Goal: Task Accomplishment & Management: Manage account settings

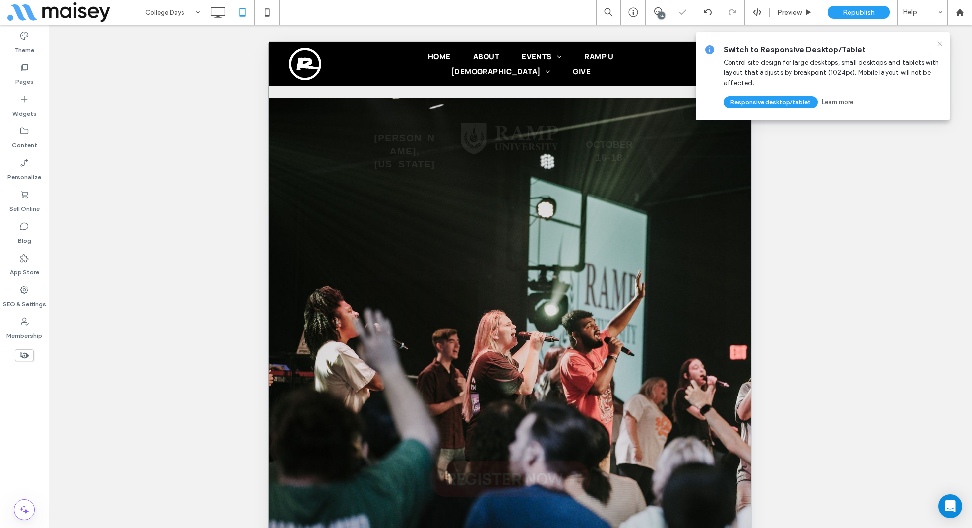
click at [941, 41] on icon at bounding box center [940, 44] width 8 height 8
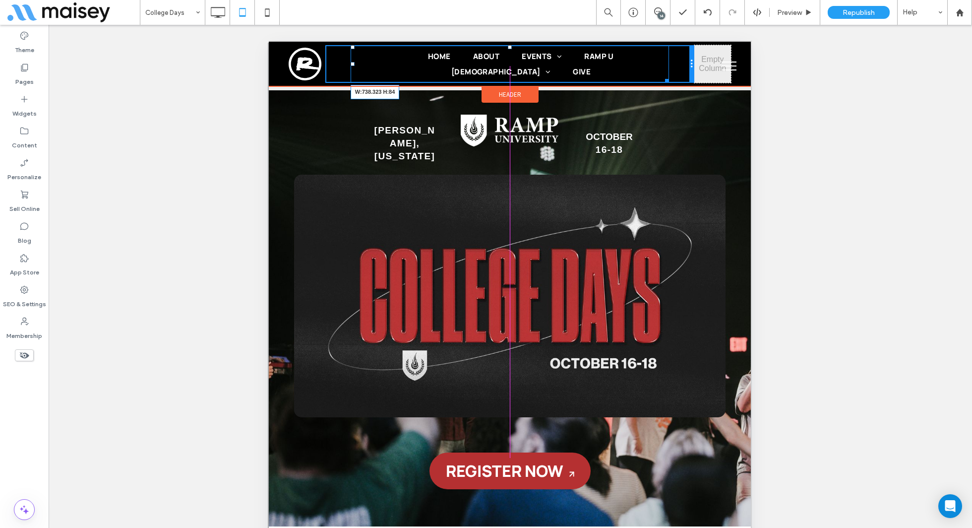
drag, startPoint x: 667, startPoint y: 78, endPoint x: 691, endPoint y: 76, distance: 23.9
click at [691, 76] on div "Home About Events Front Porch Friends Homecoming Fall Ramp Ramp U Ramp Church R…" at bounding box center [509, 64] width 369 height 38
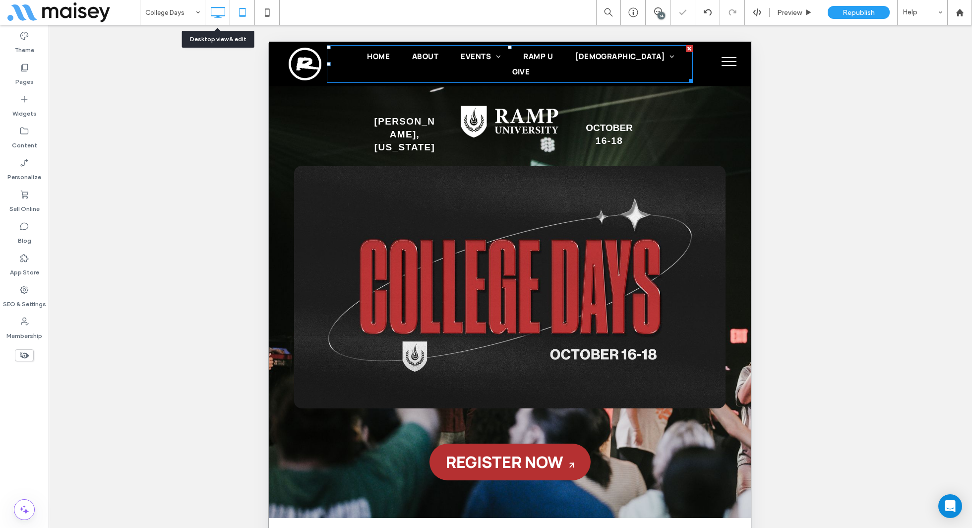
click at [221, 7] on use at bounding box center [218, 12] width 14 height 11
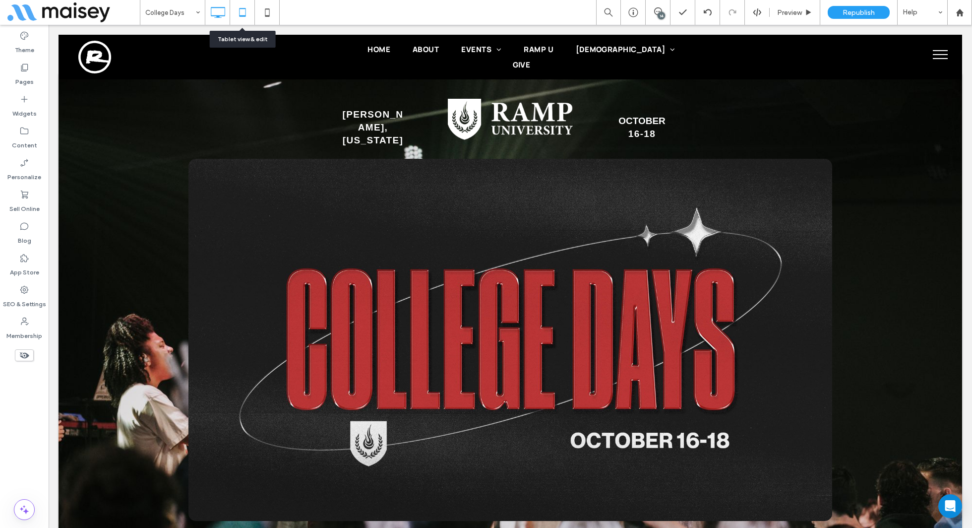
click at [253, 12] on div at bounding box center [242, 12] width 24 height 20
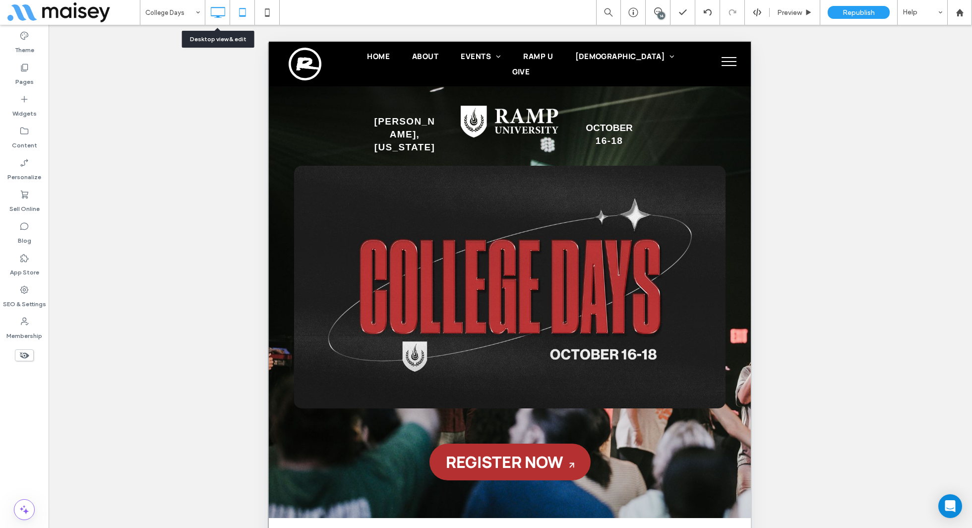
click at [224, 13] on use at bounding box center [218, 12] width 14 height 11
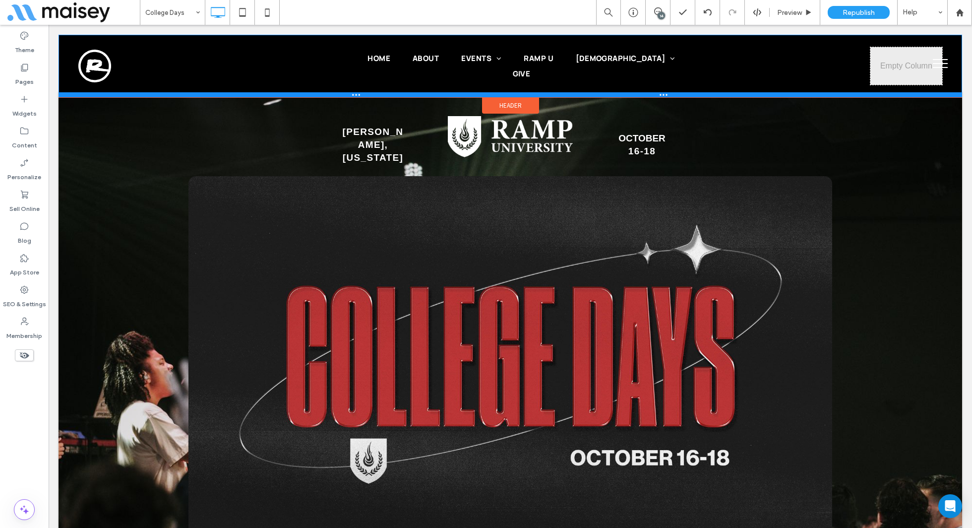
drag, startPoint x: 301, startPoint y: 72, endPoint x: 306, endPoint y: 84, distance: 12.7
click at [306, 92] on div at bounding box center [511, 94] width 904 height 5
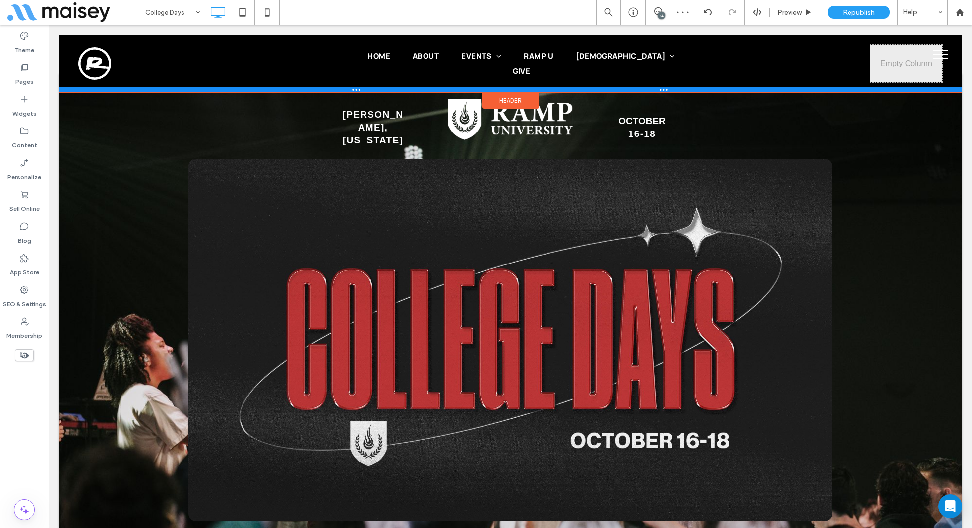
drag, startPoint x: 237, startPoint y: 73, endPoint x: 238, endPoint y: 87, distance: 13.4
click at [238, 87] on div at bounding box center [511, 89] width 904 height 5
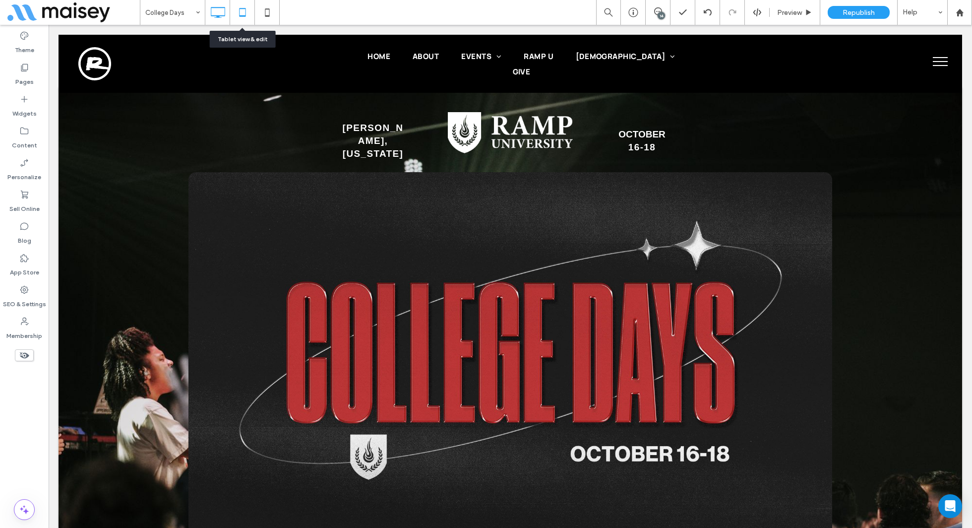
click at [238, 4] on icon at bounding box center [243, 12] width 20 height 20
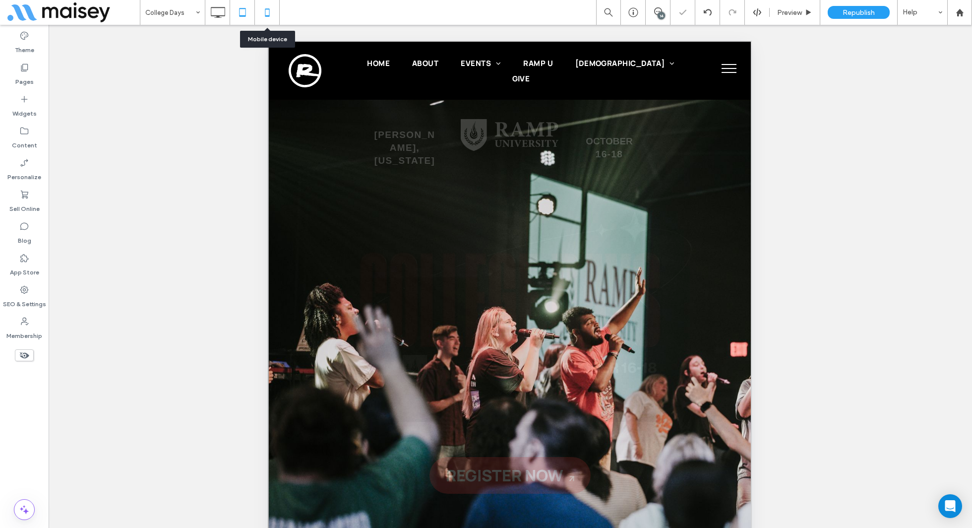
click at [266, 13] on icon at bounding box center [267, 12] width 20 height 20
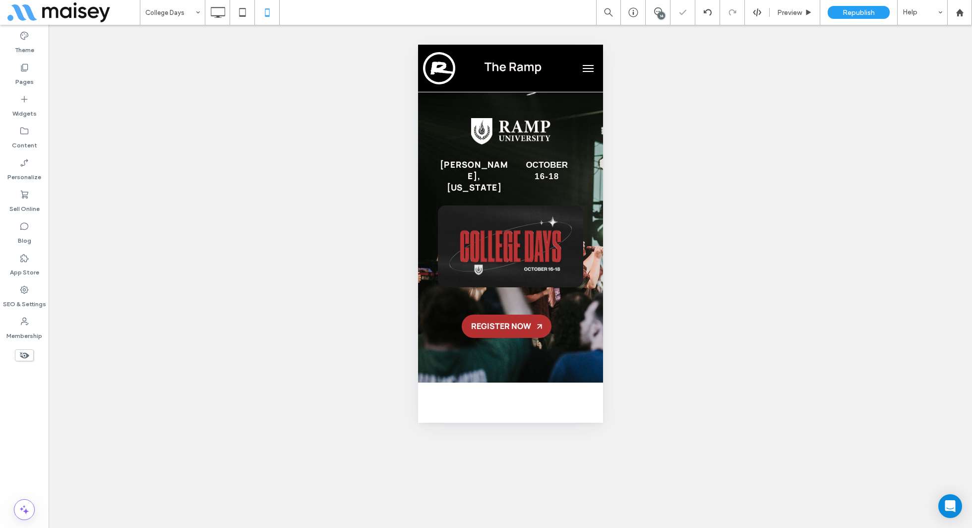
click at [598, 72] on button "menu" at bounding box center [588, 69] width 20 height 20
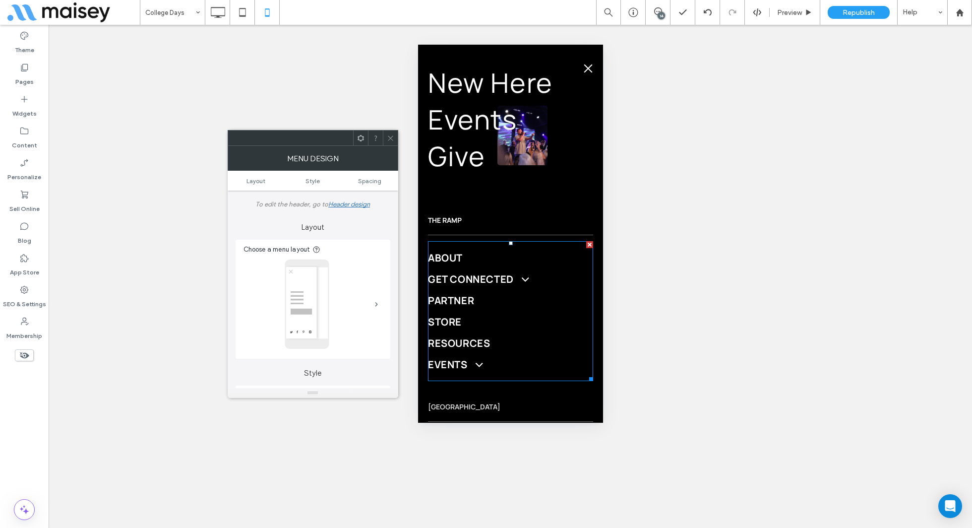
scroll to position [11, 0]
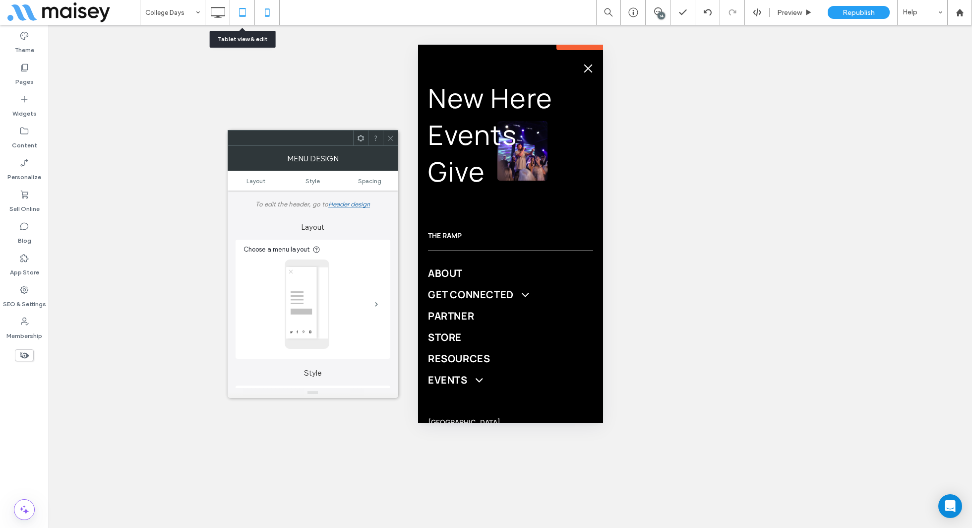
click at [242, 10] on icon at bounding box center [243, 12] width 20 height 20
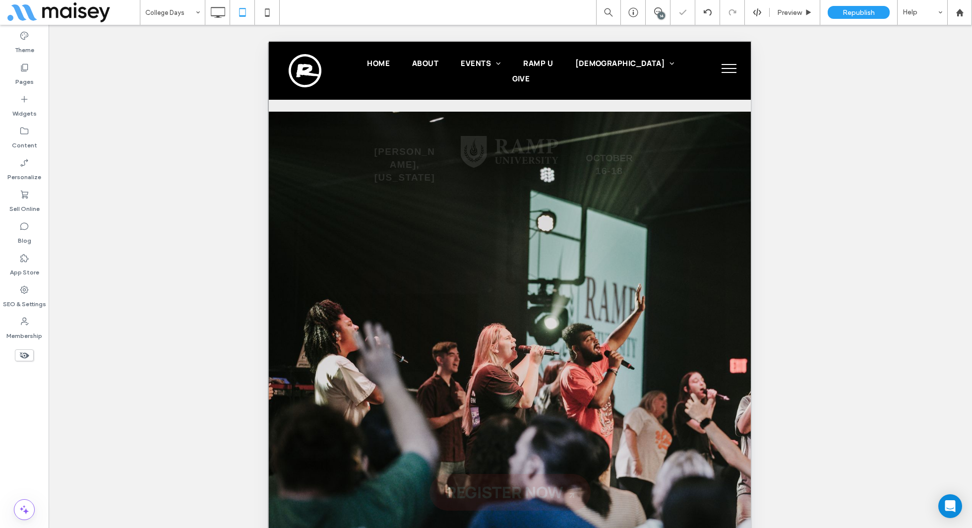
scroll to position [0, 0]
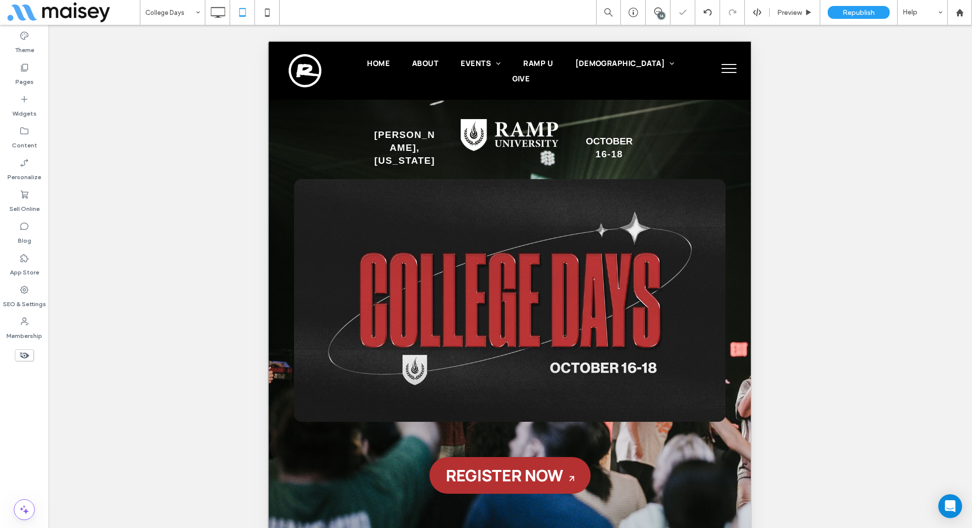
click at [725, 73] on button "menu" at bounding box center [729, 69] width 26 height 26
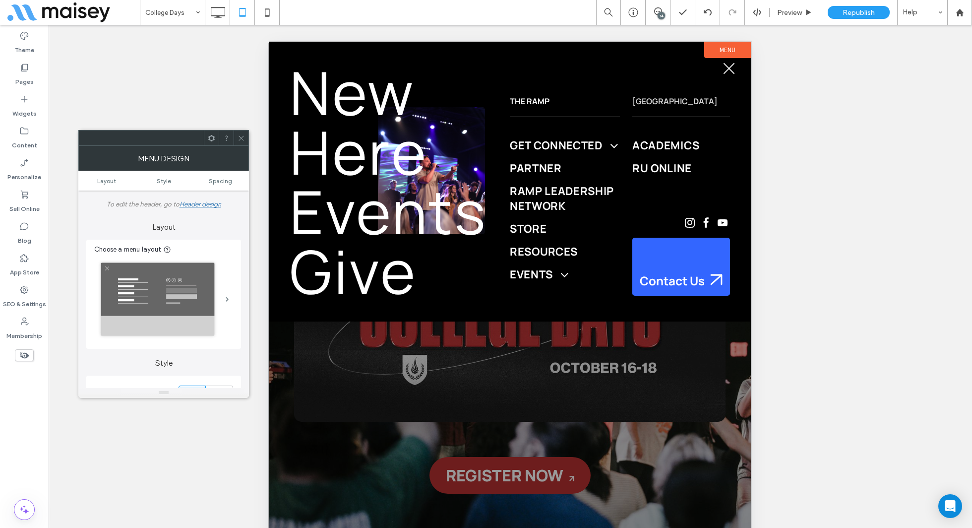
click at [721, 74] on button "menu" at bounding box center [729, 69] width 26 height 26
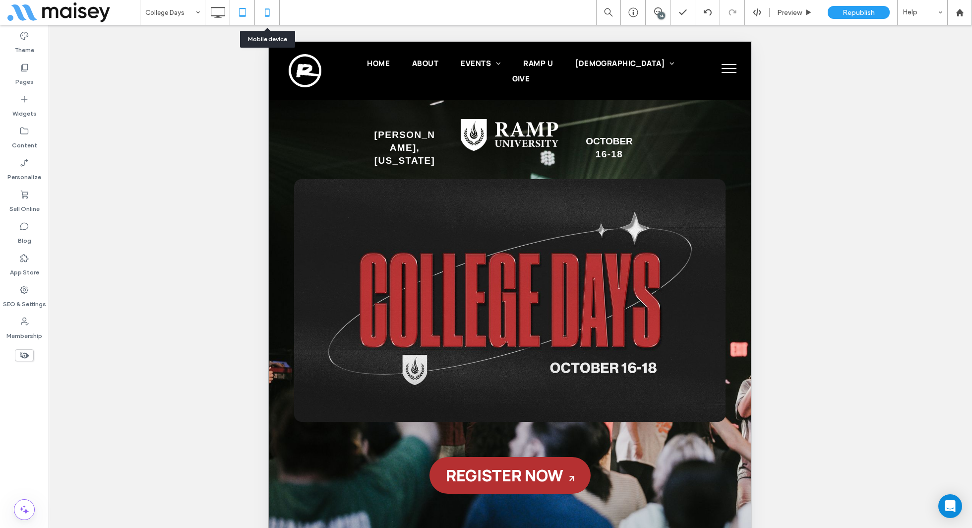
click at [267, 7] on icon at bounding box center [267, 12] width 20 height 20
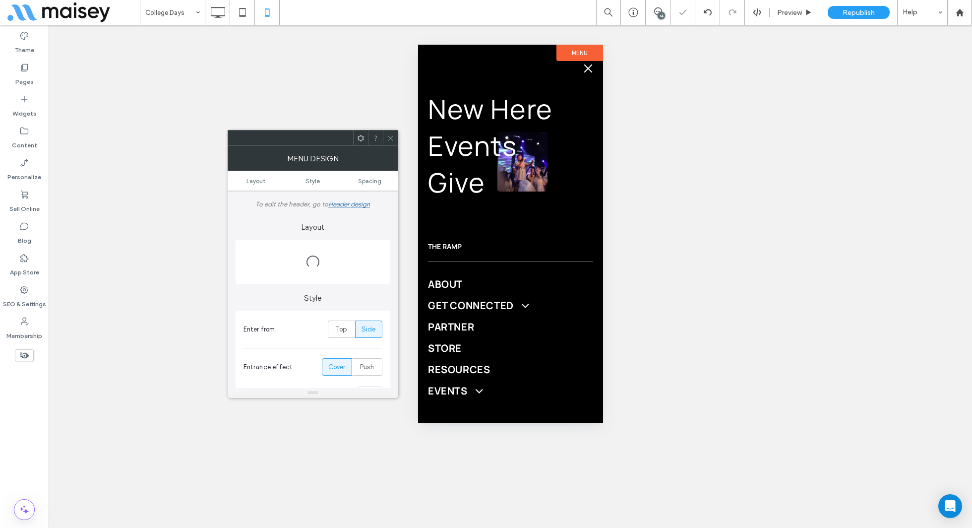
click at [585, 68] on span "menu" at bounding box center [587, 68] width 11 height 1
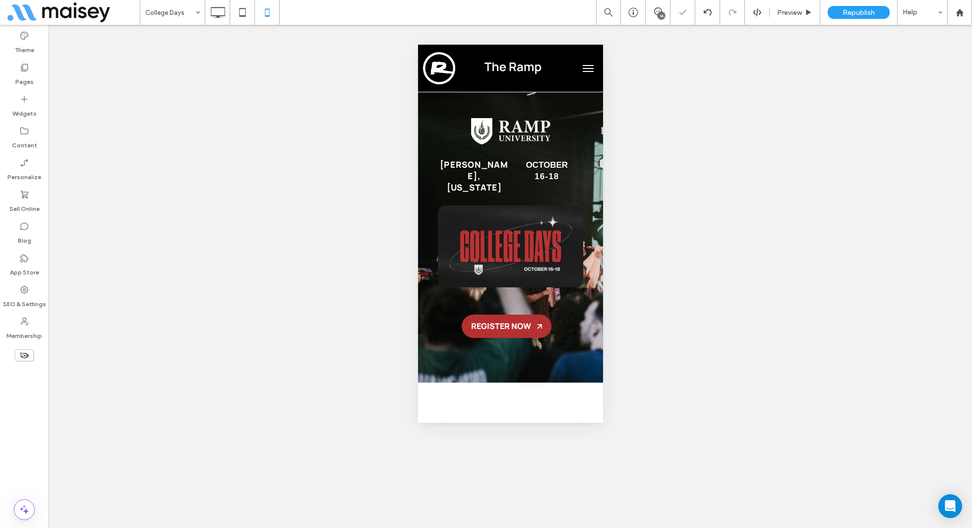
click at [585, 68] on span "menu" at bounding box center [587, 68] width 11 height 1
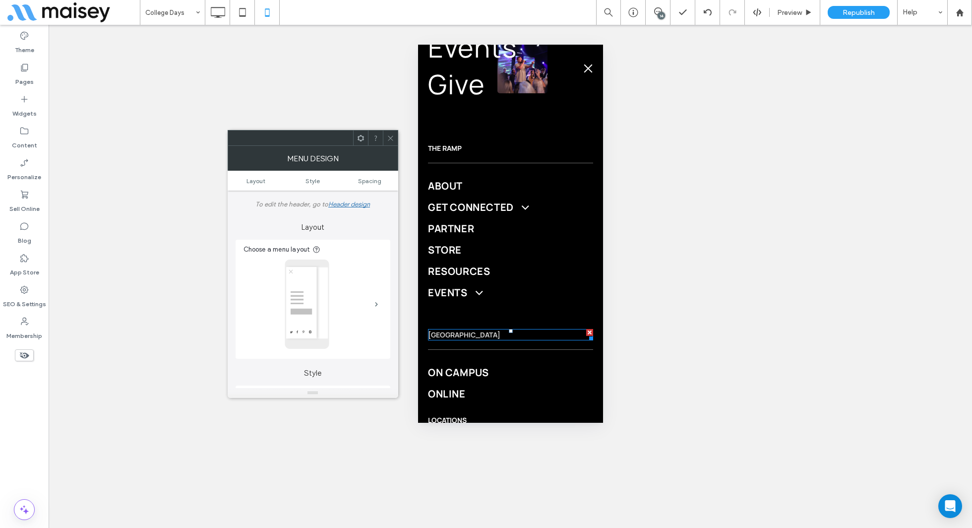
scroll to position [96, 0]
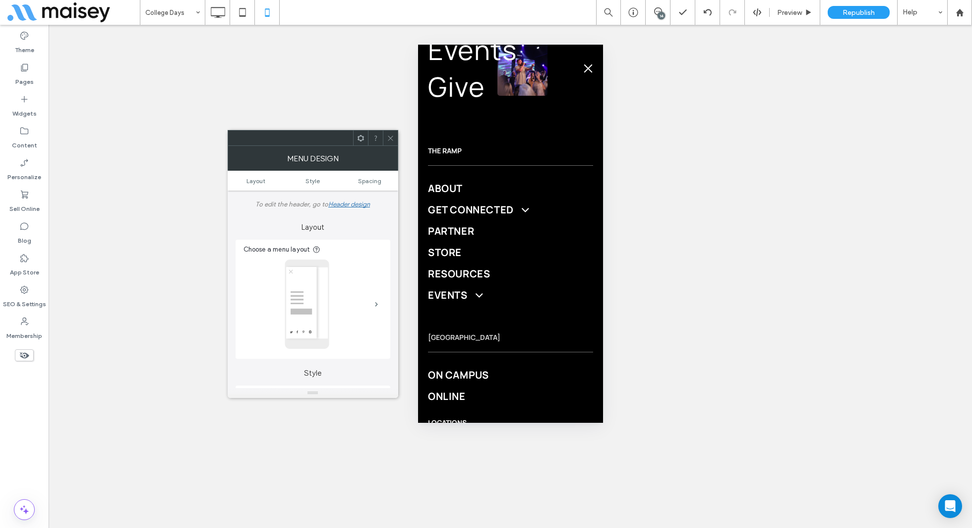
click at [590, 69] on span "menu" at bounding box center [588, 68] width 8 height 8
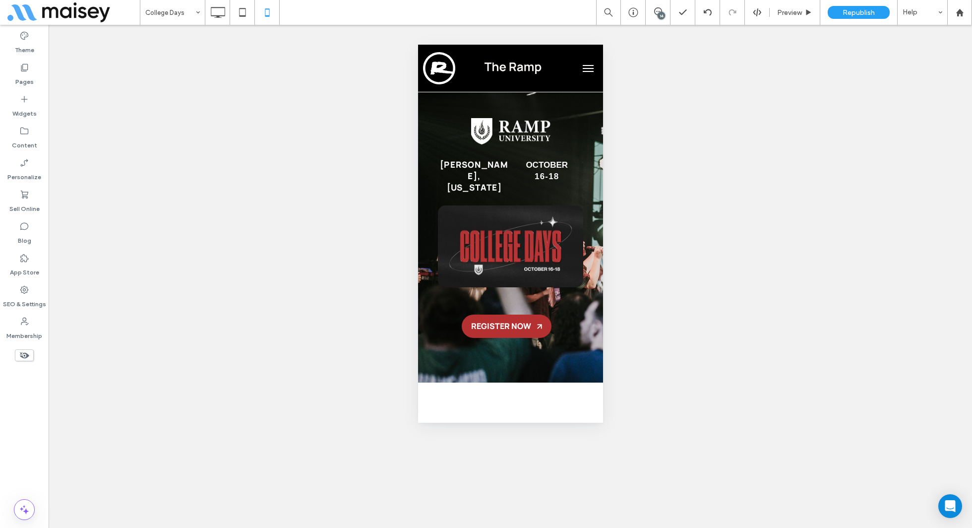
click at [586, 65] on span "menu" at bounding box center [587, 65] width 11 height 1
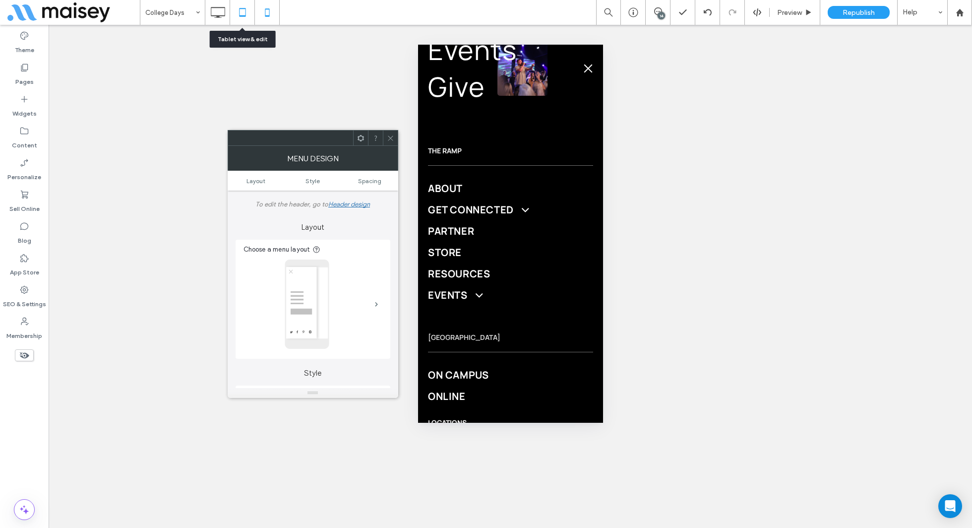
click at [244, 11] on icon at bounding box center [243, 12] width 20 height 20
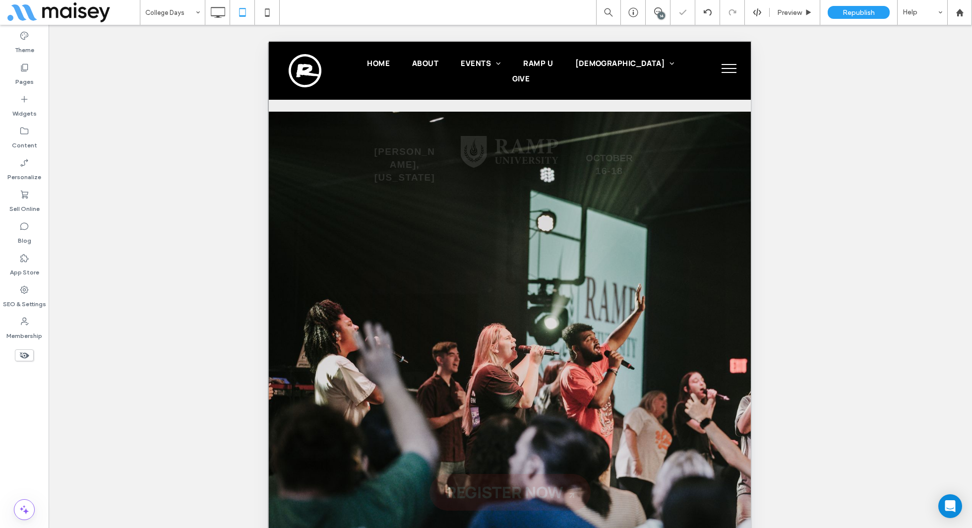
scroll to position [0, 0]
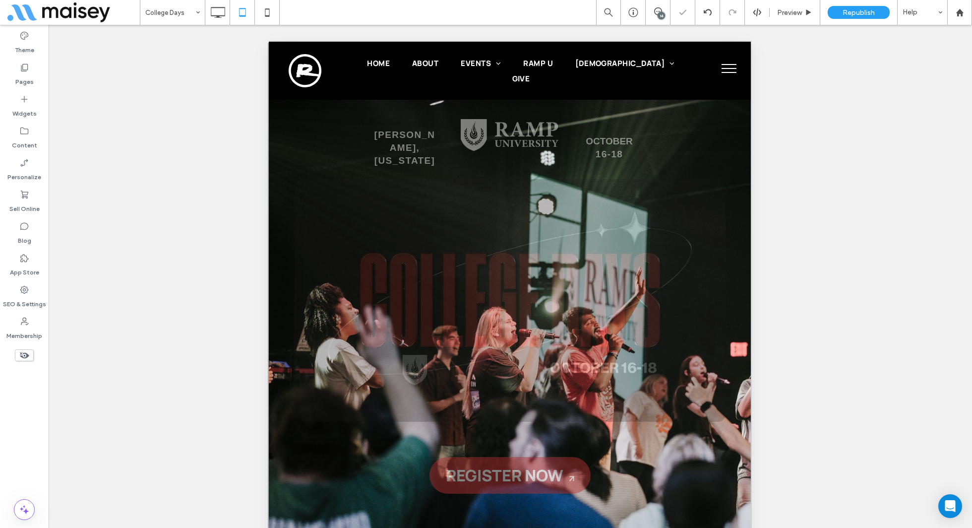
click at [727, 65] on button "menu" at bounding box center [729, 69] width 26 height 26
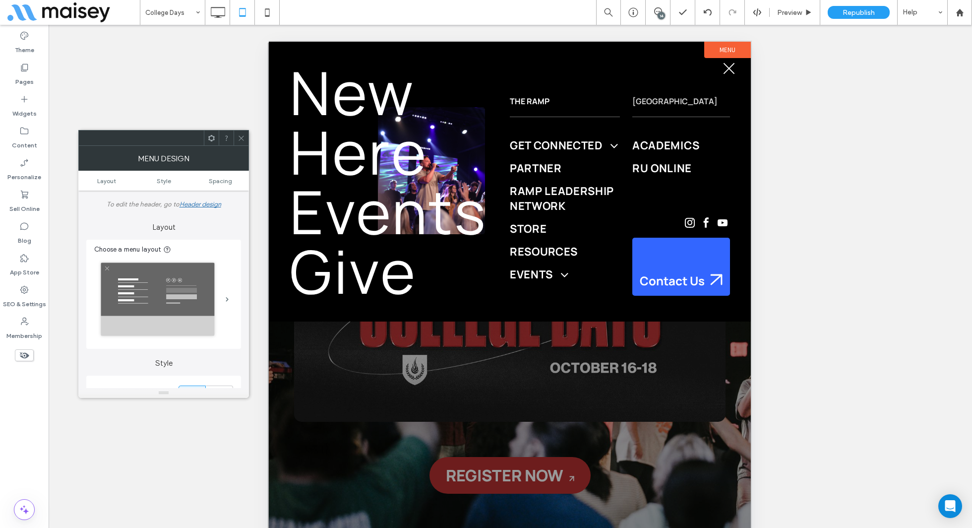
click at [732, 63] on button "menu" at bounding box center [729, 69] width 26 height 26
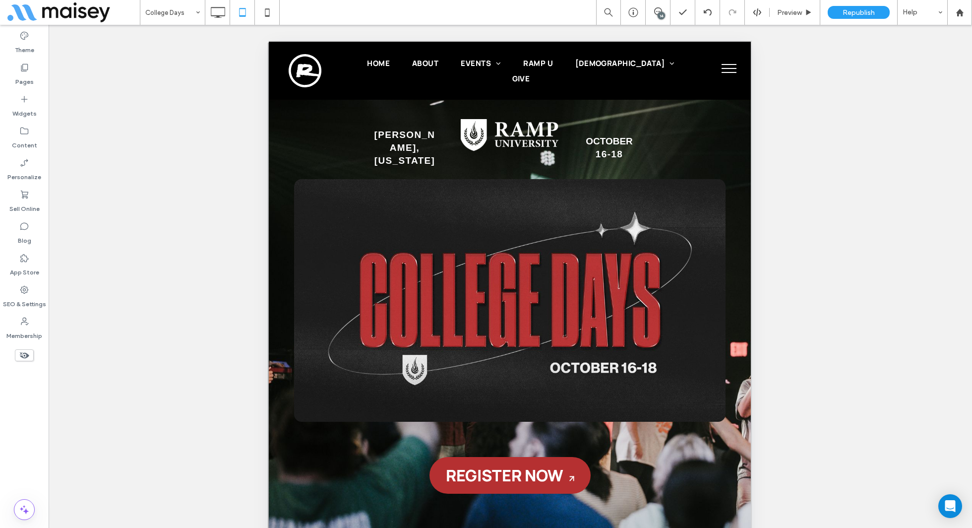
click at [732, 63] on button "menu" at bounding box center [729, 69] width 26 height 26
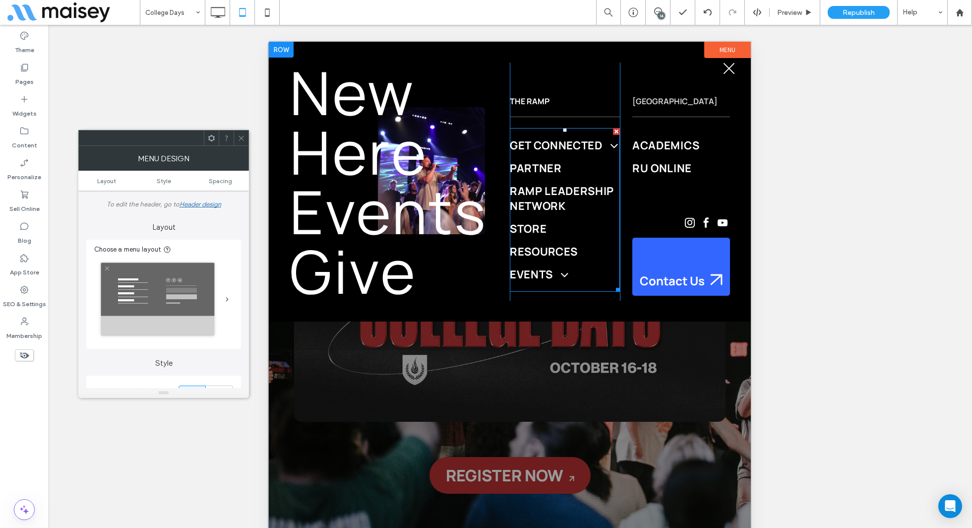
click at [566, 147] on span "Get Connected" at bounding box center [563, 145] width 107 height 15
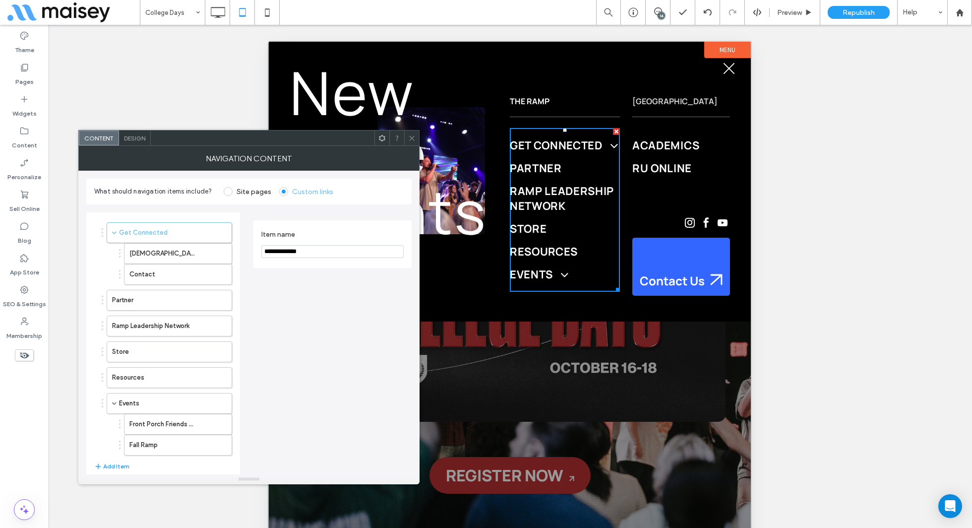
click at [679, 157] on link "RU Online" at bounding box center [681, 168] width 98 height 23
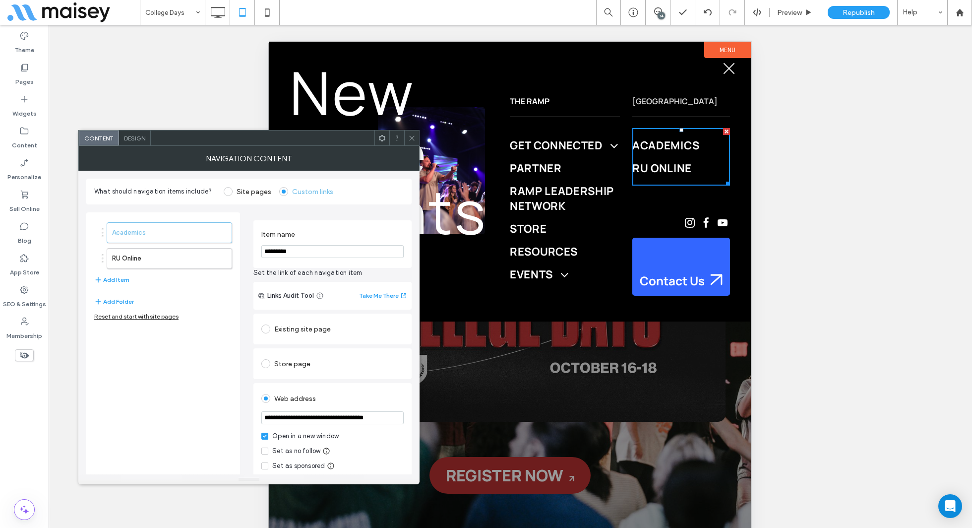
click at [679, 157] on link "RU Online" at bounding box center [681, 168] width 98 height 23
click at [414, 140] on use at bounding box center [411, 137] width 5 height 5
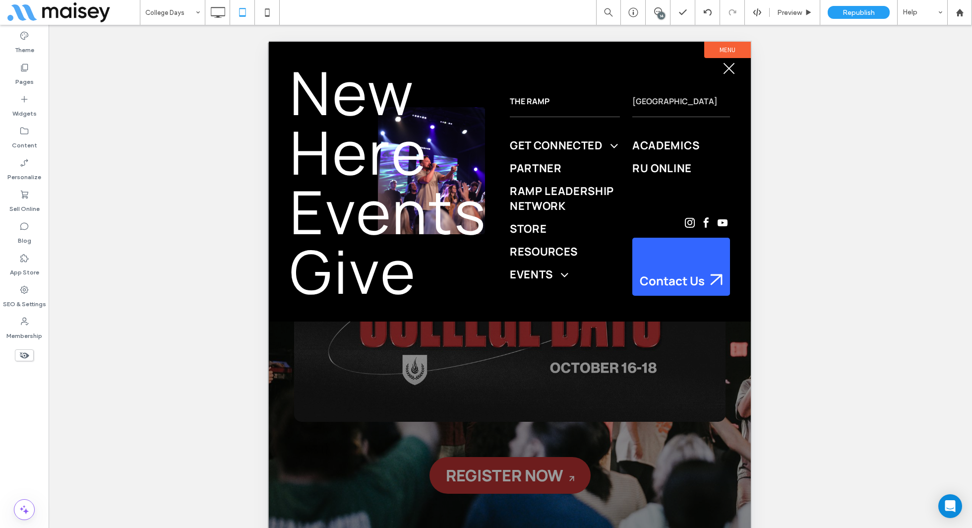
click at [732, 69] on button "menu" at bounding box center [729, 69] width 26 height 26
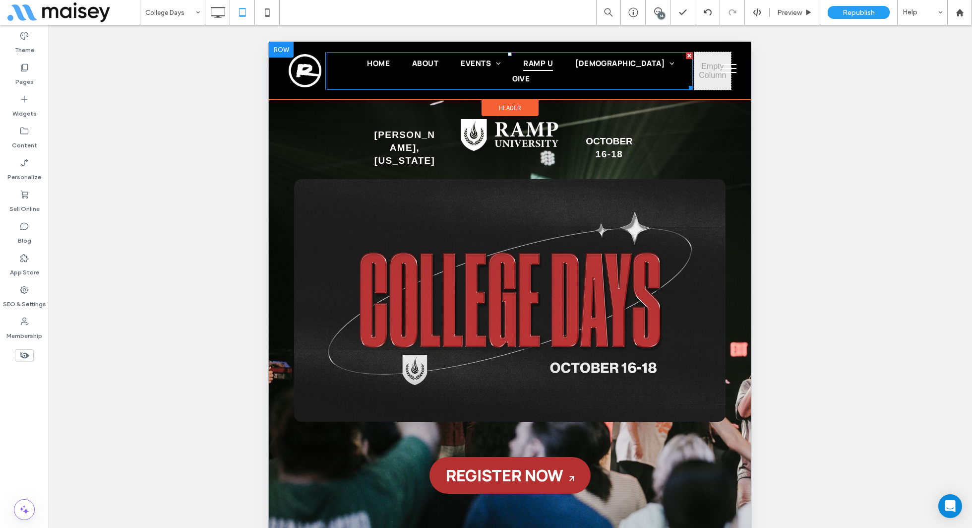
click at [509, 71] on link "Ramp U" at bounding box center [527, 63] width 52 height 15
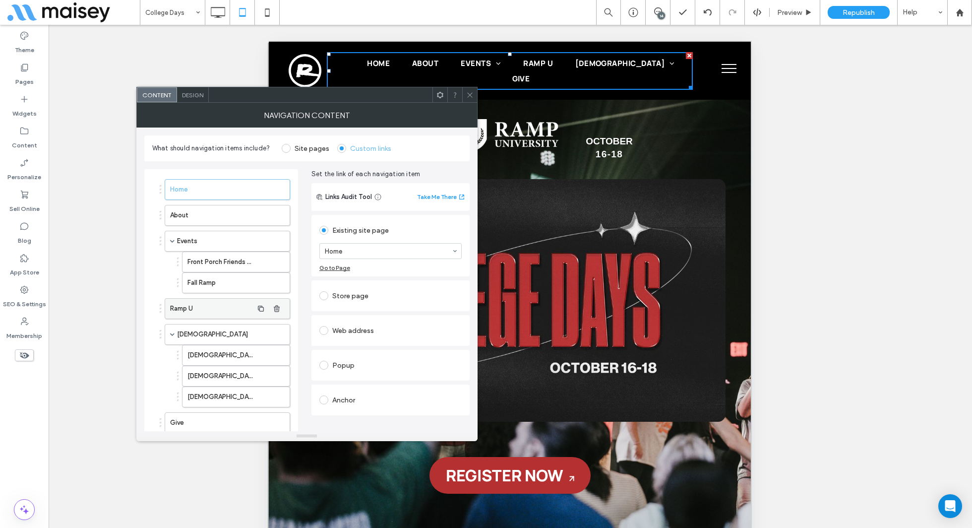
click at [223, 307] on label "Ramp U" at bounding box center [211, 309] width 83 height 20
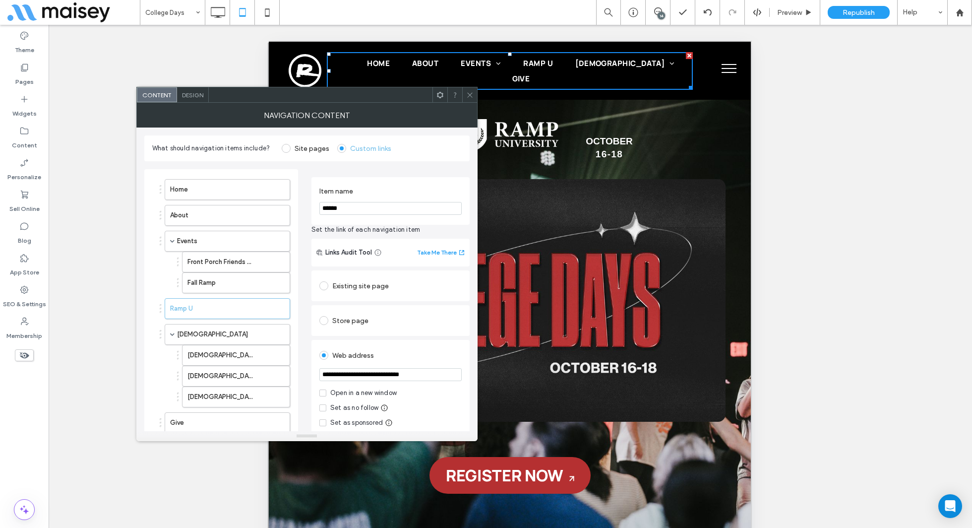
click at [470, 97] on icon at bounding box center [469, 94] width 7 height 7
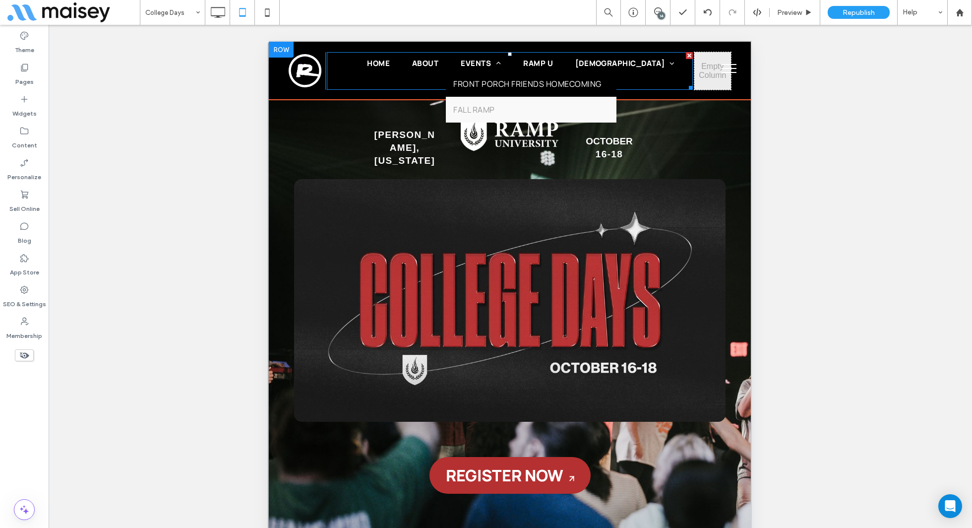
click at [483, 76] on link "Front Porch Friends Homecoming" at bounding box center [531, 84] width 170 height 26
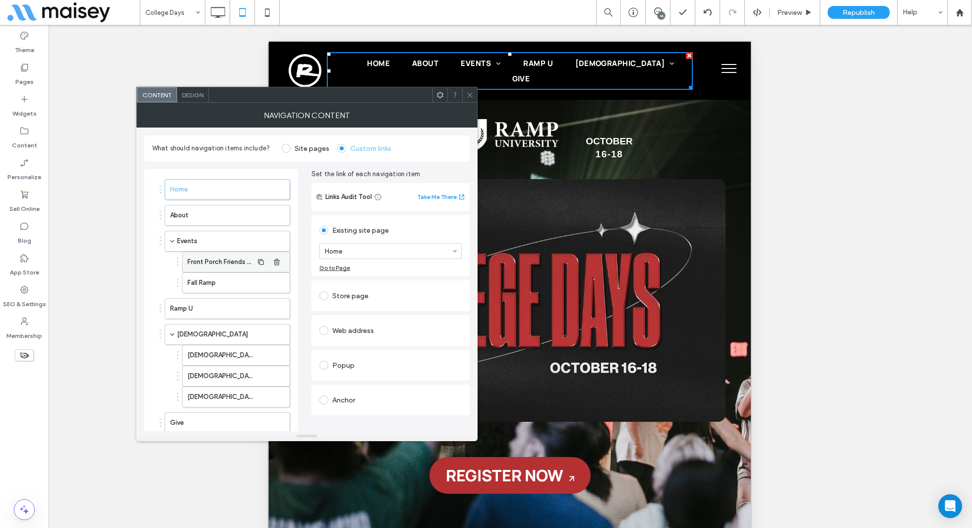
click at [222, 264] on label "Front Porch Friends Homecoming" at bounding box center [220, 262] width 65 height 20
click at [212, 309] on label "Ramp U" at bounding box center [211, 309] width 83 height 20
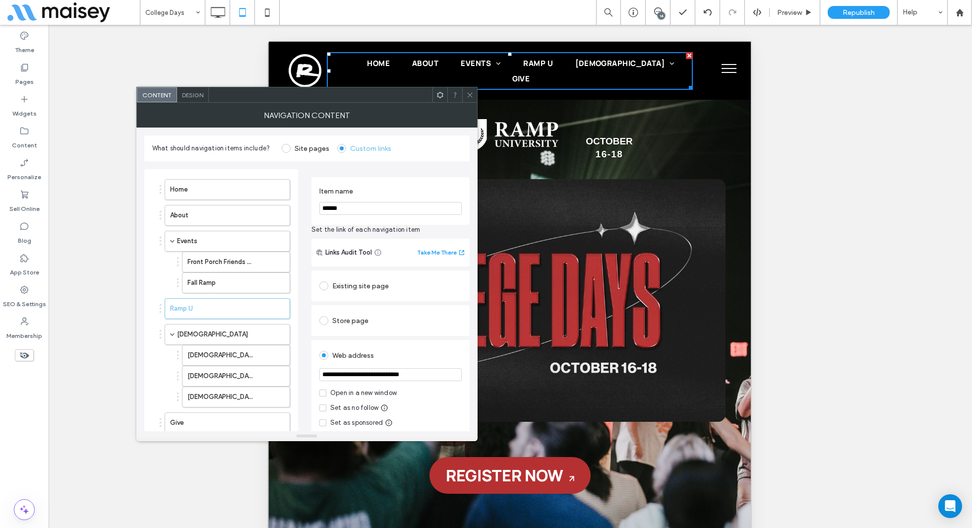
click at [435, 376] on input "**********" at bounding box center [390, 374] width 142 height 13
click at [214, 307] on label "Ramp U" at bounding box center [211, 309] width 83 height 20
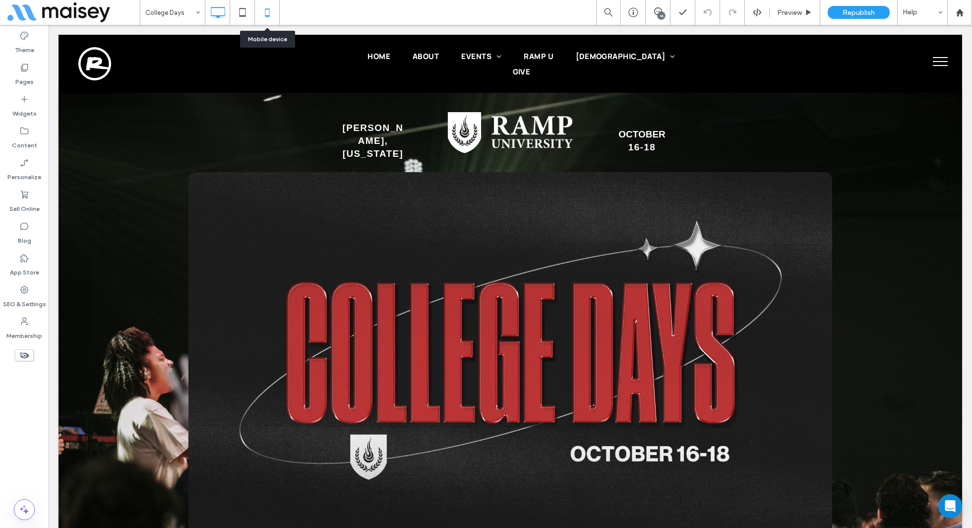
click at [269, 7] on icon at bounding box center [267, 12] width 20 height 20
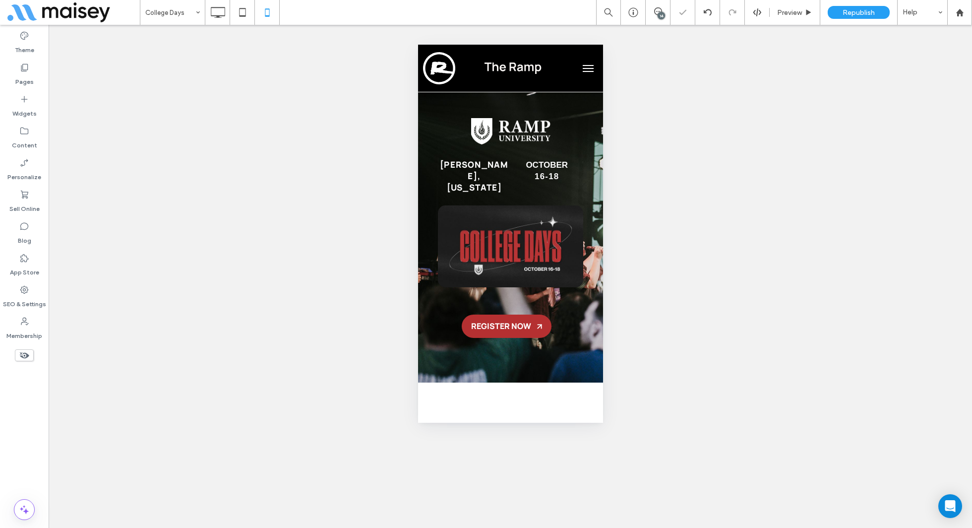
click at [591, 76] on button "menu" at bounding box center [588, 69] width 20 height 20
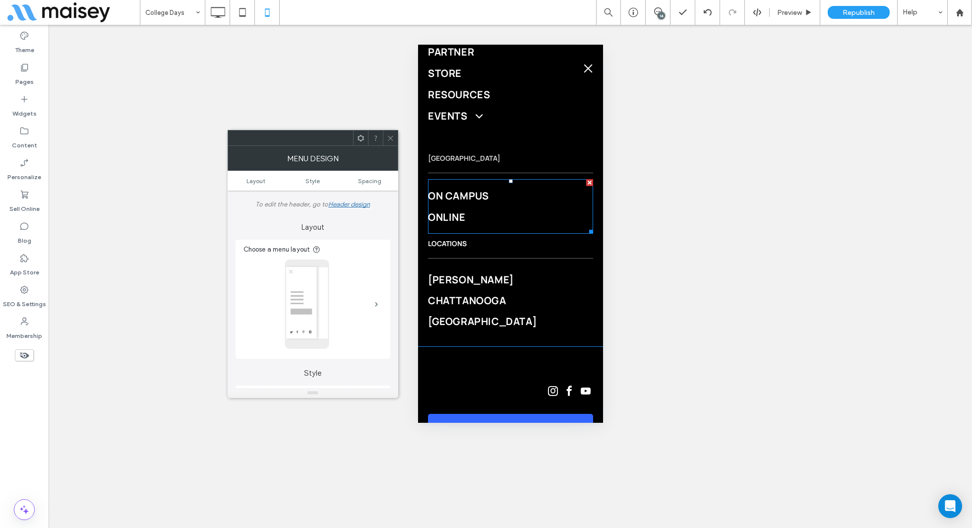
scroll to position [162, 0]
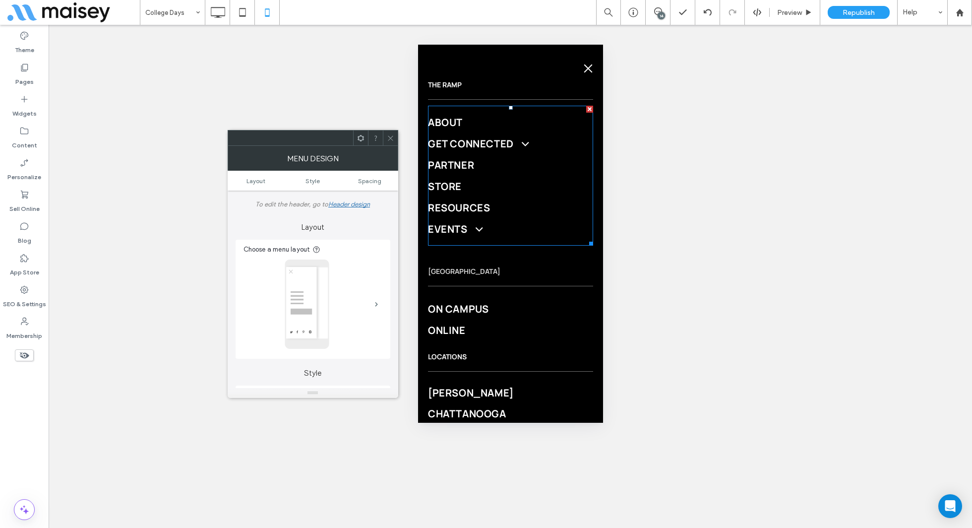
click at [513, 122] on link "About" at bounding box center [510, 122] width 165 height 21
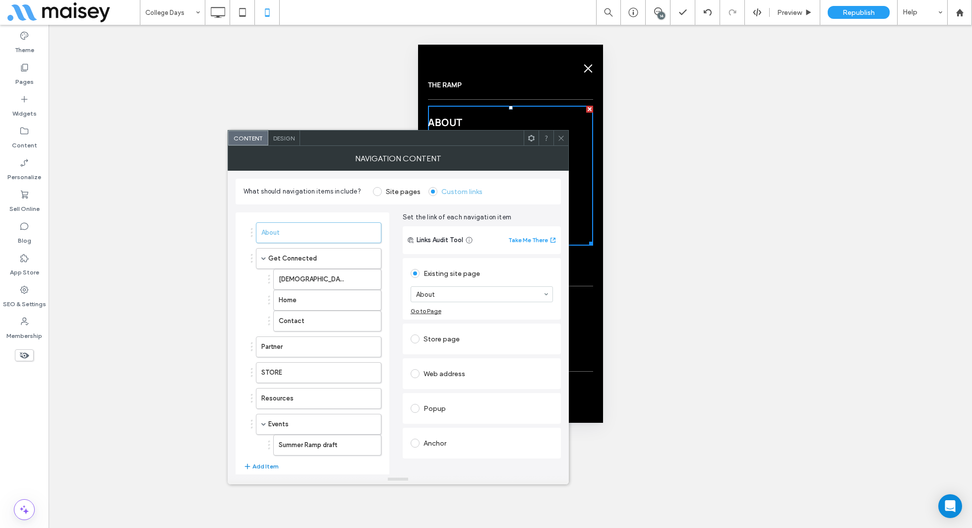
click at [250, 462] on icon "button" at bounding box center [248, 466] width 8 height 8
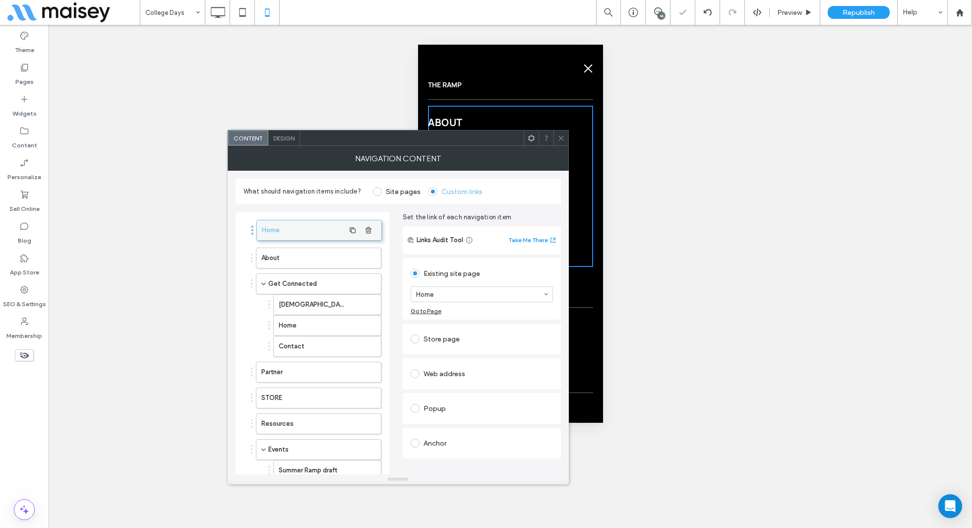
drag, startPoint x: 262, startPoint y: 461, endPoint x: 263, endPoint y: 224, distance: 236.6
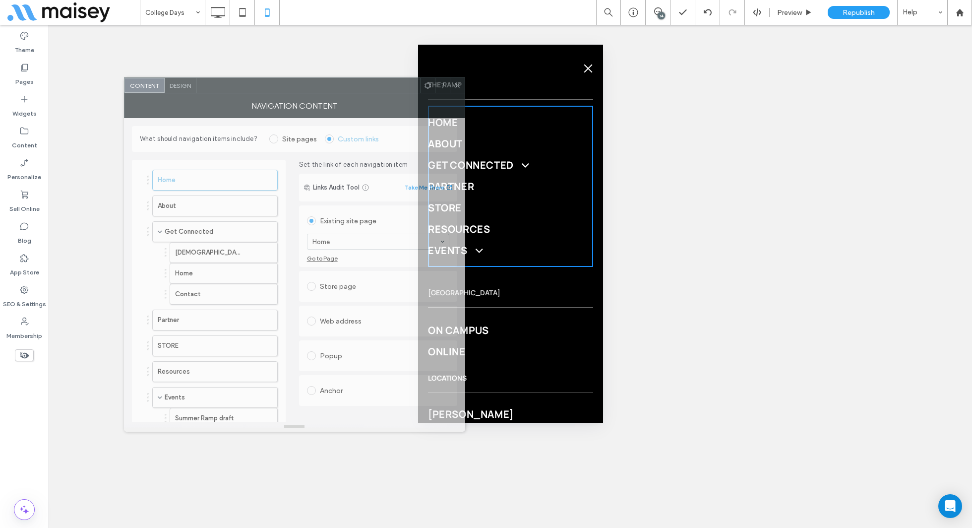
drag, startPoint x: 441, startPoint y: 141, endPoint x: 336, endPoint y: 88, distance: 117.6
click at [336, 88] on div at bounding box center [308, 85] width 224 height 15
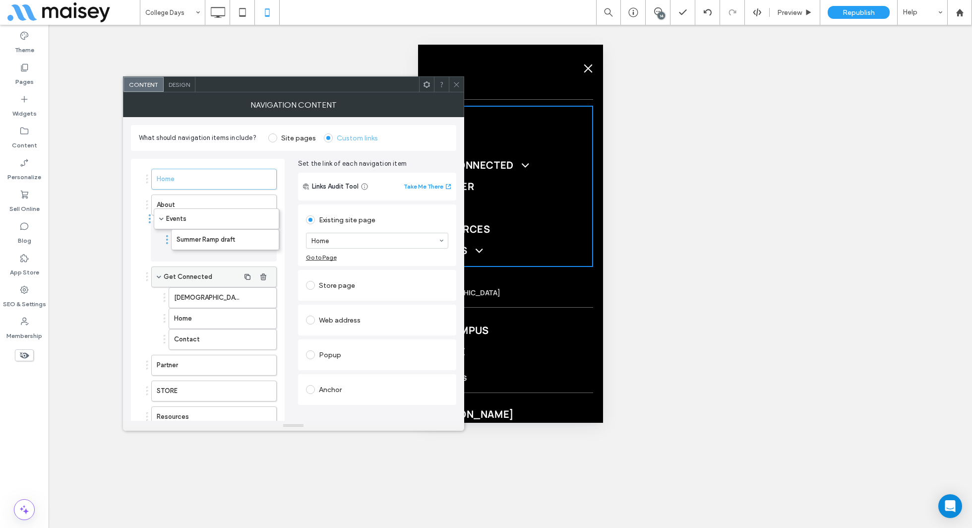
drag, startPoint x: 190, startPoint y: 396, endPoint x: 193, endPoint y: 223, distance: 172.7
click at [221, 255] on label "Summer Ramp draft" at bounding box center [206, 252] width 65 height 20
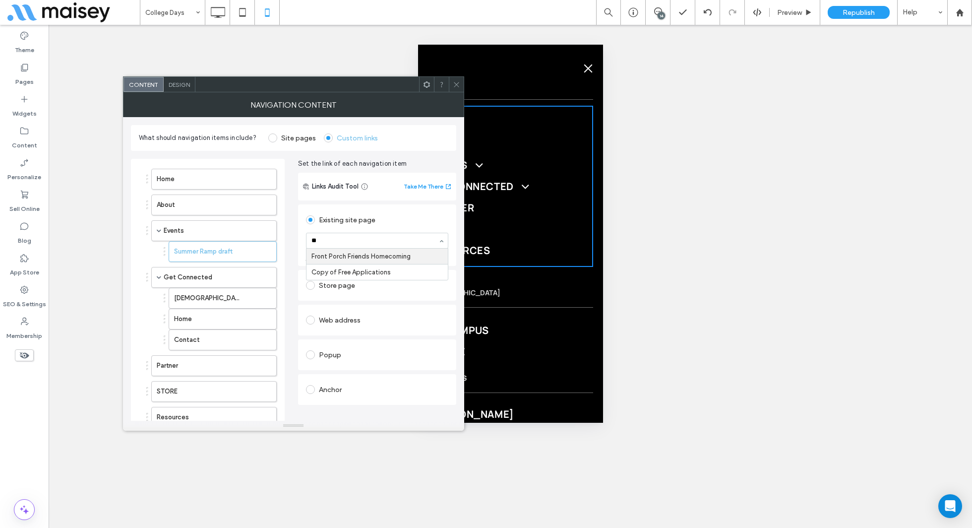
scroll to position [0, 0]
type input "*****"
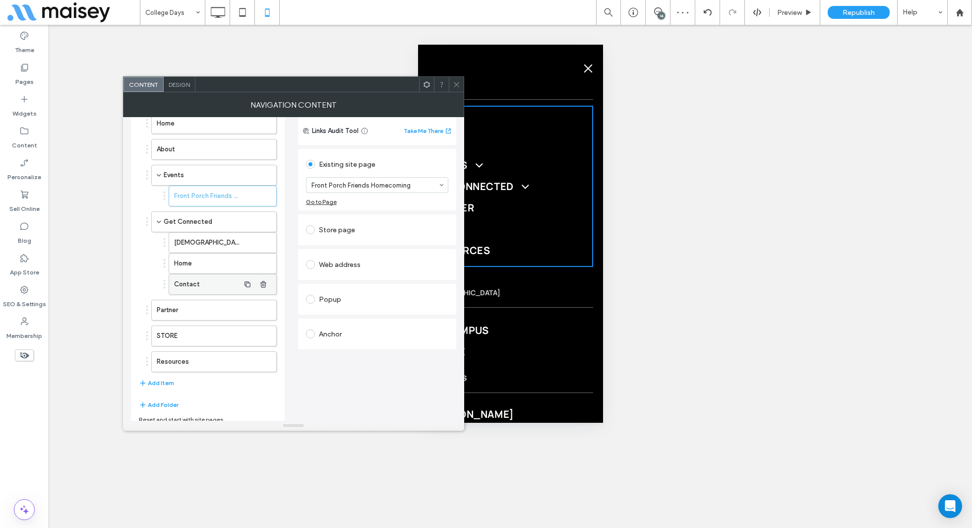
scroll to position [59, 0]
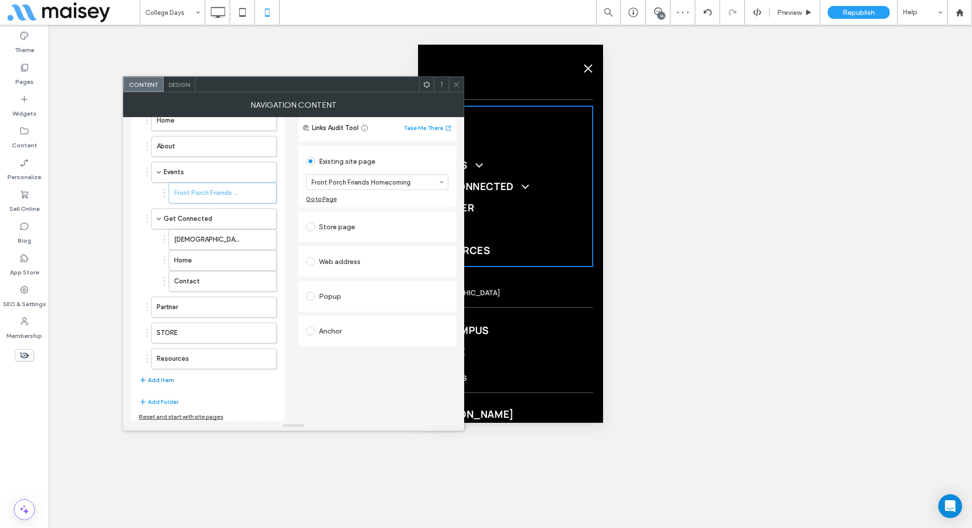
click at [158, 374] on button "Add Item" at bounding box center [156, 380] width 35 height 12
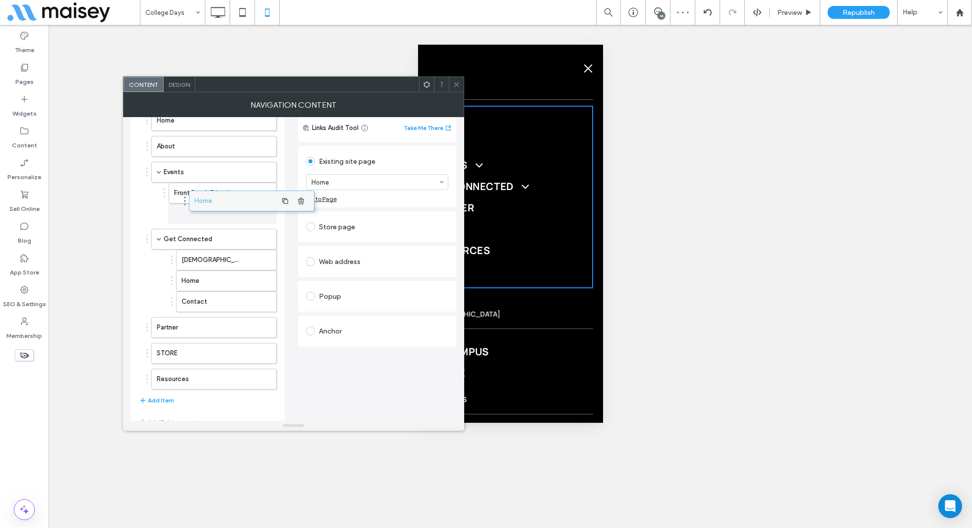
drag, startPoint x: 172, startPoint y: 381, endPoint x: 209, endPoint y: 202, distance: 183.0
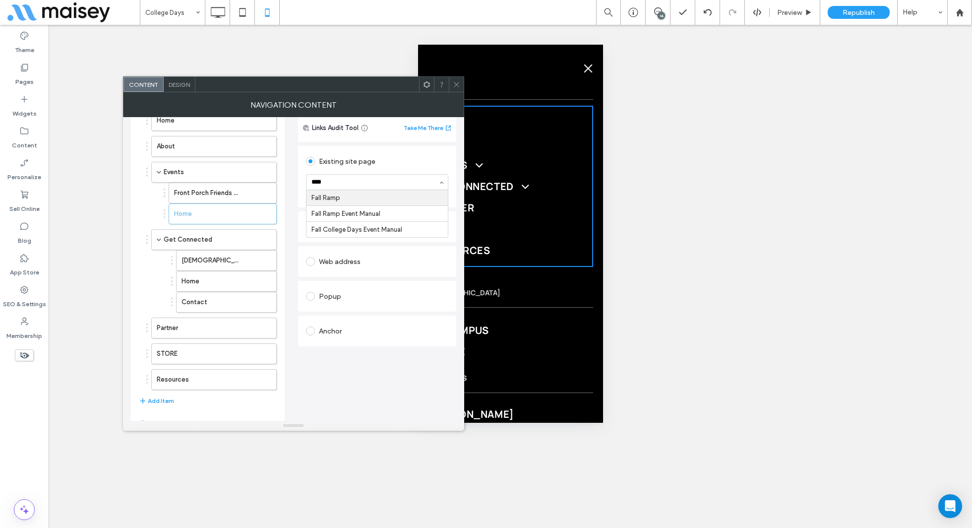
type input "****"
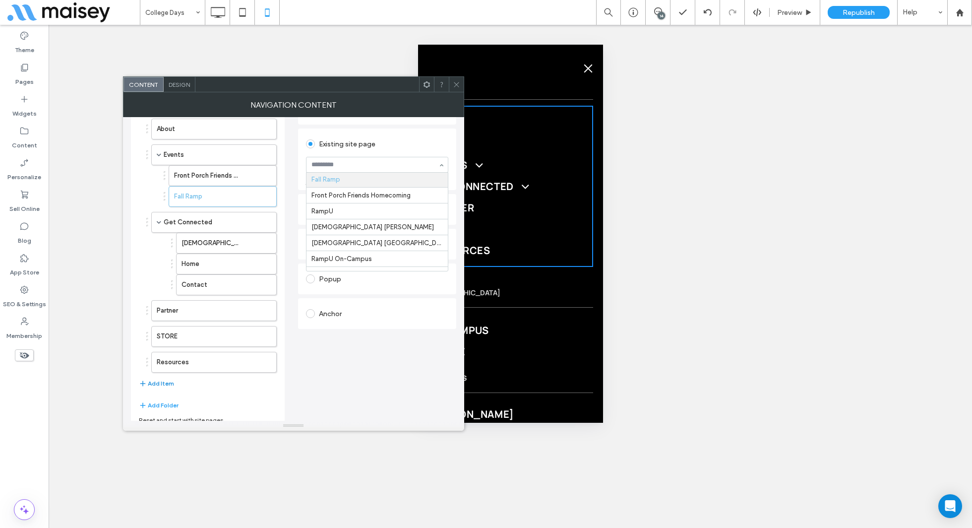
click at [150, 378] on button "Add Item" at bounding box center [156, 384] width 35 height 12
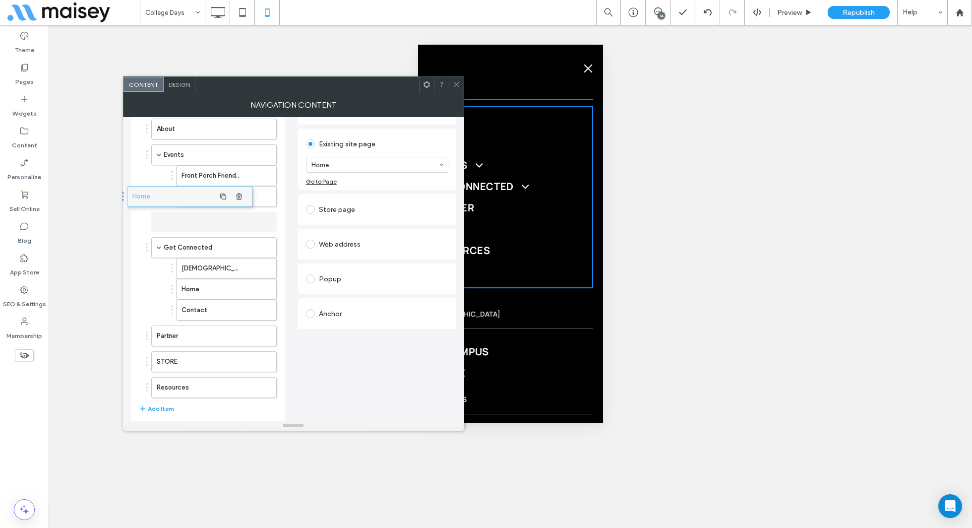
drag, startPoint x: 177, startPoint y: 385, endPoint x: 153, endPoint y: 198, distance: 188.5
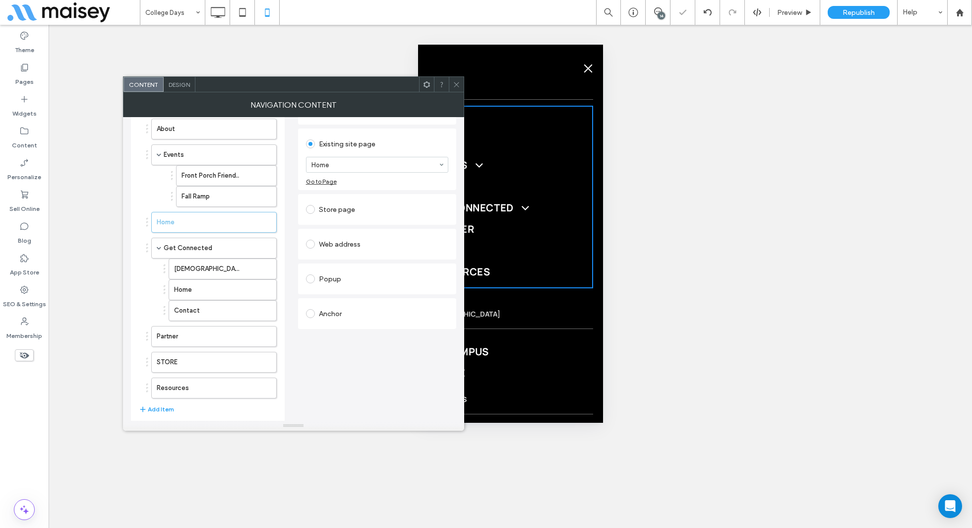
scroll to position [0, 0]
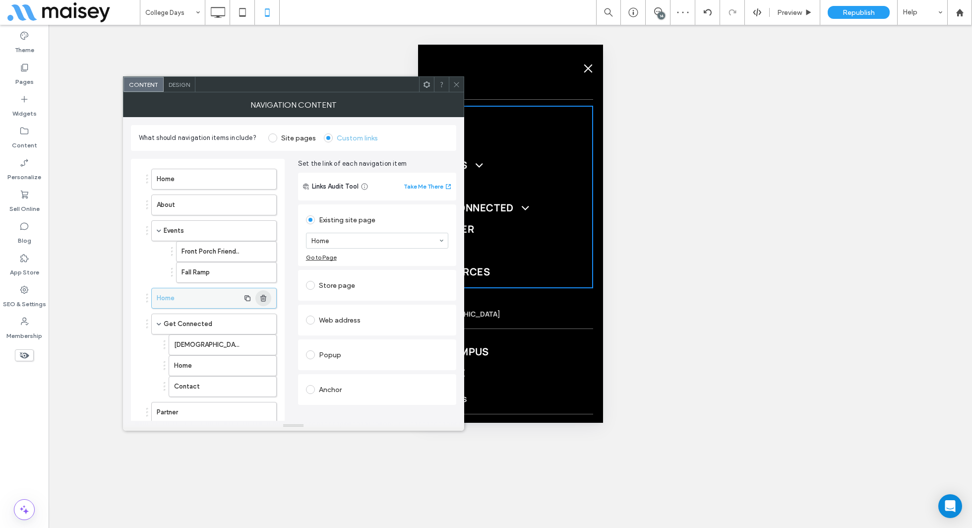
click at [261, 295] on icon "button" at bounding box center [263, 298] width 8 height 8
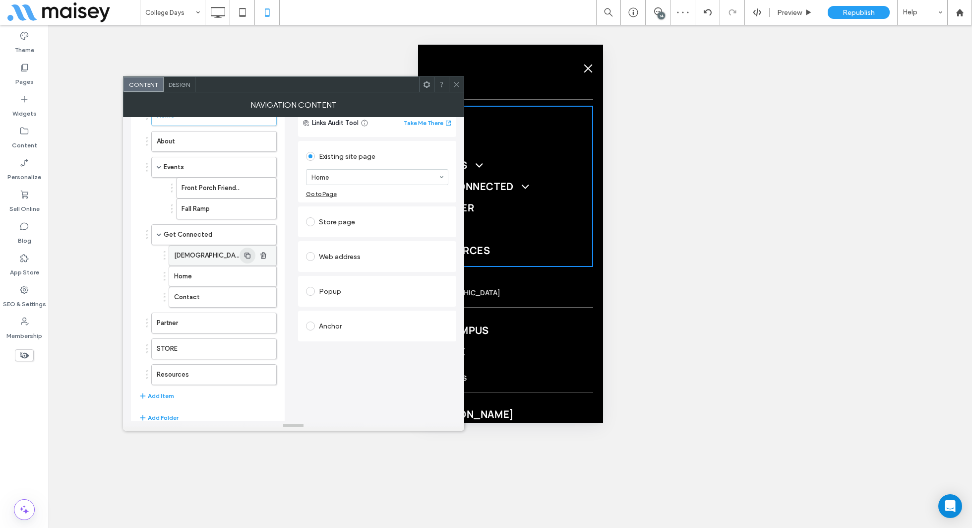
scroll to position [79, 0]
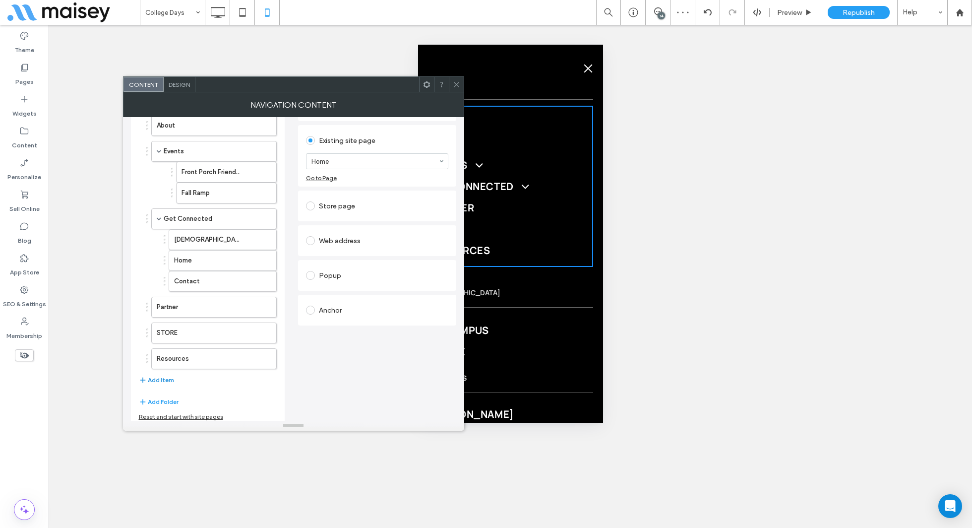
click at [165, 376] on button "Add Item" at bounding box center [156, 380] width 35 height 12
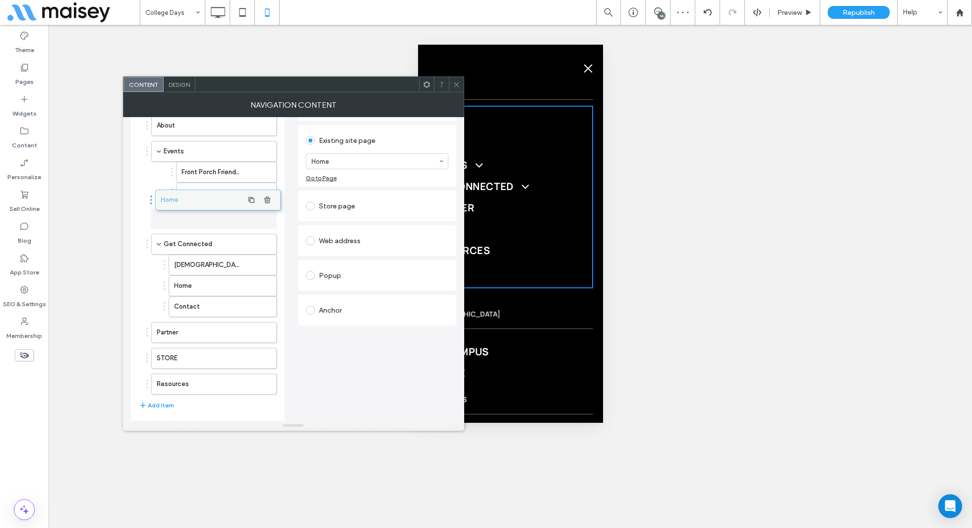
drag, startPoint x: 168, startPoint y: 380, endPoint x: 172, endPoint y: 200, distance: 180.1
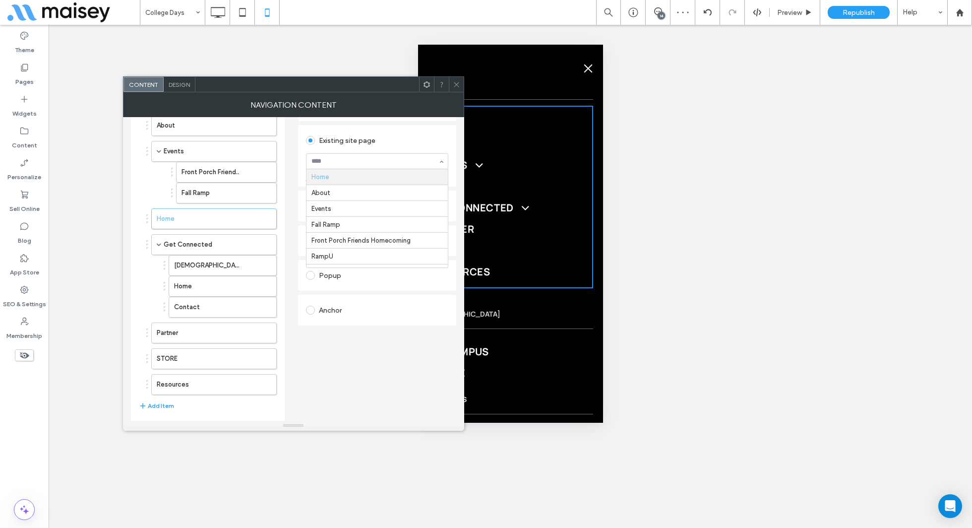
click at [388, 147] on div "Existing site page" at bounding box center [377, 140] width 142 height 16
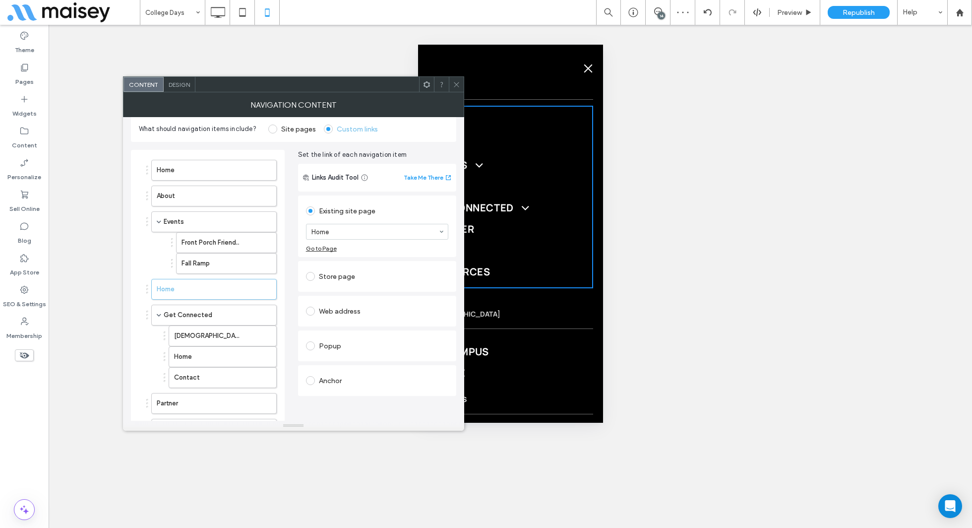
scroll to position [5, 0]
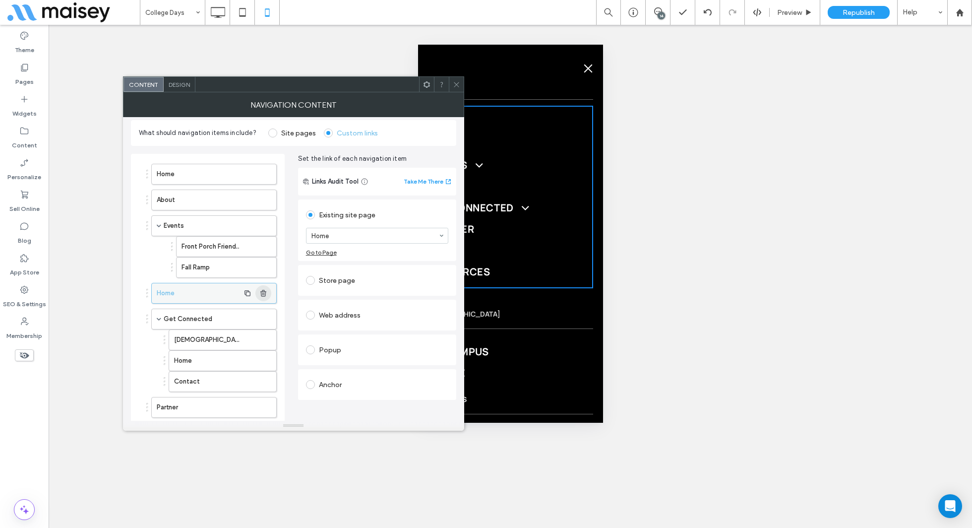
click at [267, 291] on icon "button" at bounding box center [263, 293] width 8 height 8
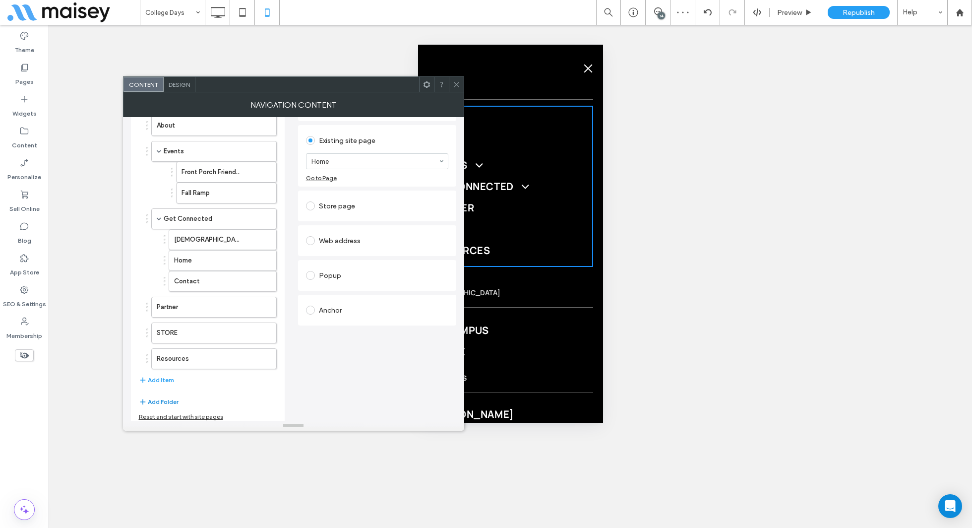
click at [158, 396] on button "Add Folder" at bounding box center [159, 402] width 40 height 12
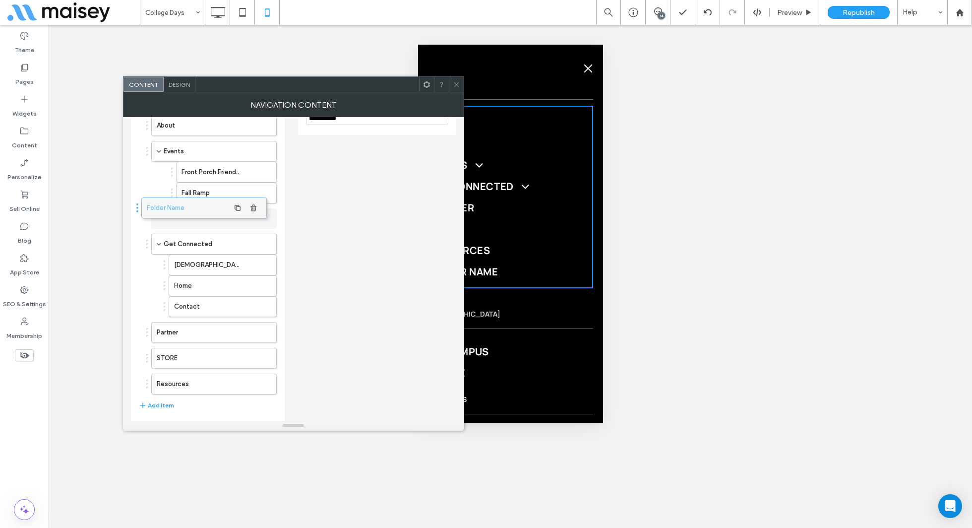
drag, startPoint x: 171, startPoint y: 374, endPoint x: 161, endPoint y: 202, distance: 172.4
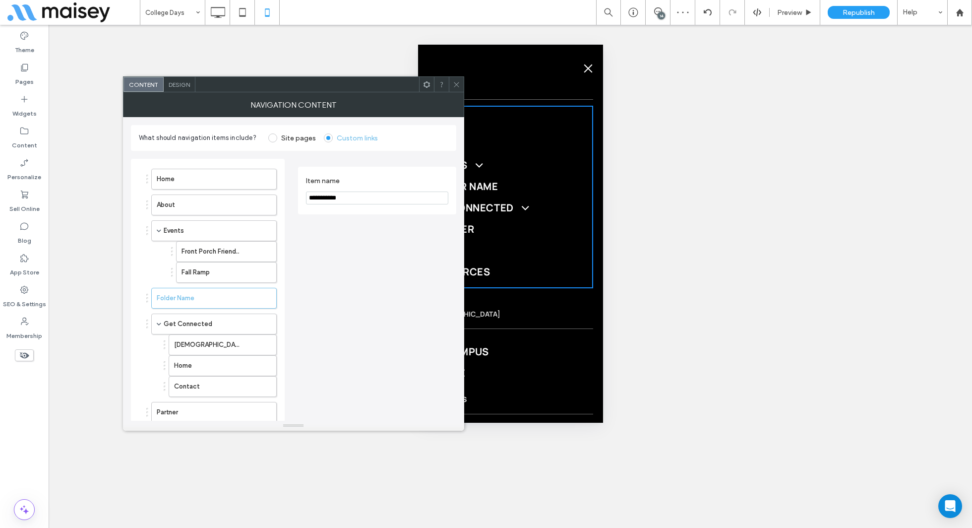
click at [359, 195] on input "**********" at bounding box center [377, 197] width 142 height 13
click at [340, 200] on input "**********" at bounding box center [377, 197] width 142 height 13
type input "*****"
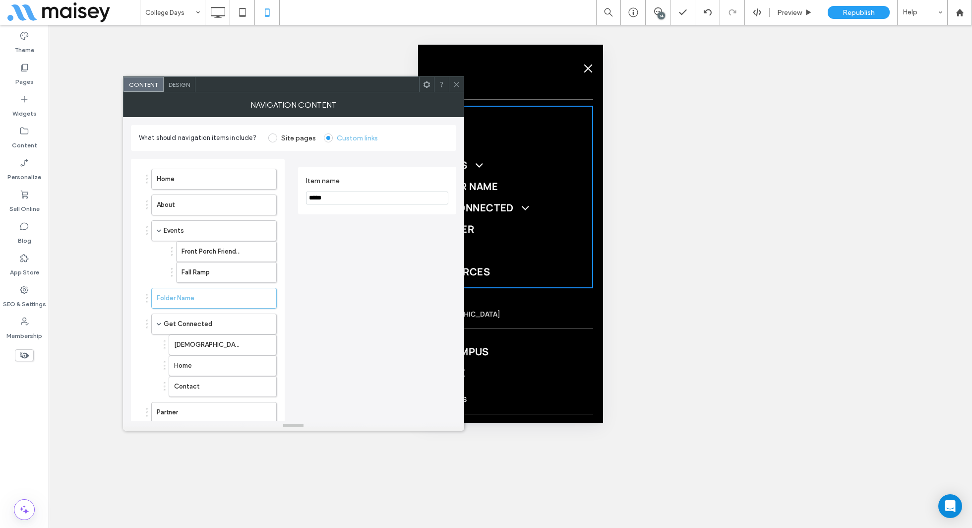
click at [372, 257] on div "Item name *****" at bounding box center [377, 345] width 158 height 372
click at [336, 198] on input "*****" at bounding box center [377, 197] width 142 height 13
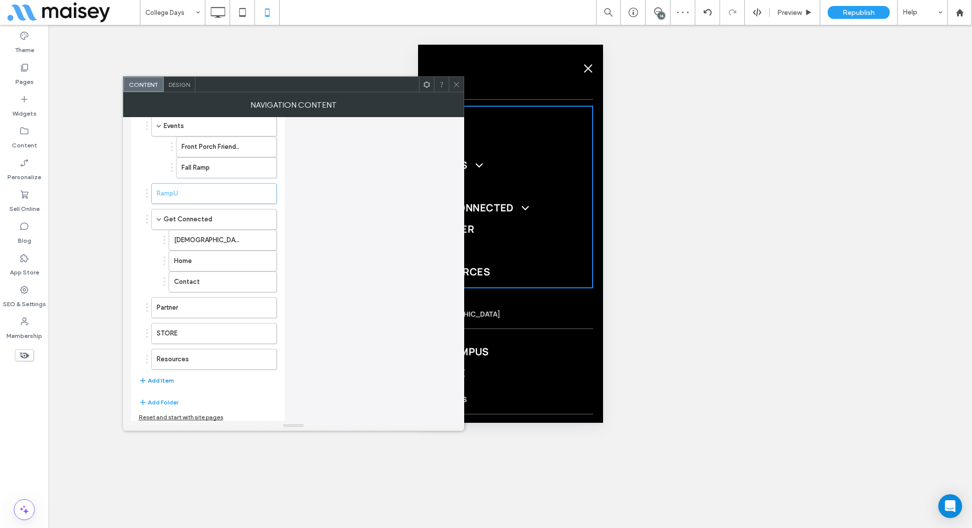
click at [151, 375] on button "Add Item" at bounding box center [156, 381] width 35 height 12
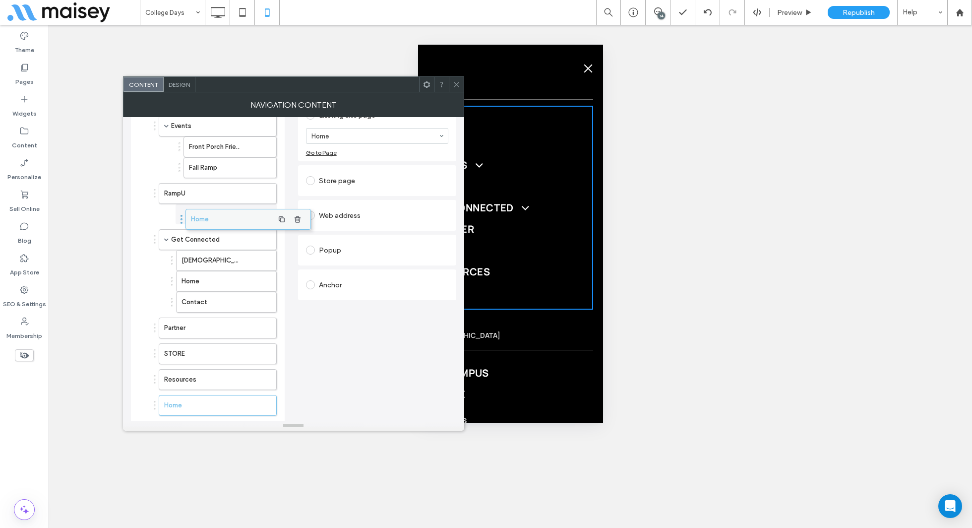
drag, startPoint x: 169, startPoint y: 373, endPoint x: 204, endPoint y: 212, distance: 164.1
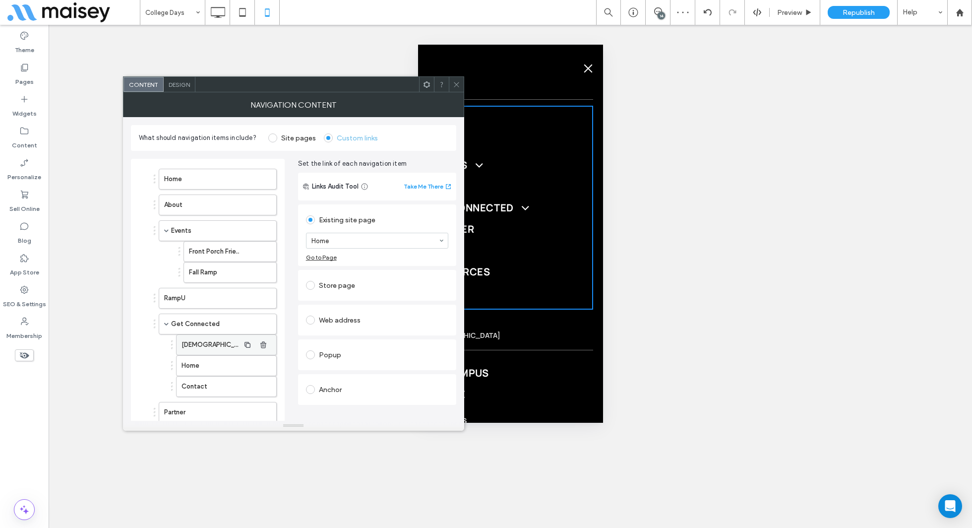
scroll to position [12, 0]
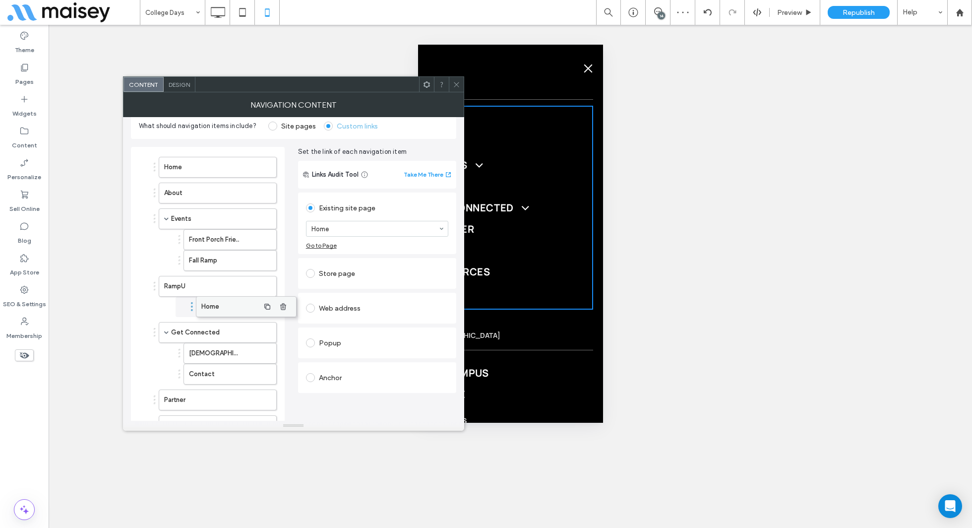
drag, startPoint x: 199, startPoint y: 346, endPoint x: 219, endPoint y: 297, distance: 53.0
click at [339, 302] on div "Web address" at bounding box center [377, 308] width 142 height 16
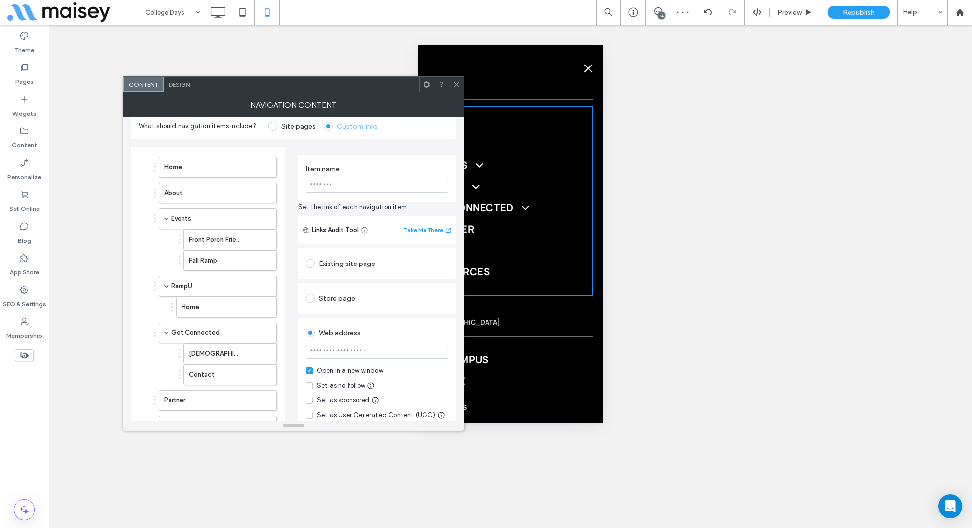
click at [372, 355] on input "url" at bounding box center [377, 352] width 142 height 13
paste input "**********"
type input "**********"
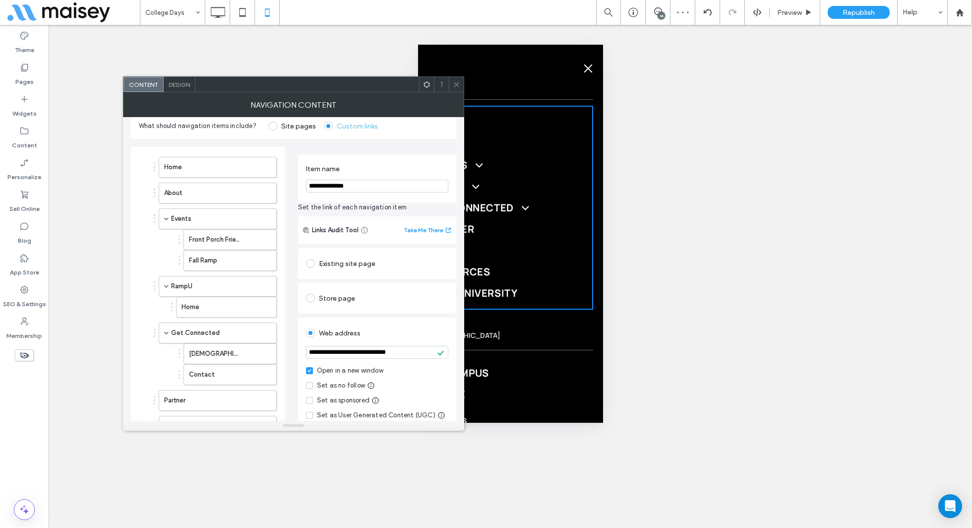
click at [387, 184] on input "**********" at bounding box center [377, 186] width 142 height 13
type input "*****"
click at [111, 290] on div "Unhide? Yes Unhide? Yes Unhide? Yes Unhide? Yes" at bounding box center [511, 276] width 924 height 503
click at [235, 299] on label "Home" at bounding box center [211, 307] width 58 height 20
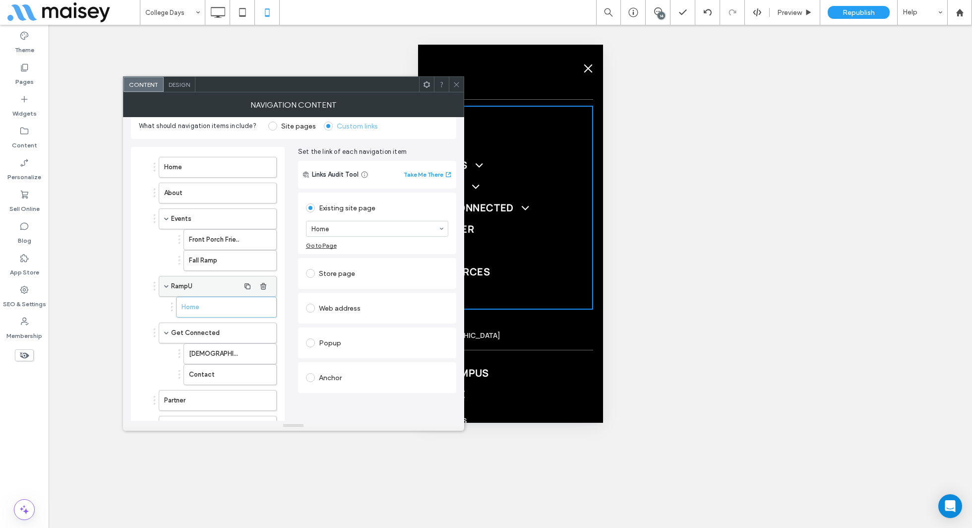
click at [209, 288] on label "RampU" at bounding box center [205, 286] width 68 height 20
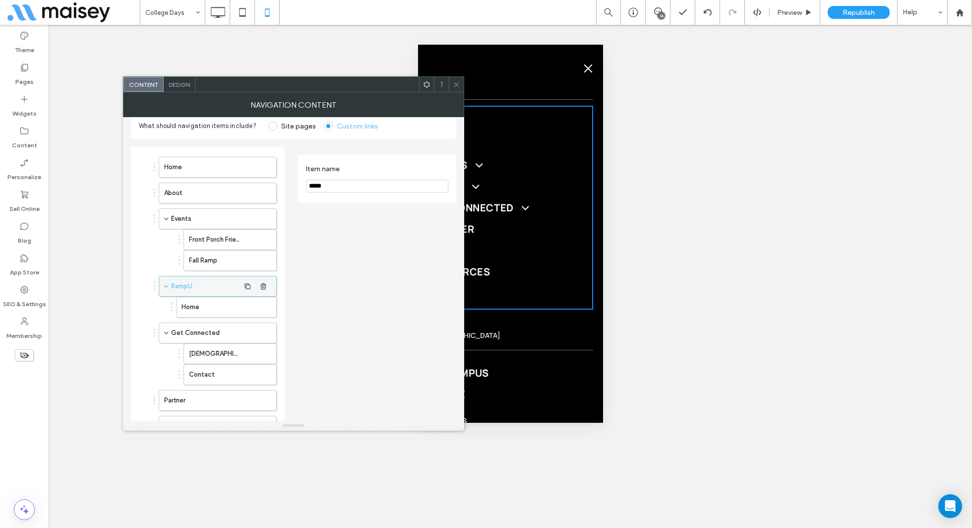
click at [170, 283] on div "RampU" at bounding box center [218, 286] width 118 height 21
click at [168, 283] on div "RampU" at bounding box center [218, 286] width 118 height 21
click at [207, 299] on label "Home" at bounding box center [211, 307] width 58 height 20
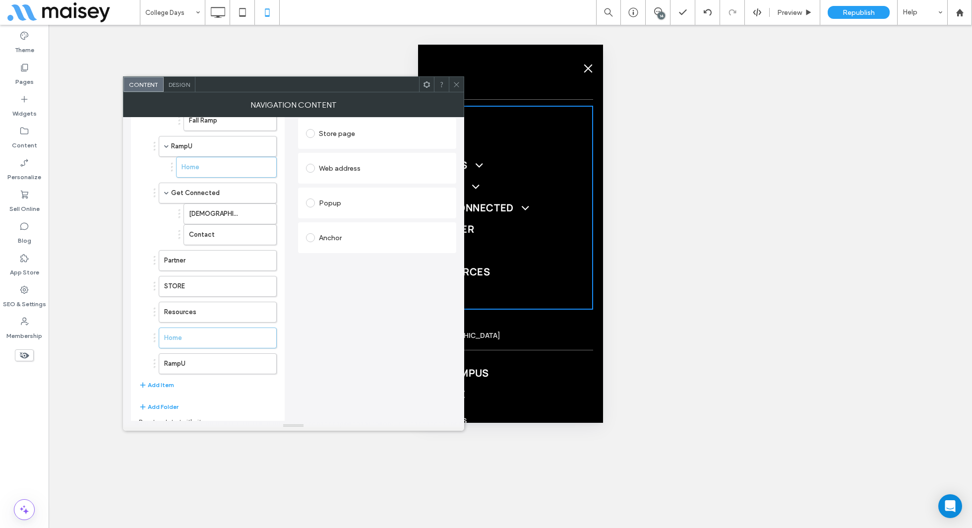
scroll to position [156, 0]
click at [209, 350] on label "RampU" at bounding box center [201, 360] width 75 height 20
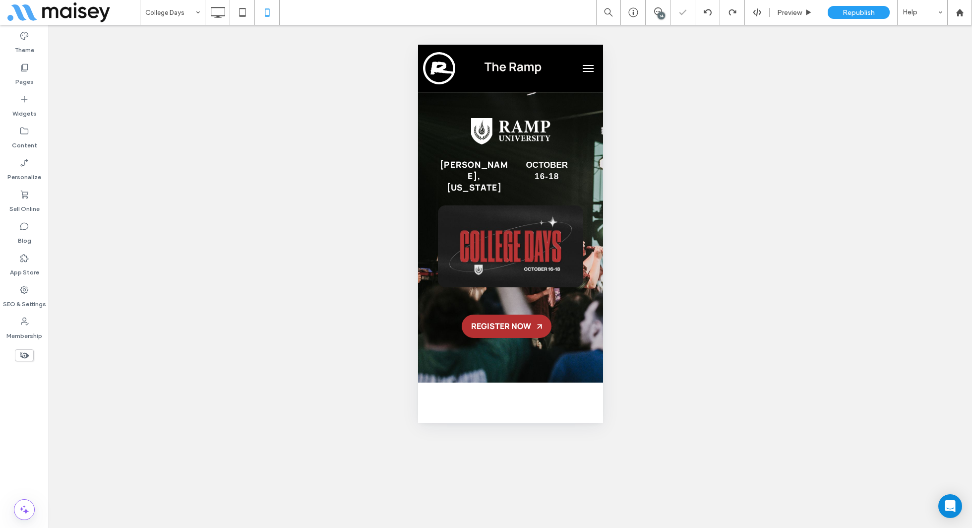
scroll to position [0, 0]
click at [593, 66] on button "menu" at bounding box center [588, 69] width 20 height 20
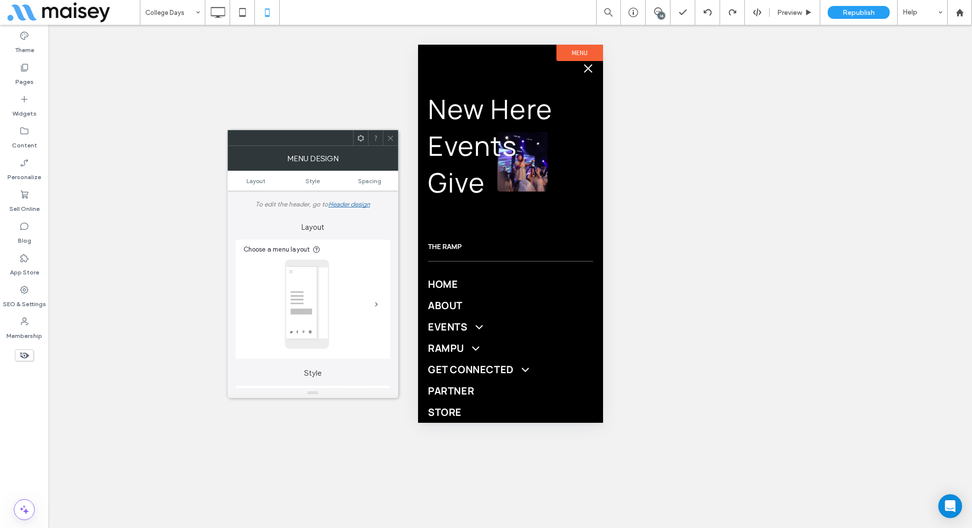
click at [390, 137] on use at bounding box center [390, 137] width 5 height 5
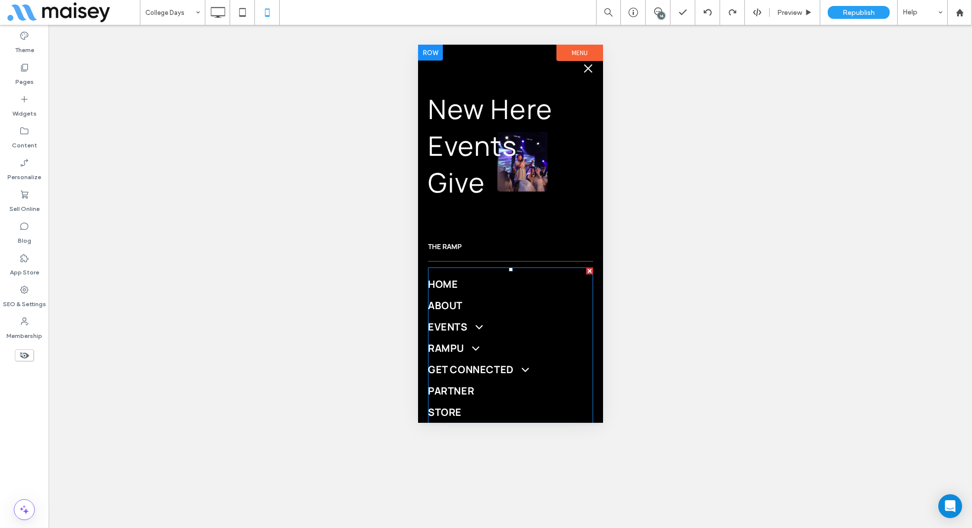
click at [472, 274] on link "Home" at bounding box center [510, 283] width 165 height 21
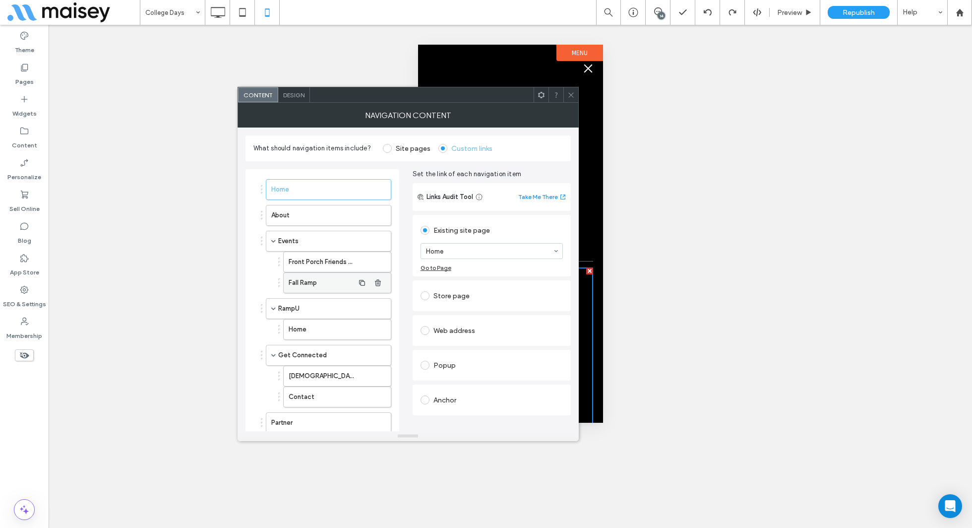
scroll to position [130, 0]
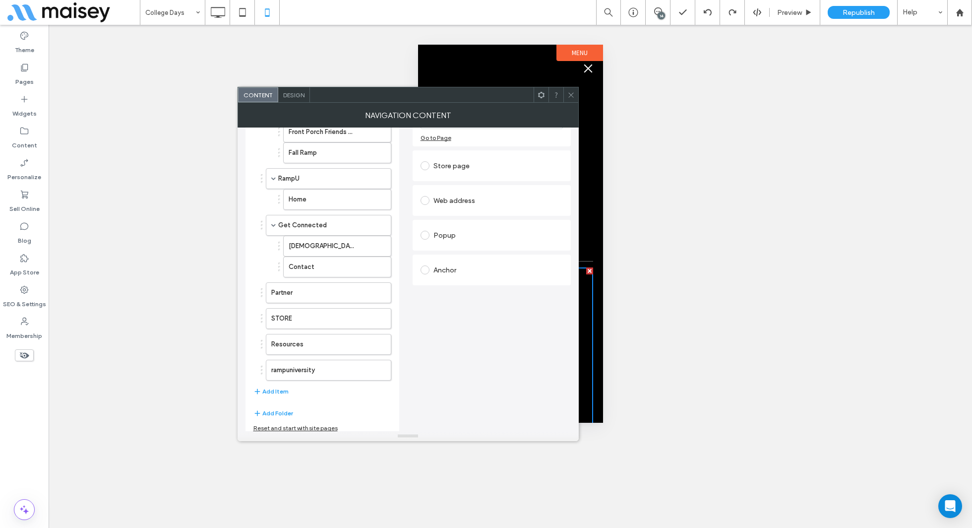
click at [570, 94] on icon at bounding box center [571, 94] width 7 height 7
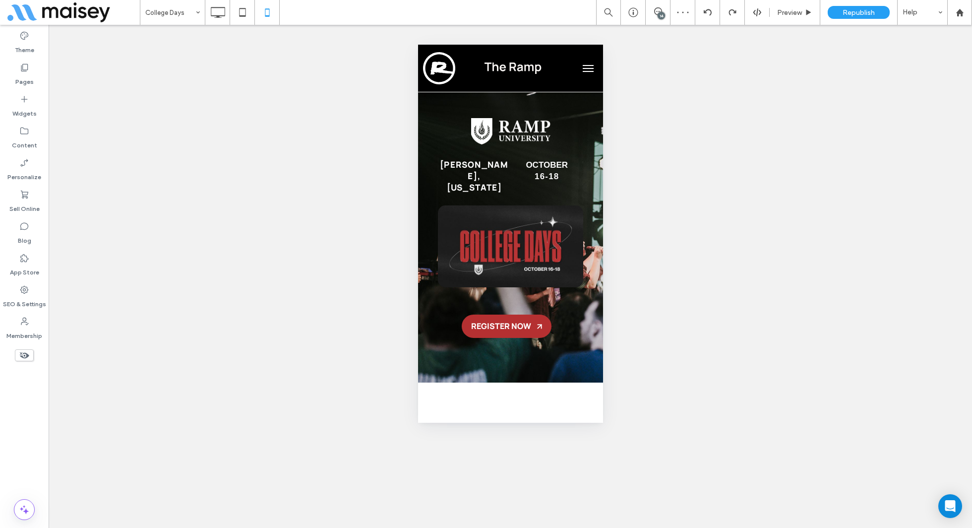
scroll to position [0, 0]
click at [591, 65] on span "menu" at bounding box center [587, 65] width 11 height 1
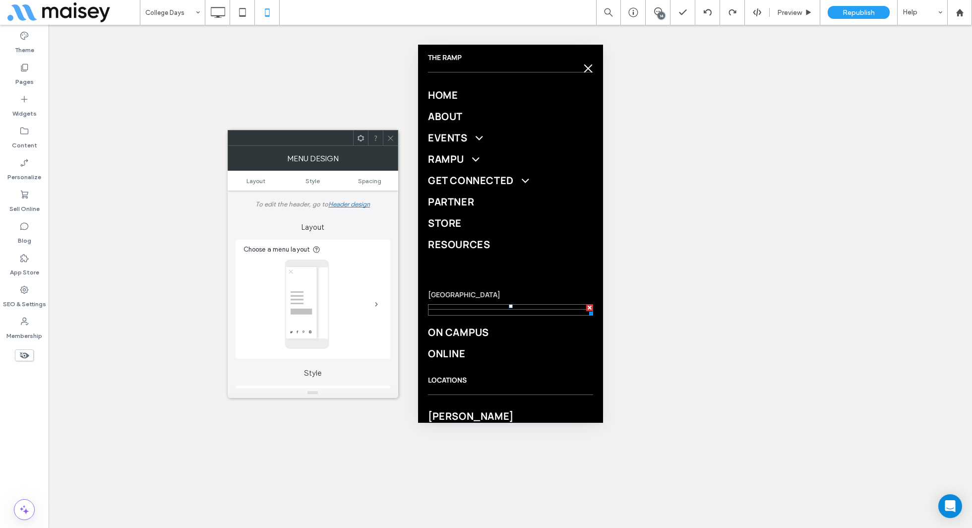
scroll to position [191, 0]
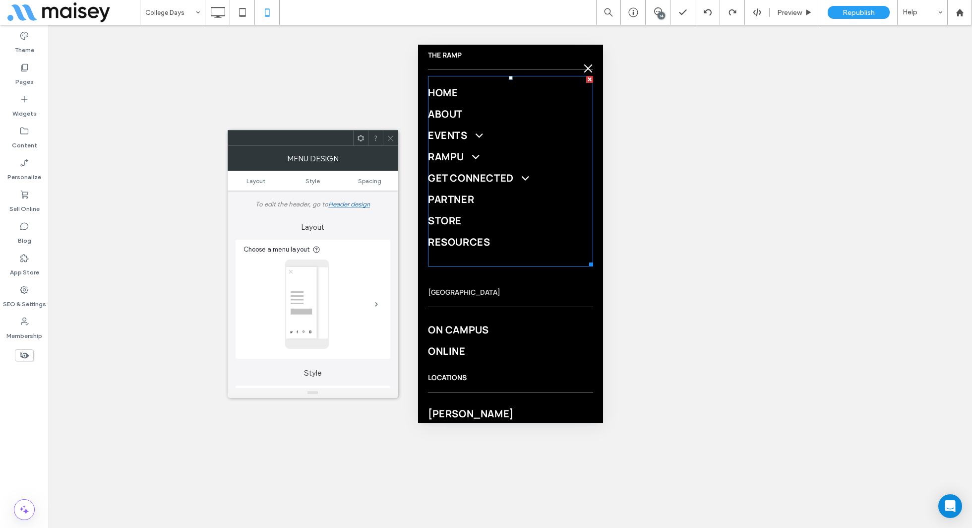
click at [467, 202] on span "Partner" at bounding box center [451, 198] width 46 height 13
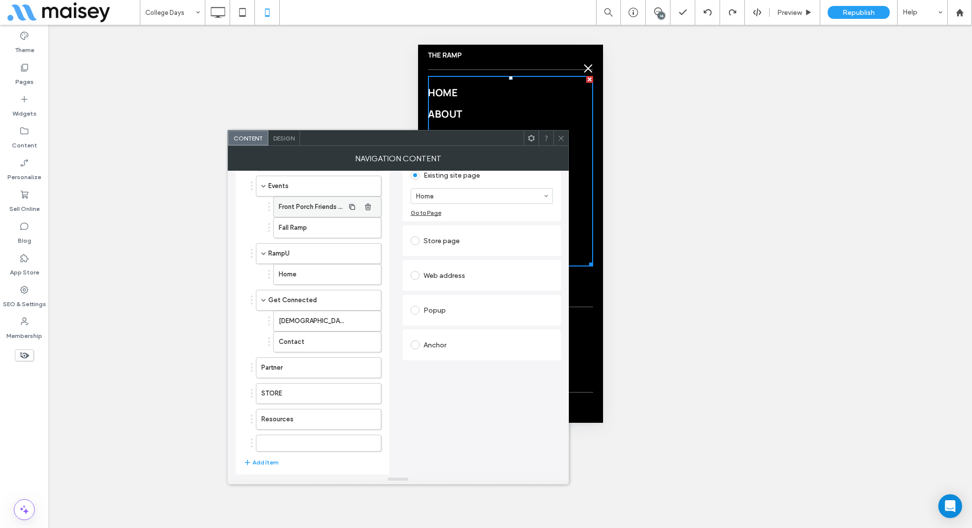
scroll to position [126, 0]
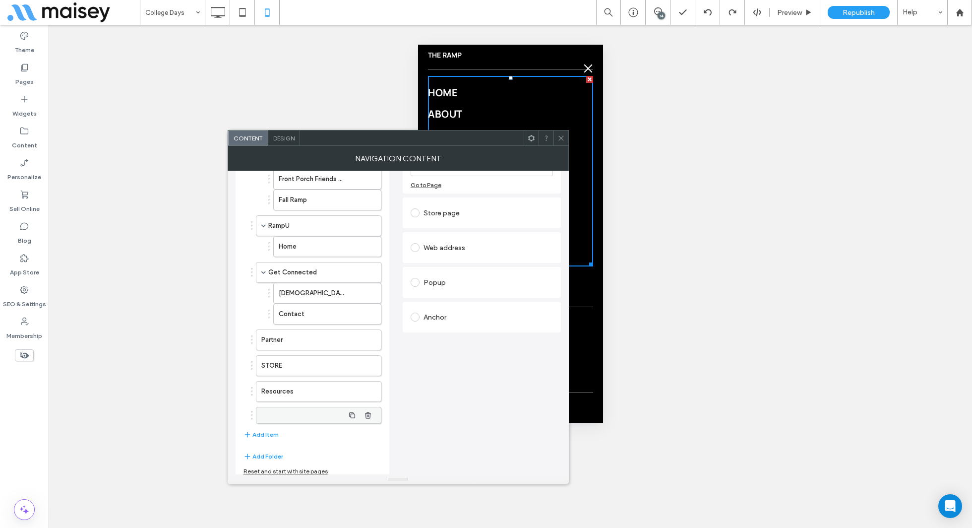
click at [311, 411] on label at bounding box center [302, 415] width 83 height 10
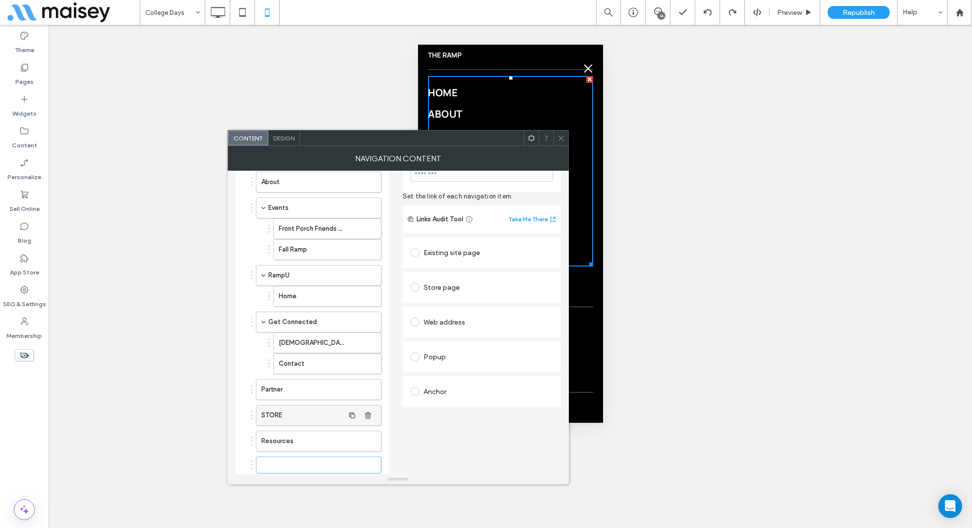
scroll to position [76, 0]
click at [371, 462] on icon "button" at bounding box center [368, 465] width 8 height 8
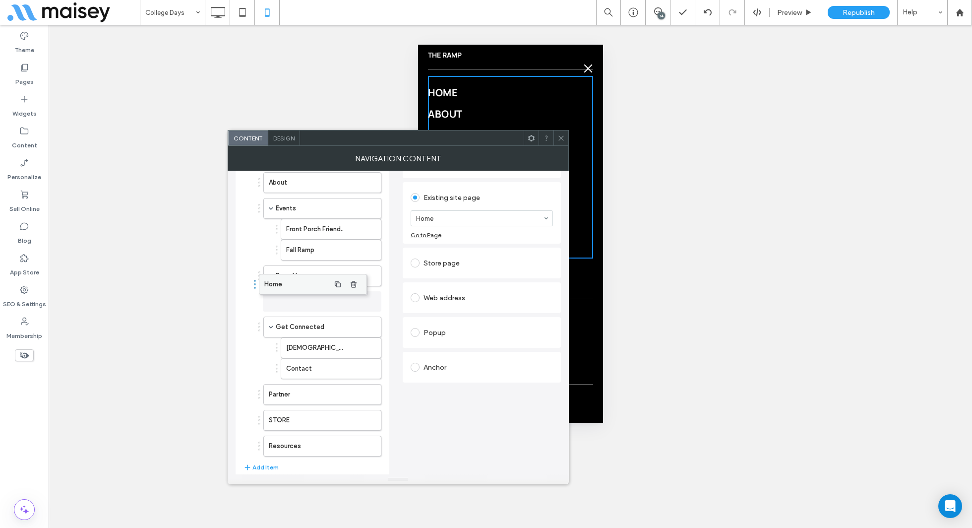
drag, startPoint x: 291, startPoint y: 294, endPoint x: 277, endPoint y: 279, distance: 20.7
click at [366, 274] on use "button" at bounding box center [368, 275] width 6 height 6
click at [317, 276] on label "Home" at bounding box center [306, 276] width 75 height 20
click at [462, 295] on div "Web address" at bounding box center [482, 298] width 142 height 16
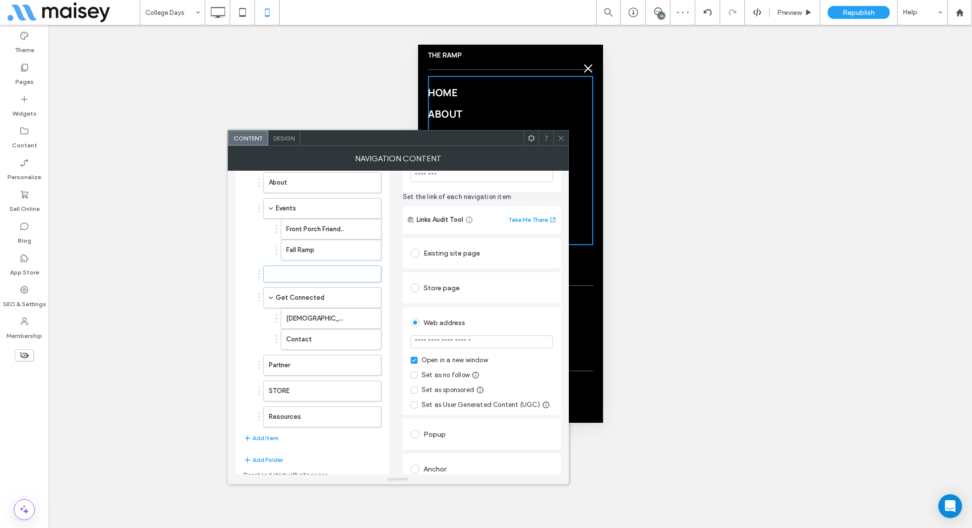
click at [480, 342] on input "url" at bounding box center [482, 341] width 142 height 13
paste input "**********"
type input "**********"
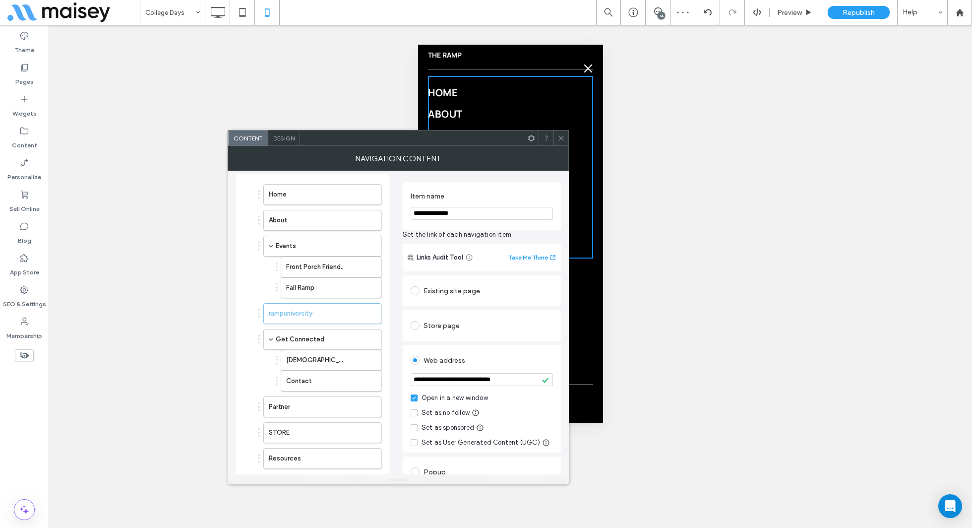
scroll to position [4, 0]
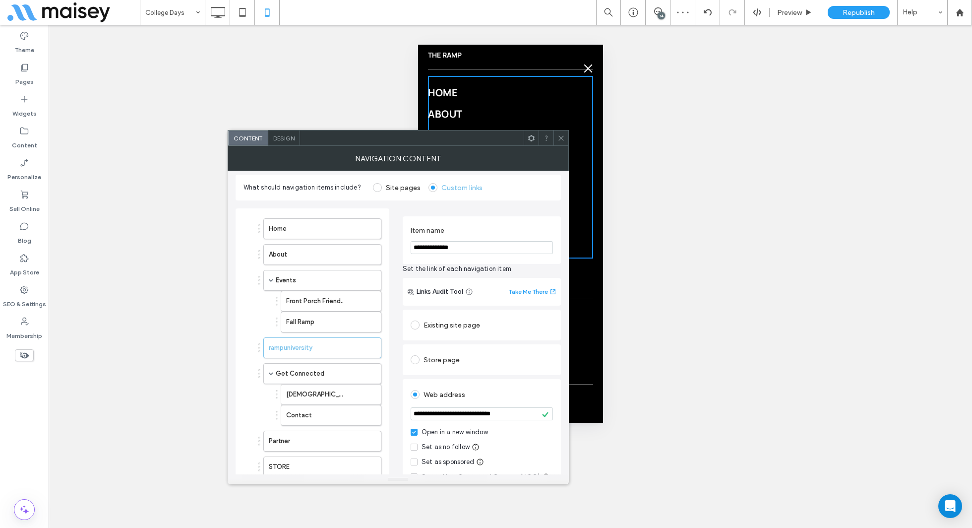
click at [485, 251] on input "**********" at bounding box center [482, 247] width 142 height 13
type input "*****"
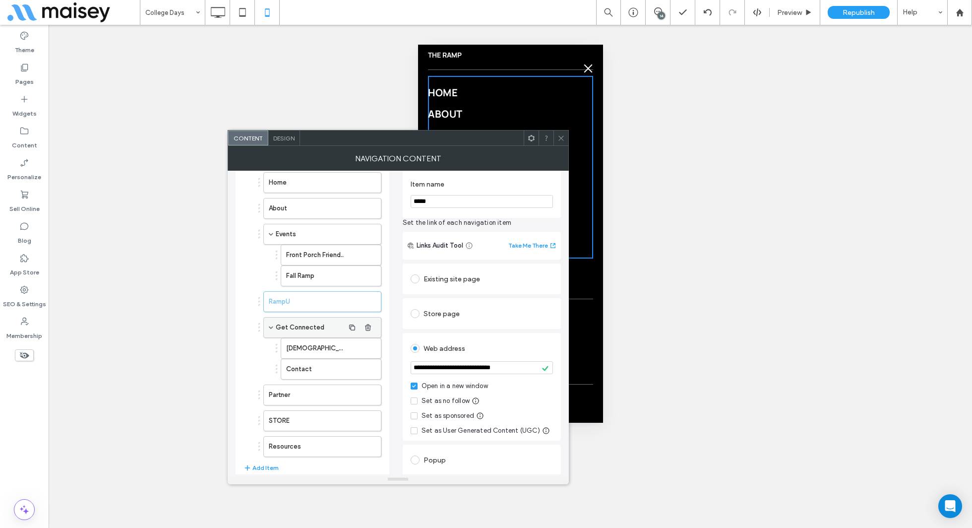
scroll to position [86, 0]
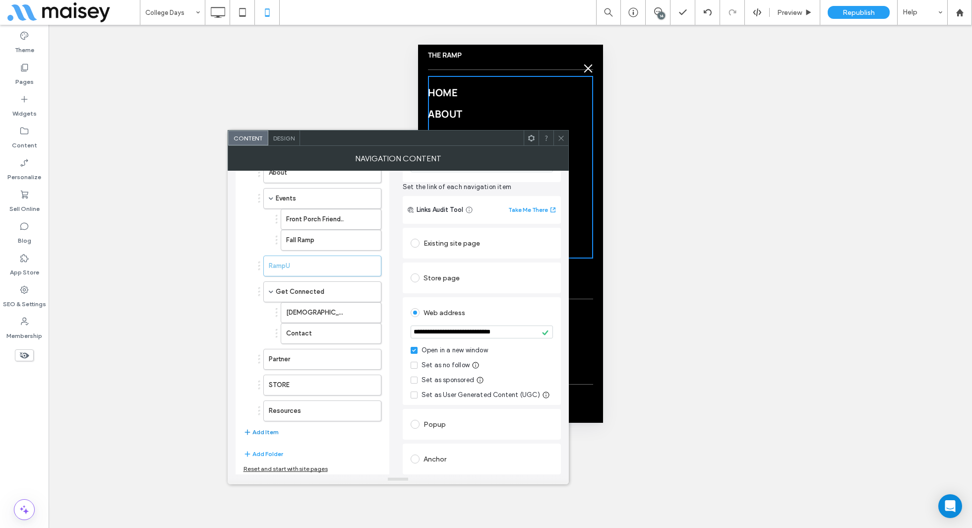
click at [262, 428] on button "Add Item" at bounding box center [261, 432] width 35 height 12
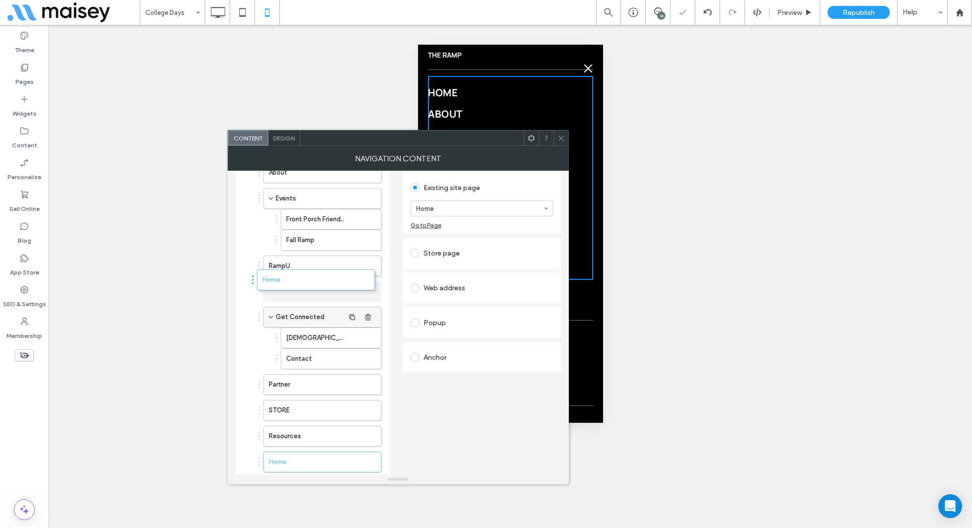
drag, startPoint x: 284, startPoint y: 433, endPoint x: 278, endPoint y: 282, distance: 150.9
click at [370, 458] on icon "button" at bounding box center [368, 462] width 8 height 8
drag, startPoint x: 300, startPoint y: 427, endPoint x: 296, endPoint y: 283, distance: 143.9
drag, startPoint x: 289, startPoint y: 433, endPoint x: 283, endPoint y: 273, distance: 159.8
drag, startPoint x: 282, startPoint y: 436, endPoint x: 278, endPoint y: 295, distance: 141.4
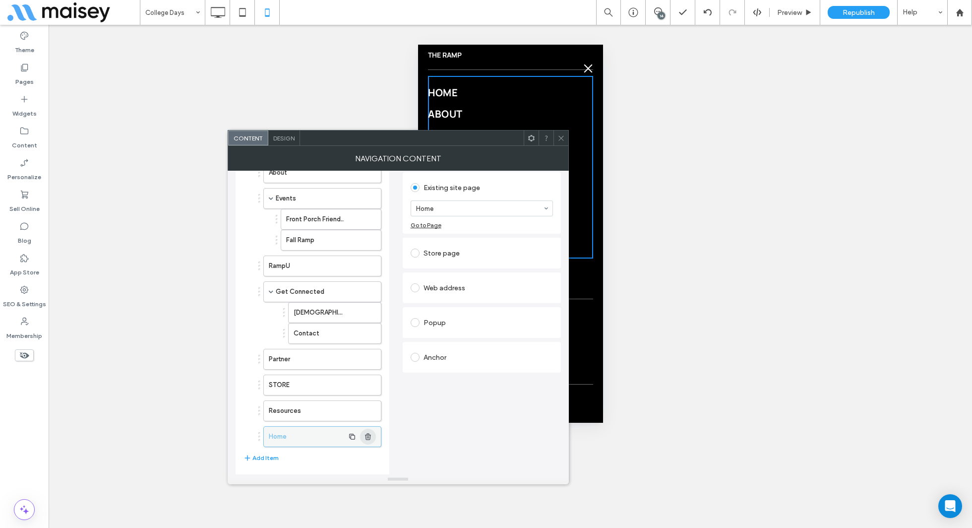
click at [373, 435] on span "button" at bounding box center [368, 437] width 16 height 16
click at [368, 433] on icon "button" at bounding box center [368, 437] width 8 height 8
click at [368, 433] on use "button" at bounding box center [368, 436] width 6 height 6
click at [559, 140] on icon at bounding box center [561, 137] width 7 height 7
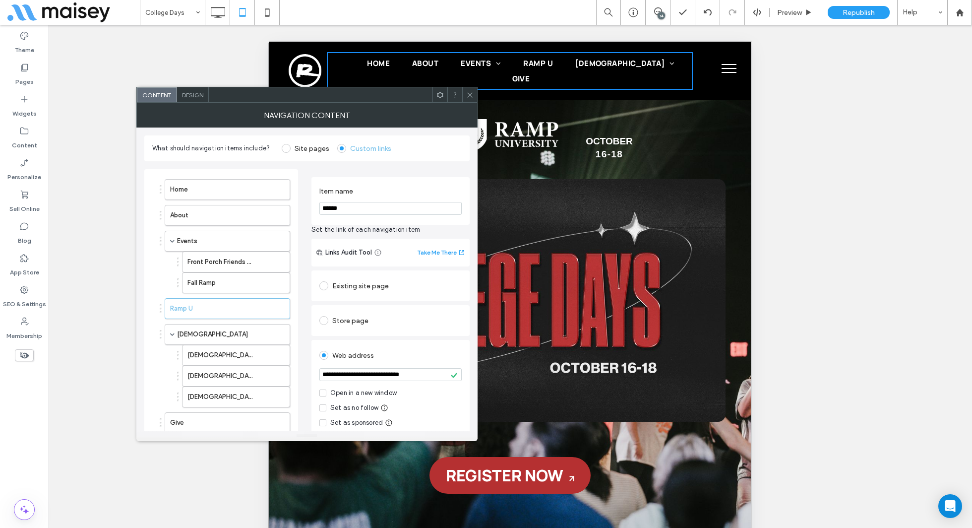
click at [382, 369] on input "**********" at bounding box center [390, 374] width 142 height 13
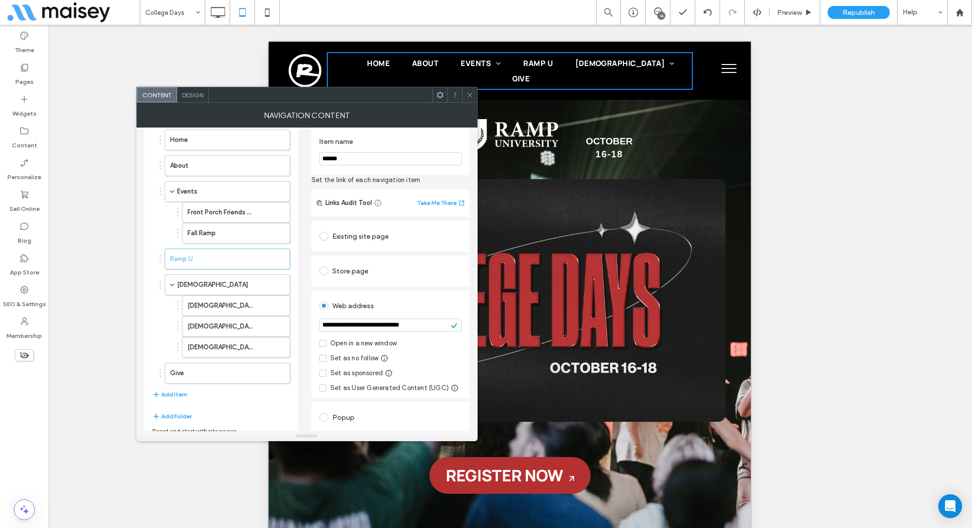
scroll to position [50, 0]
click at [219, 288] on label "[DEMOGRAPHIC_DATA]" at bounding box center [215, 284] width 76 height 20
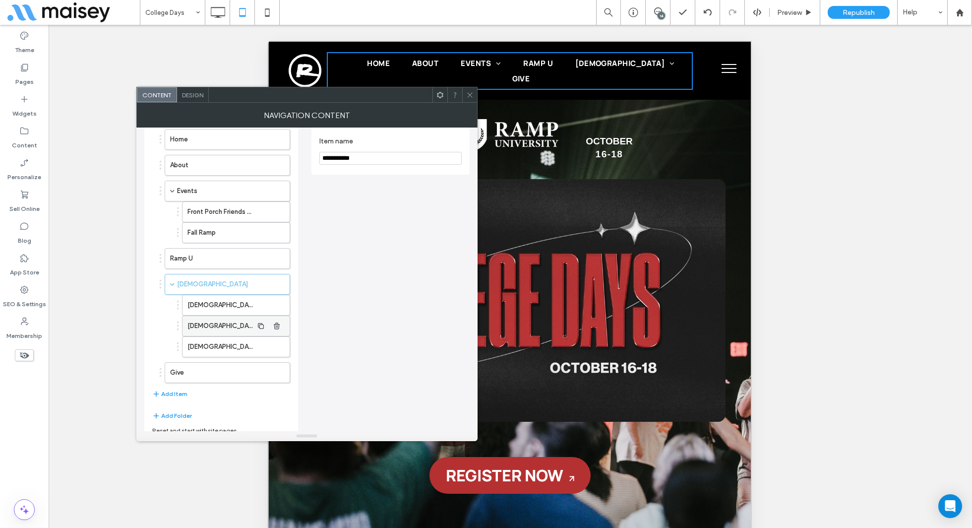
click at [233, 323] on label "[DEMOGRAPHIC_DATA] [GEOGRAPHIC_DATA]" at bounding box center [220, 326] width 65 height 20
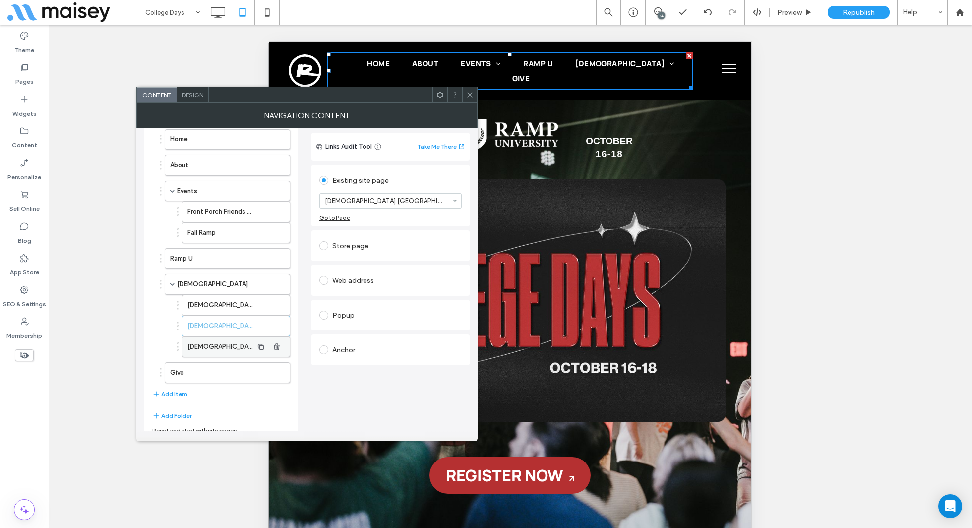
click at [235, 338] on label "[DEMOGRAPHIC_DATA] [GEOGRAPHIC_DATA]" at bounding box center [220, 347] width 65 height 20
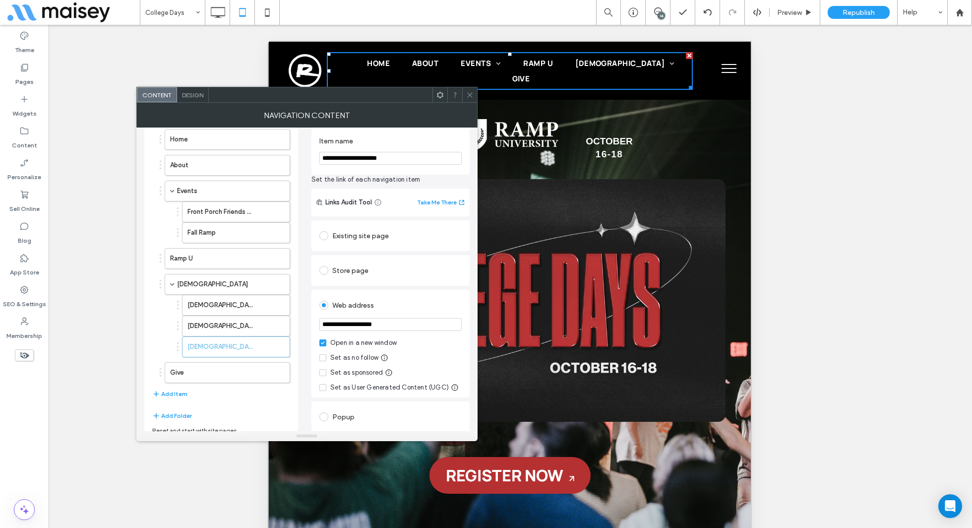
click at [425, 153] on input "**********" at bounding box center [390, 158] width 142 height 13
click at [397, 319] on input "**********" at bounding box center [390, 324] width 142 height 13
click at [399, 320] on input "**********" at bounding box center [390, 324] width 142 height 13
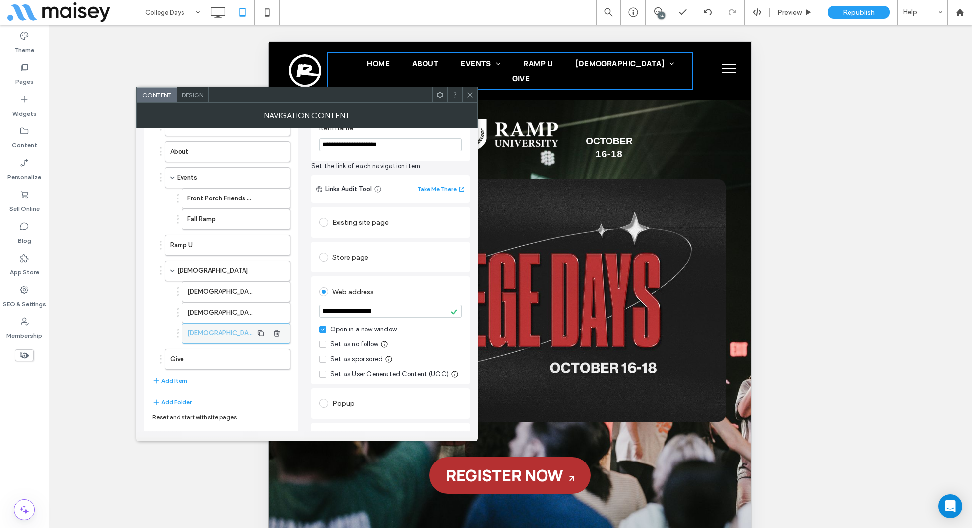
scroll to position [86, 0]
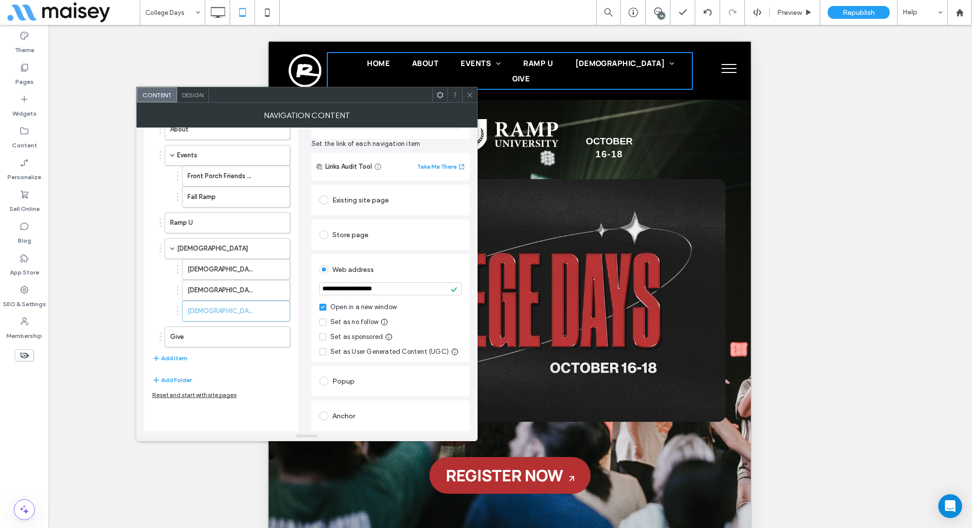
click at [472, 95] on icon at bounding box center [469, 94] width 7 height 7
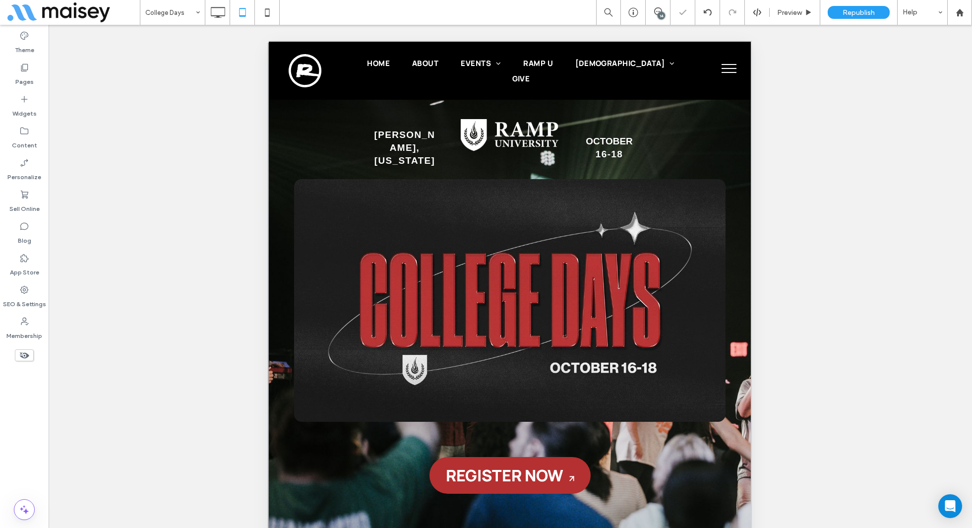
click at [722, 66] on button "menu" at bounding box center [729, 69] width 26 height 26
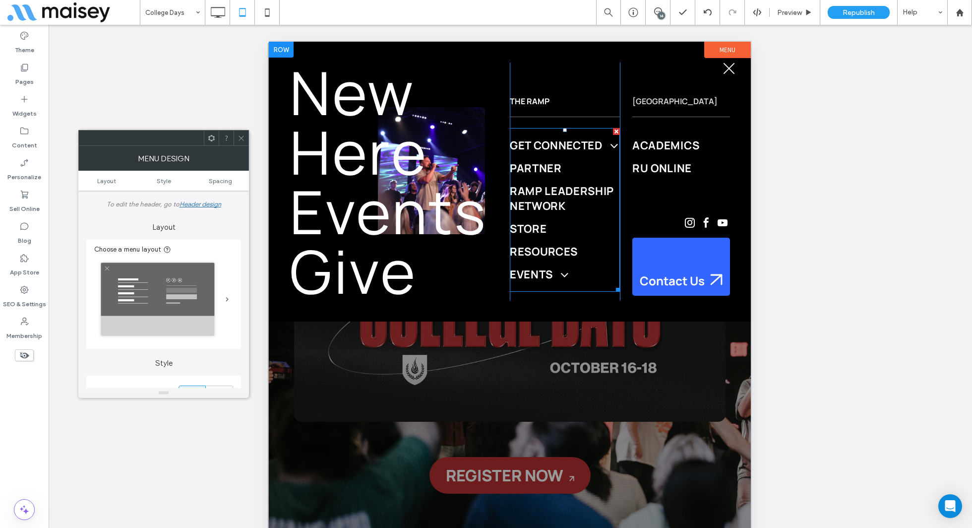
click at [584, 153] on link "Get Connected" at bounding box center [587, 145] width 155 height 23
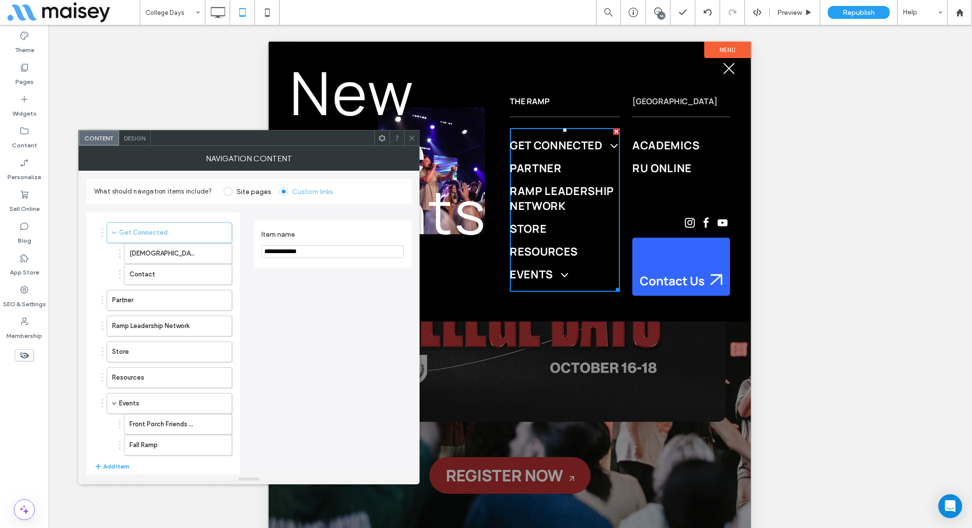
click at [584, 153] on link "Get Connected" at bounding box center [587, 145] width 155 height 23
click at [415, 140] on icon at bounding box center [411, 137] width 7 height 7
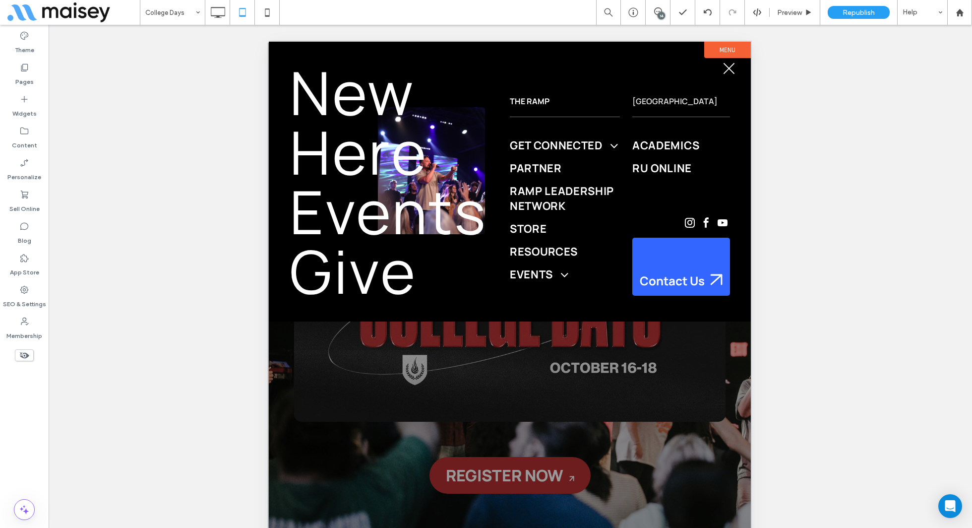
click at [728, 72] on button "menu" at bounding box center [729, 69] width 26 height 26
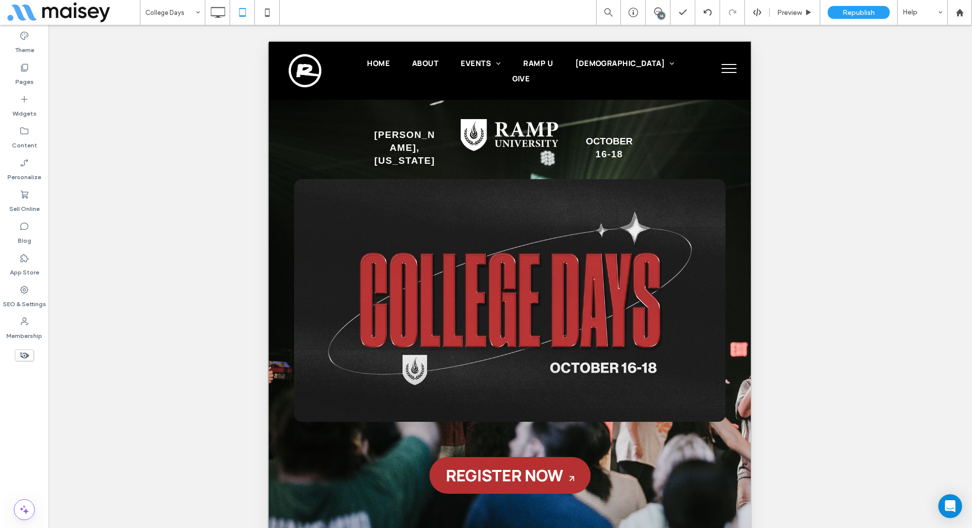
click at [730, 65] on button "menu" at bounding box center [729, 69] width 26 height 26
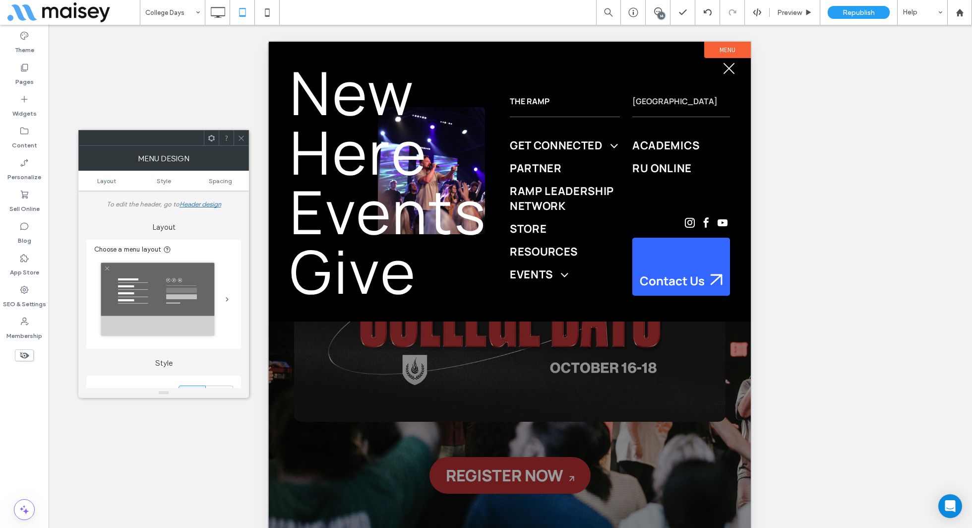
click at [245, 137] on div at bounding box center [241, 137] width 15 height 15
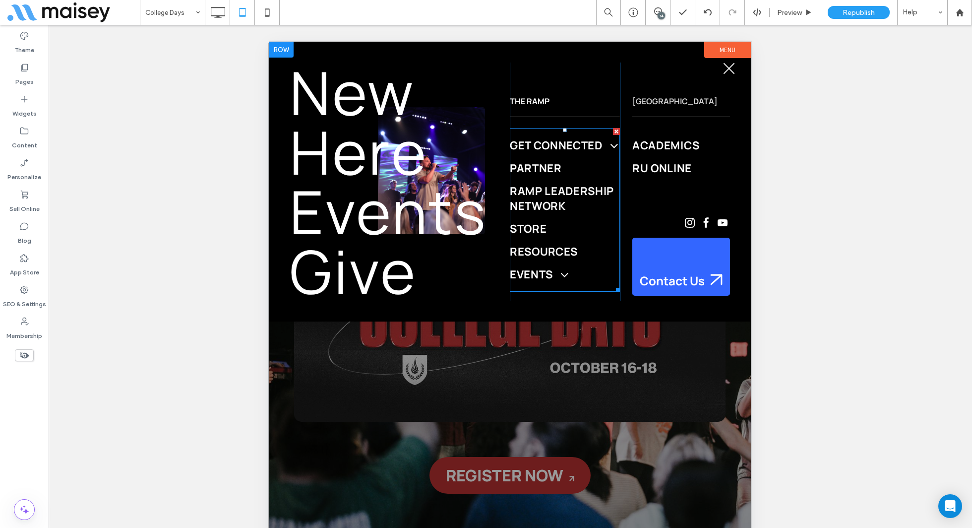
click at [557, 196] on span "Ramp Leadership Network" at bounding box center [587, 199] width 155 height 30
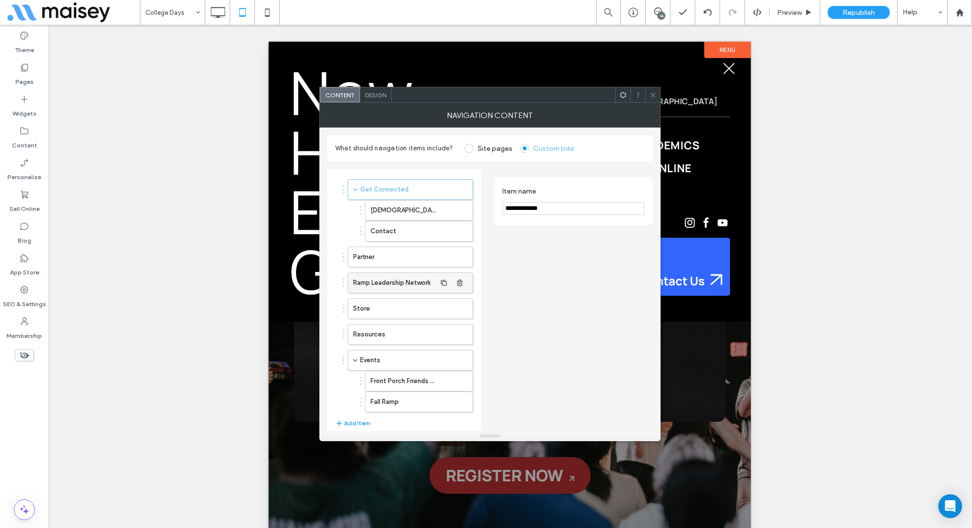
click at [418, 276] on label "Ramp Leadership Network" at bounding box center [394, 283] width 83 height 20
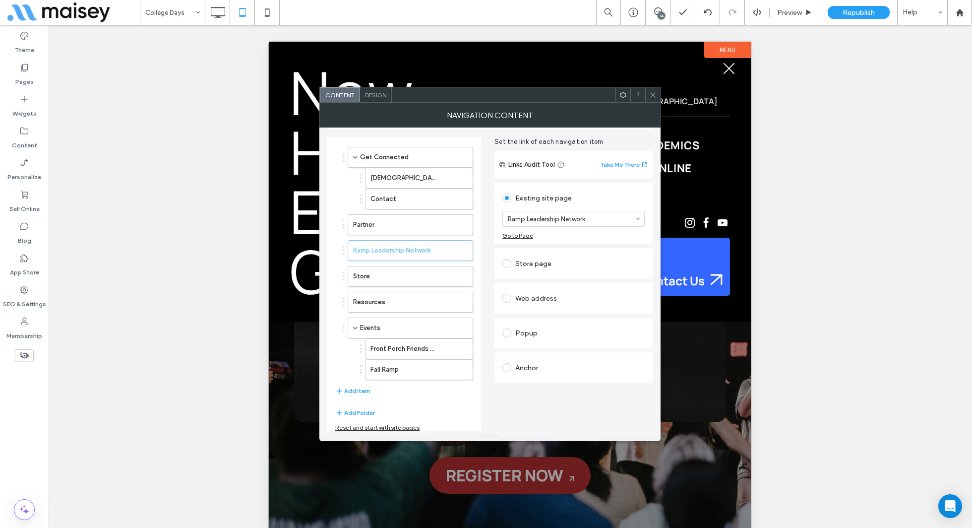
scroll to position [33, 0]
click at [650, 94] on icon at bounding box center [652, 94] width 7 height 7
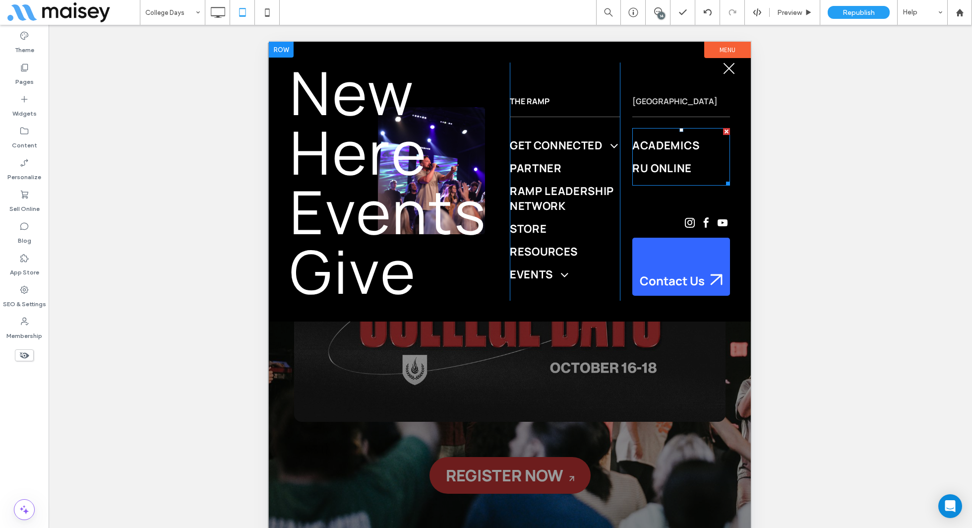
click at [650, 145] on span "Academics" at bounding box center [665, 145] width 67 height 15
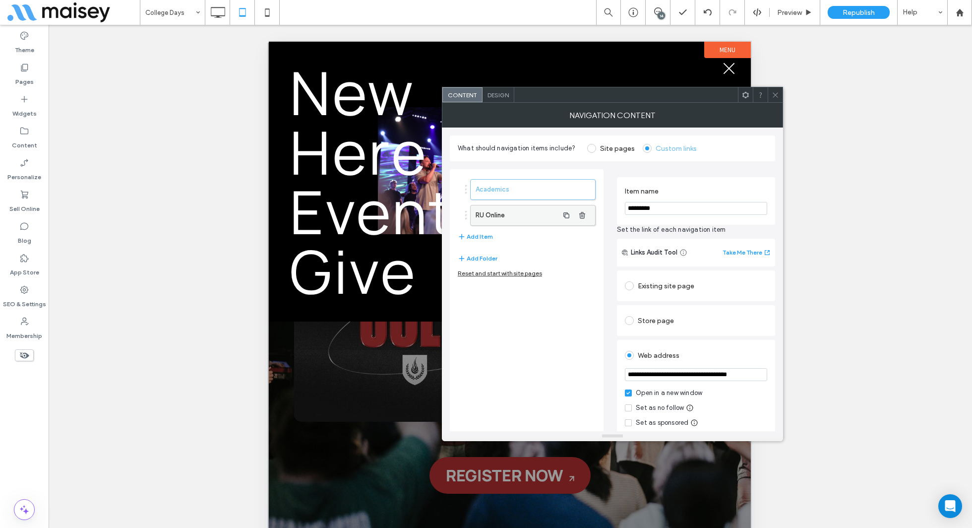
click at [513, 208] on label "RU Online" at bounding box center [517, 215] width 83 height 20
click at [517, 194] on label "Academics" at bounding box center [517, 190] width 83 height 20
click at [648, 211] on input "*********" at bounding box center [696, 208] width 142 height 13
type input "*********"
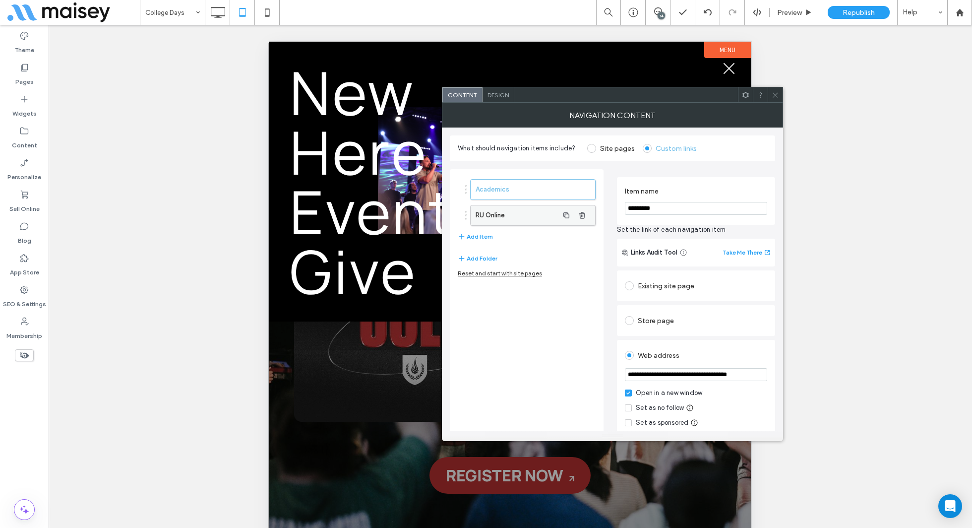
click at [503, 222] on label "RU Online" at bounding box center [517, 215] width 83 height 20
drag, startPoint x: 637, startPoint y: 205, endPoint x: 594, endPoint y: 191, distance: 45.3
click at [594, 191] on div "**********" at bounding box center [612, 339] width 325 height 356
type input "******"
click at [551, 313] on div "On Campus RU Online Add Item Add Folder Reset and start with site pages" at bounding box center [527, 343] width 154 height 348
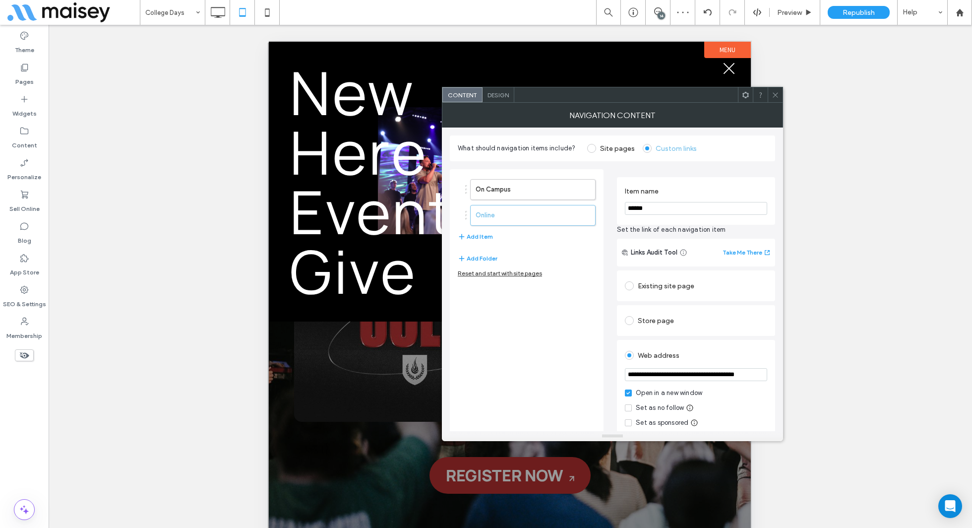
click at [778, 93] on icon at bounding box center [775, 94] width 7 height 7
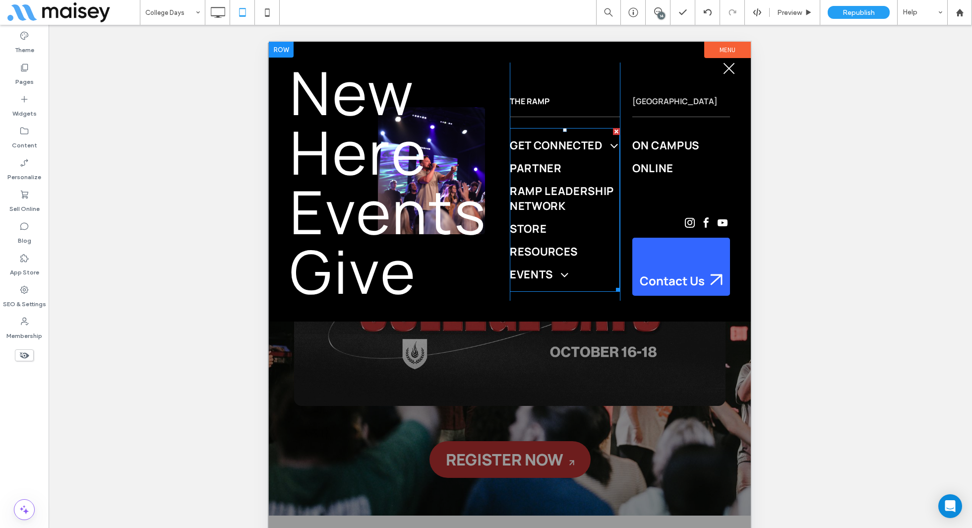
scroll to position [0, 0]
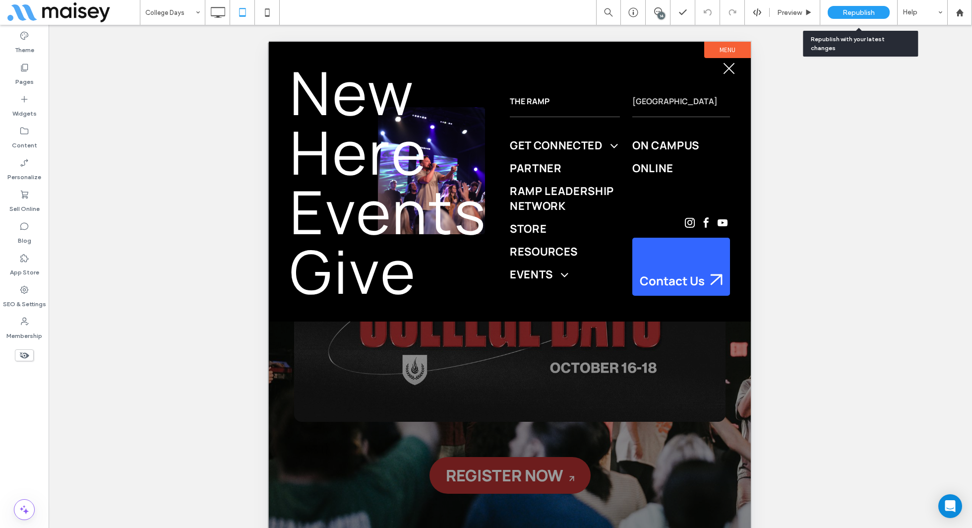
click at [853, 13] on span "Republish" at bounding box center [859, 12] width 32 height 8
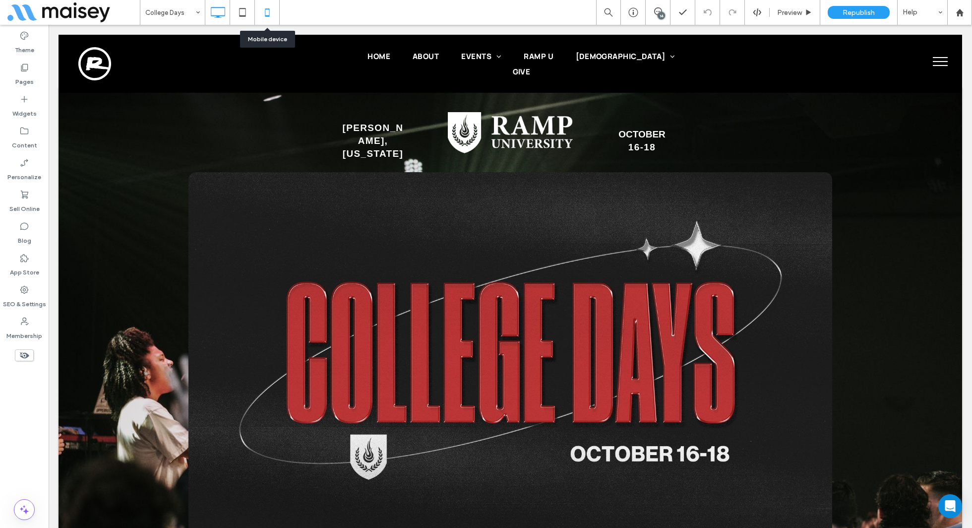
click at [274, 13] on icon at bounding box center [267, 12] width 20 height 20
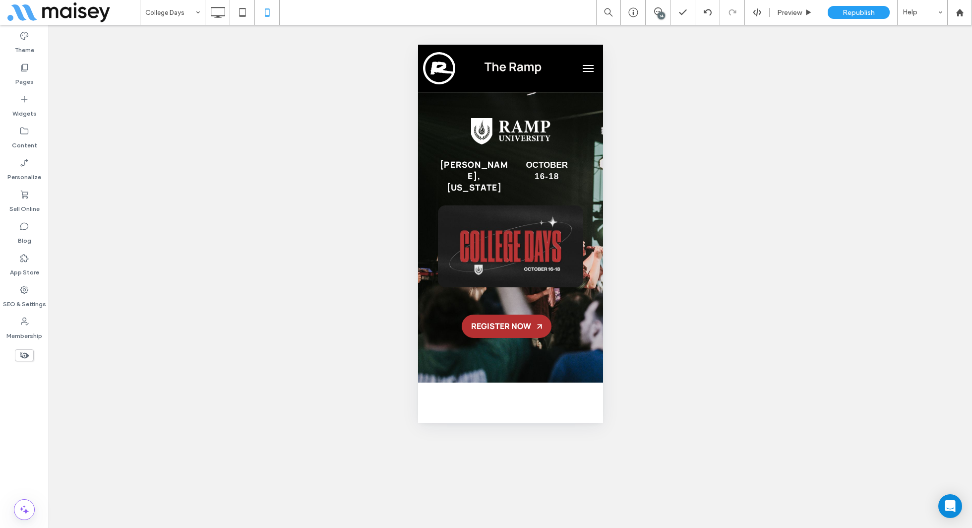
click at [589, 66] on button "menu" at bounding box center [588, 69] width 20 height 20
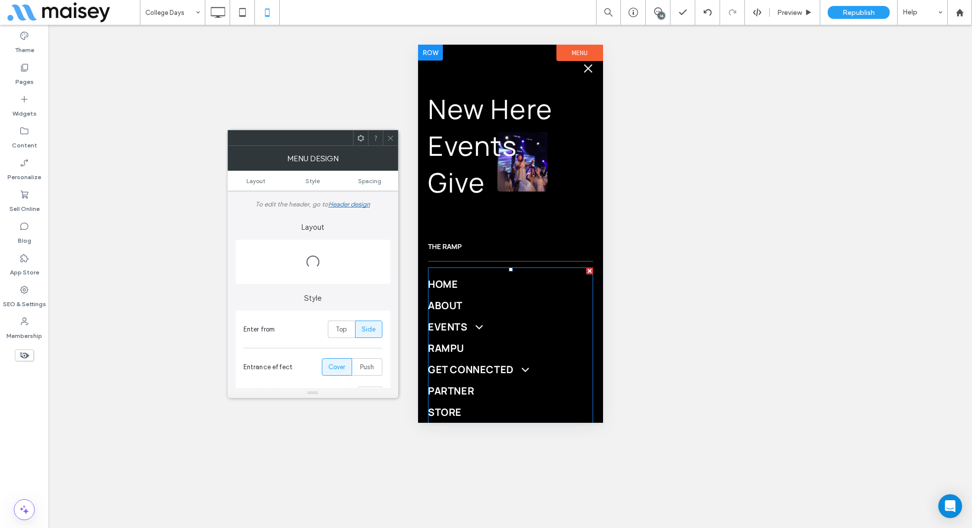
click at [455, 320] on span "Events" at bounding box center [455, 326] width 54 height 13
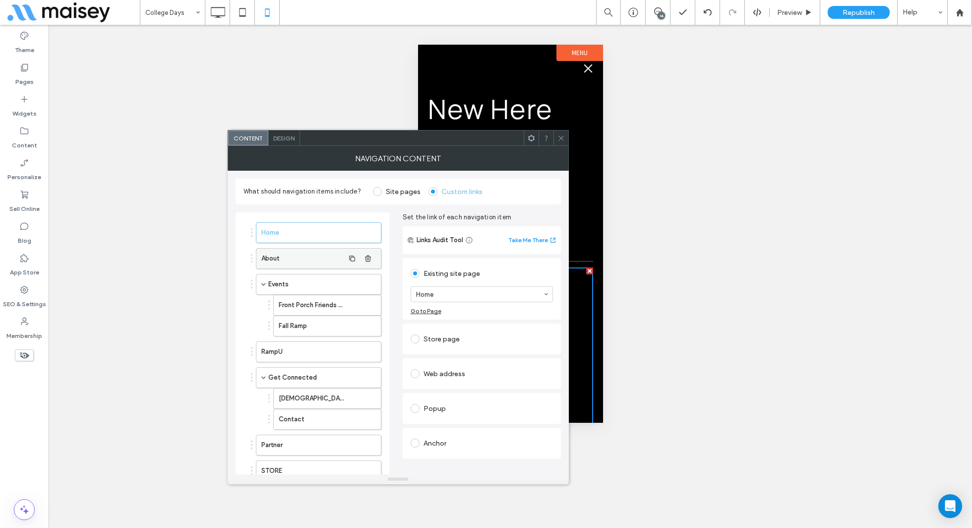
scroll to position [84, 0]
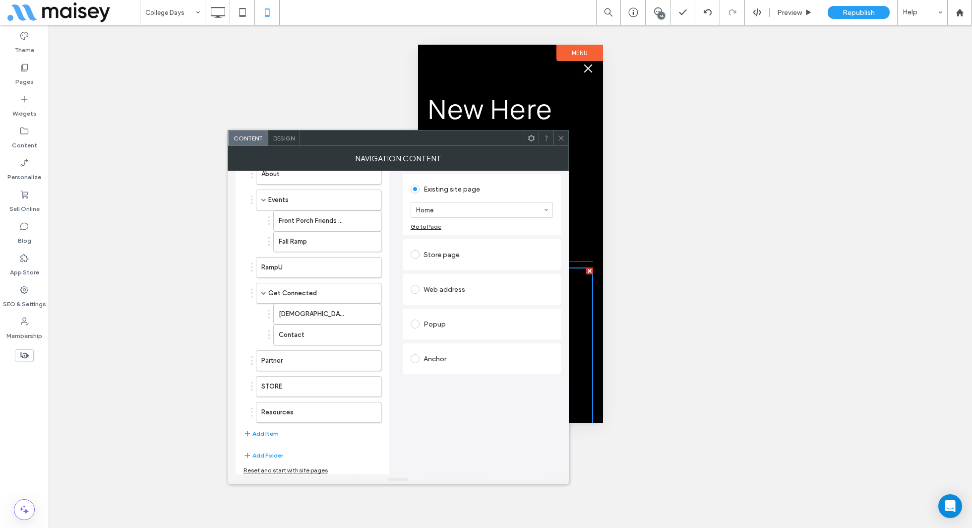
click at [264, 428] on button "Add Item" at bounding box center [261, 434] width 35 height 12
click at [366, 434] on icon "button" at bounding box center [368, 438] width 8 height 8
click at [269, 451] on button "Add Folder" at bounding box center [264, 455] width 40 height 12
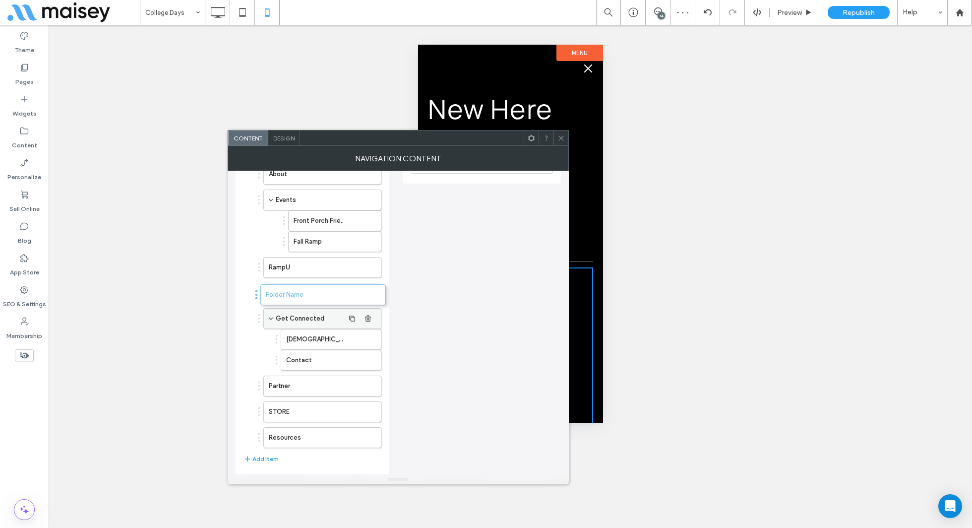
drag, startPoint x: 274, startPoint y: 433, endPoint x: 278, endPoint y: 294, distance: 138.5
click at [306, 295] on label "Folder Name" at bounding box center [306, 293] width 75 height 20
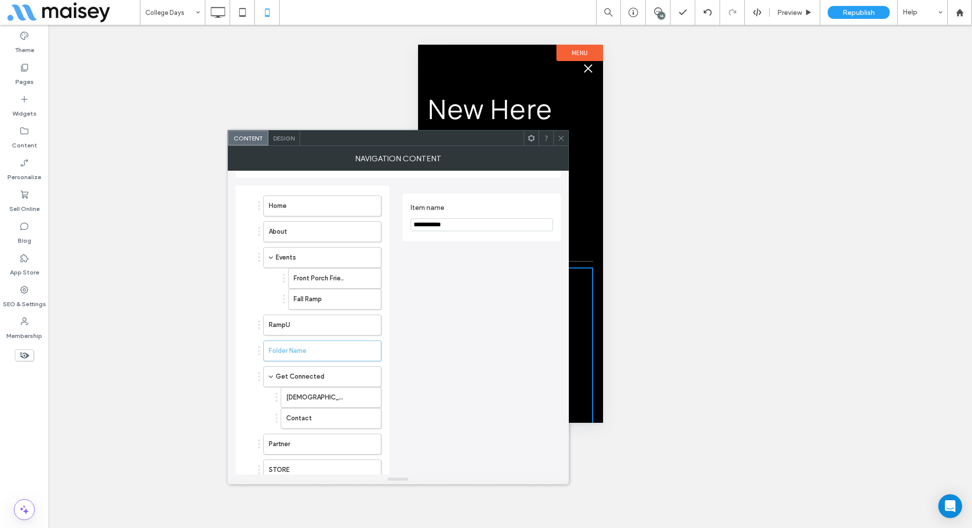
scroll to position [13, 0]
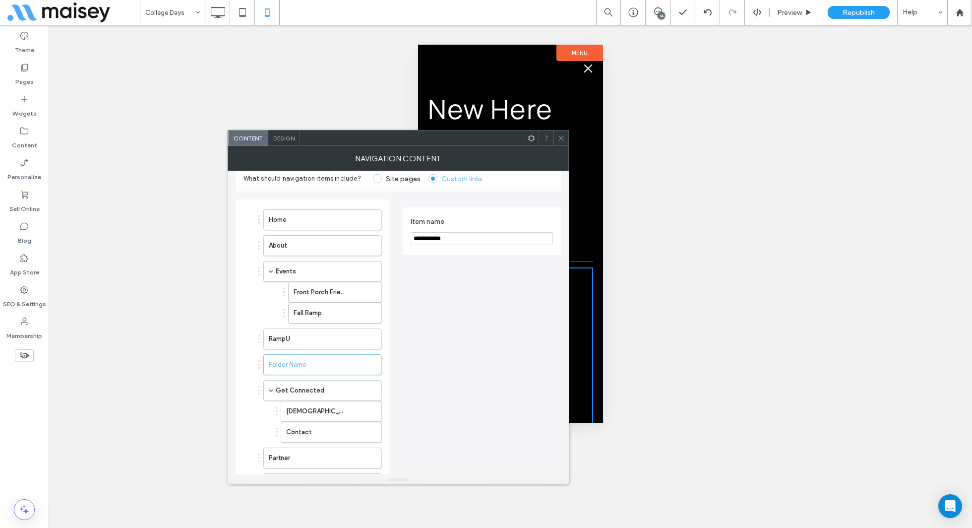
click at [483, 237] on input "**********" at bounding box center [482, 238] width 142 height 13
click at [486, 246] on section "**********" at bounding box center [482, 231] width 142 height 38
click at [486, 237] on input "**********" at bounding box center [482, 238] width 142 height 13
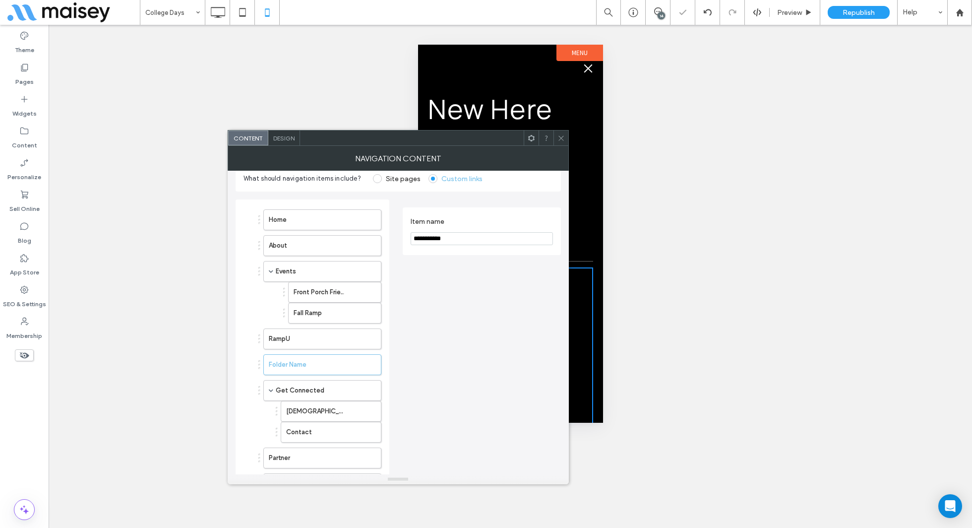
click at [486, 237] on input "**********" at bounding box center [482, 238] width 142 height 13
click at [474, 291] on div "**********" at bounding box center [482, 387] width 158 height 377
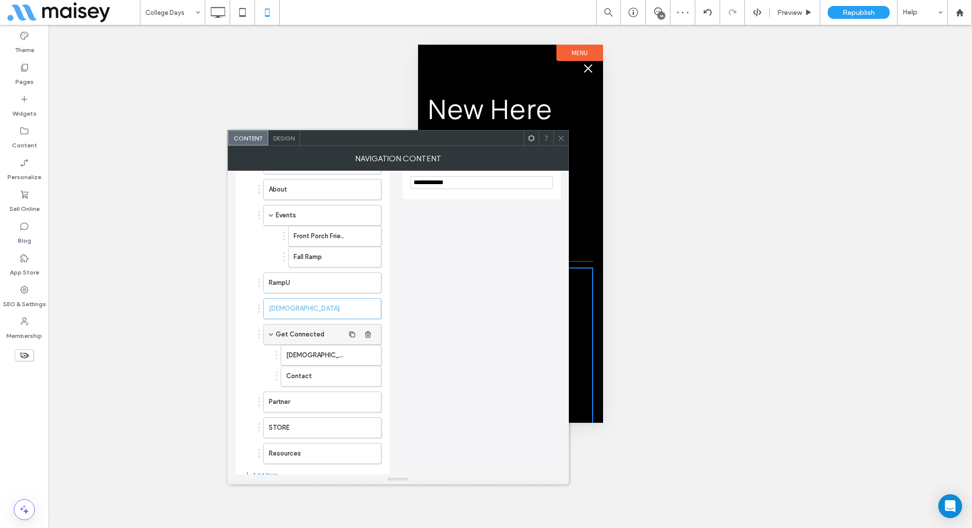
scroll to position [0, 0]
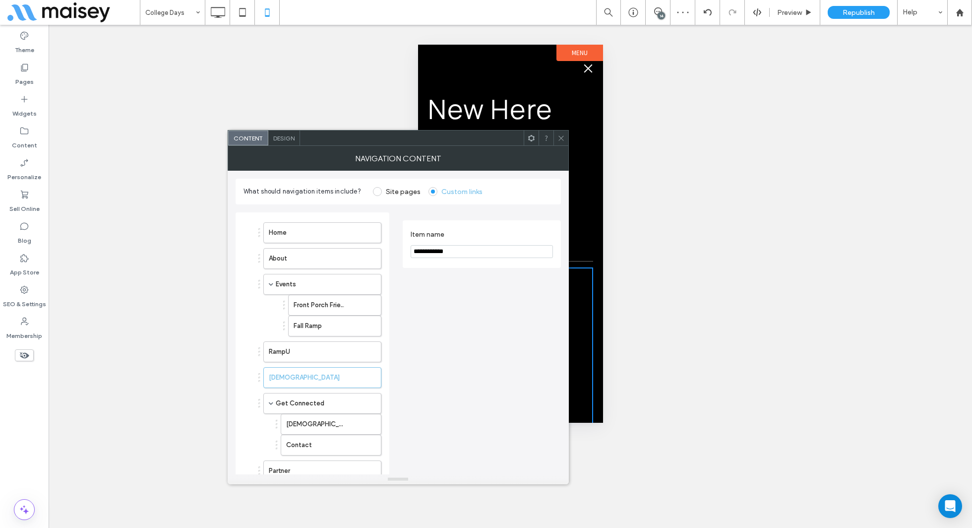
click at [487, 248] on input "**********" at bounding box center [482, 251] width 142 height 13
type input "**********"
click at [456, 336] on div "**********" at bounding box center [482, 400] width 158 height 377
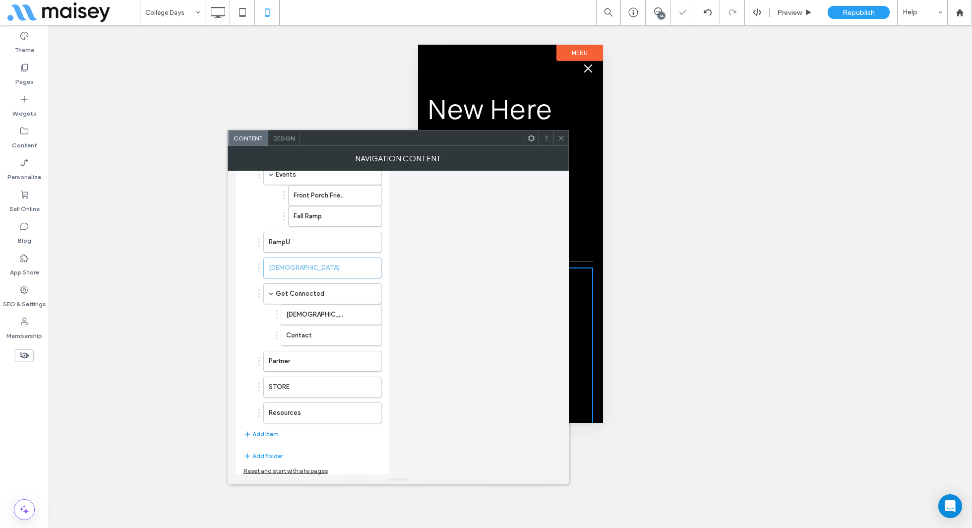
click at [260, 430] on button "Add Item" at bounding box center [261, 434] width 35 height 12
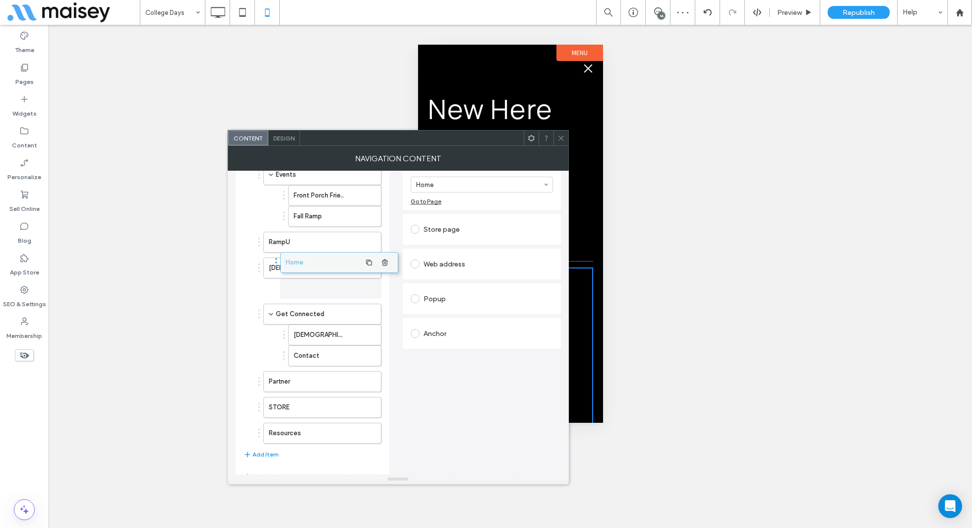
drag, startPoint x: 286, startPoint y: 439, endPoint x: 303, endPoint y: 268, distance: 171.5
click at [313, 338] on label "[DEMOGRAPHIC_DATA] [PERSON_NAME]" at bounding box center [319, 335] width 51 height 20
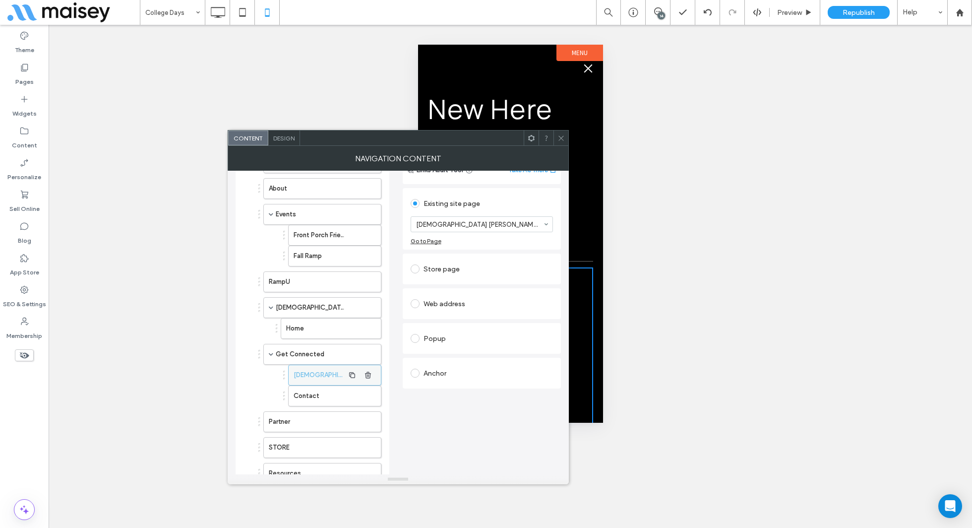
scroll to position [69, 0]
click at [317, 327] on label "Home" at bounding box center [315, 329] width 58 height 20
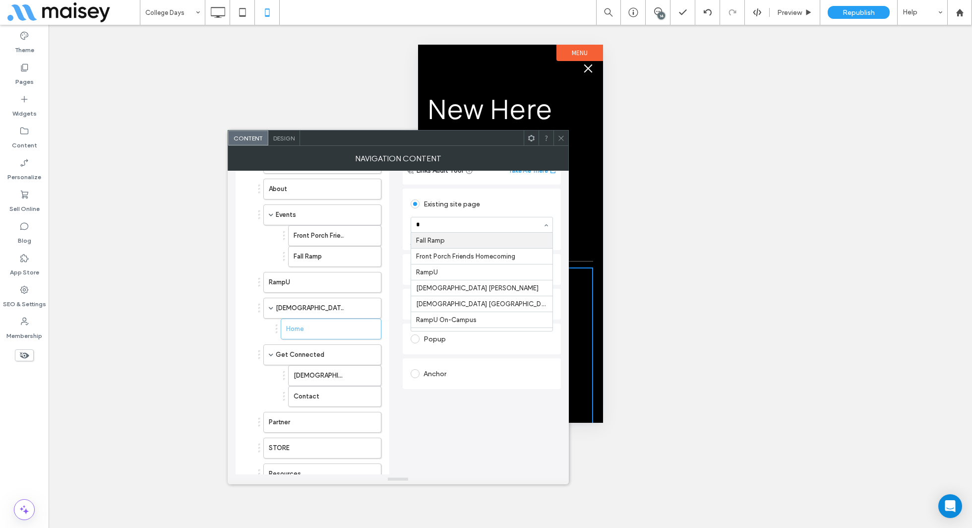
type input "**"
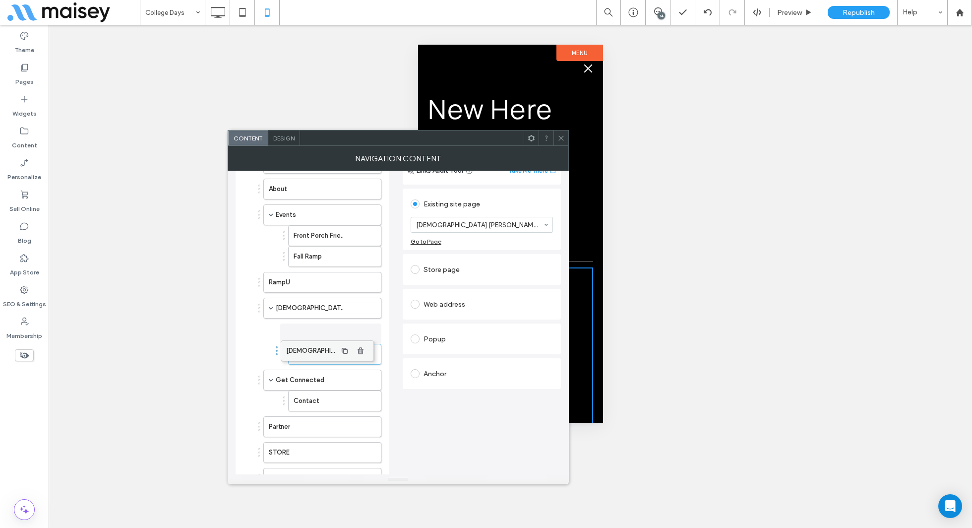
drag, startPoint x: 322, startPoint y: 372, endPoint x: 316, endPoint y: 346, distance: 26.6
click at [324, 354] on label "[DEMOGRAPHIC_DATA] [PERSON_NAME]" at bounding box center [319, 350] width 51 height 20
click at [333, 323] on label "[DEMOGRAPHIC_DATA] [PERSON_NAME]" at bounding box center [319, 329] width 51 height 20
click at [325, 345] on label "[DEMOGRAPHIC_DATA] [PERSON_NAME]" at bounding box center [319, 350] width 51 height 20
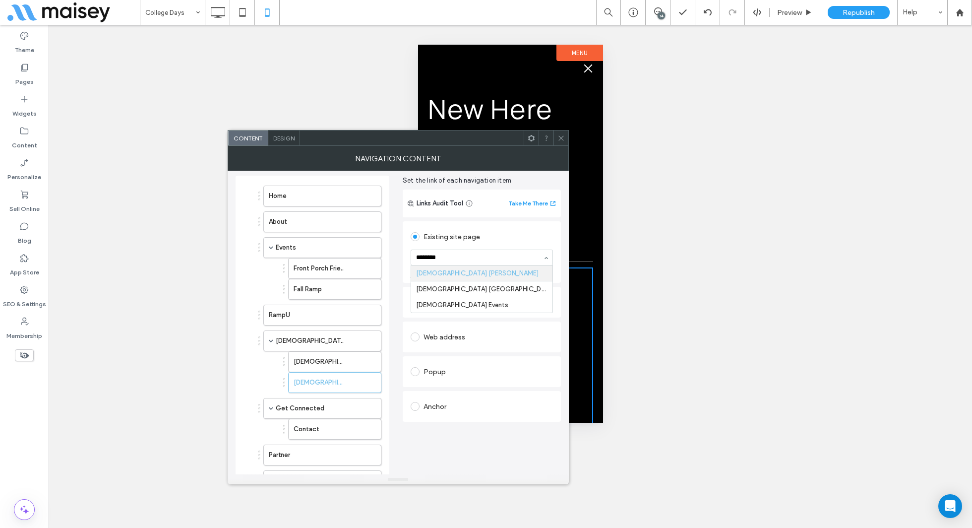
scroll to position [18, 0]
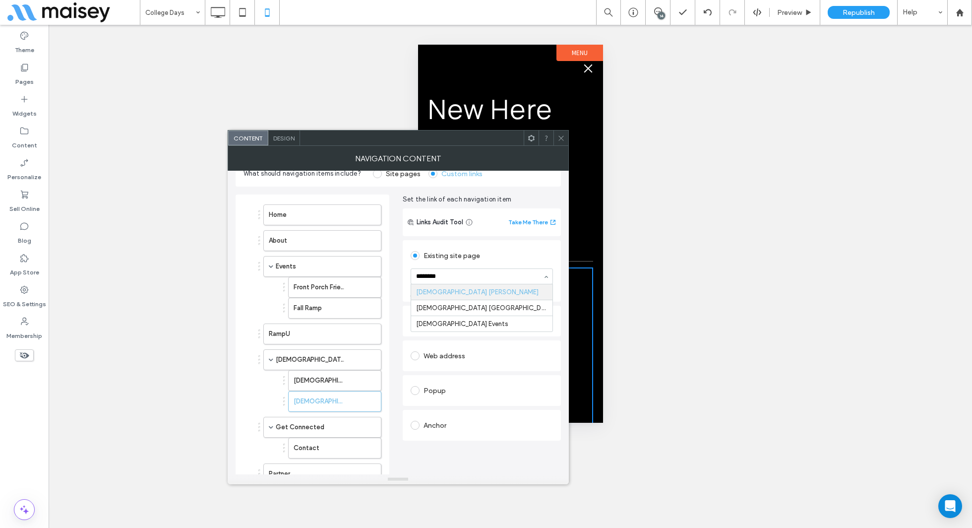
type input "********"
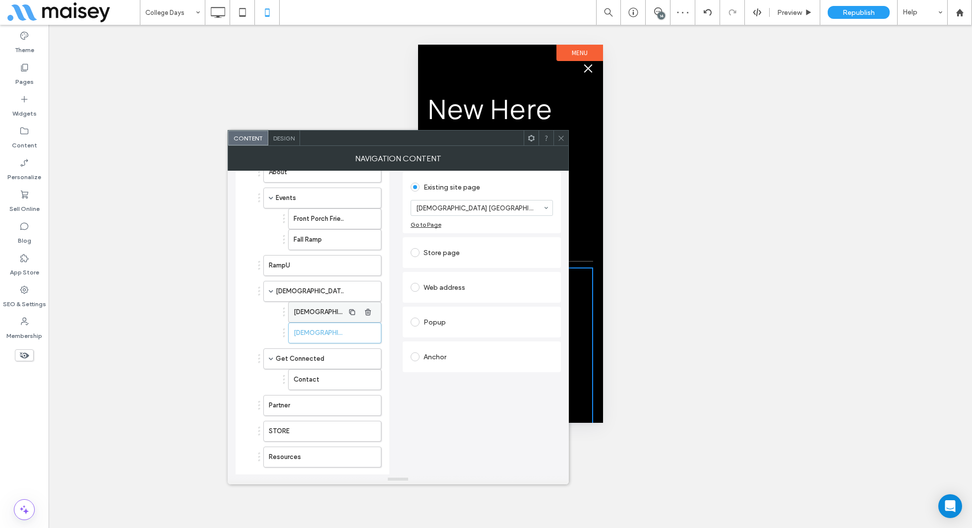
scroll to position [107, 0]
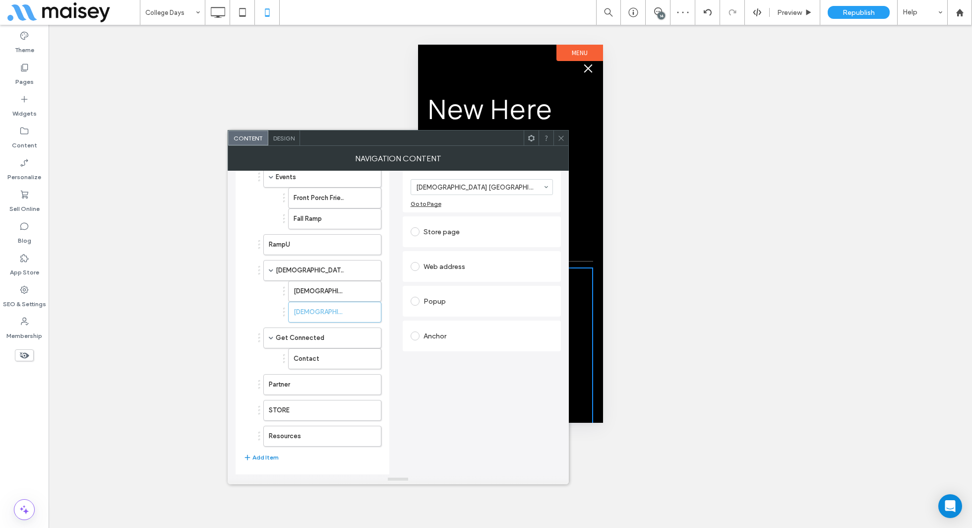
click at [261, 451] on button "Add Item" at bounding box center [261, 457] width 35 height 12
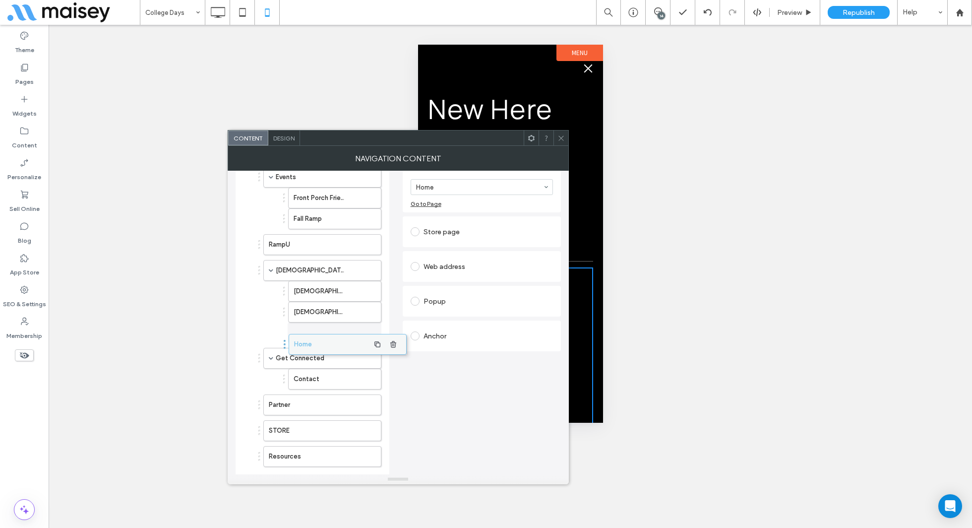
drag, startPoint x: 280, startPoint y: 453, endPoint x: 305, endPoint y: 336, distance: 119.6
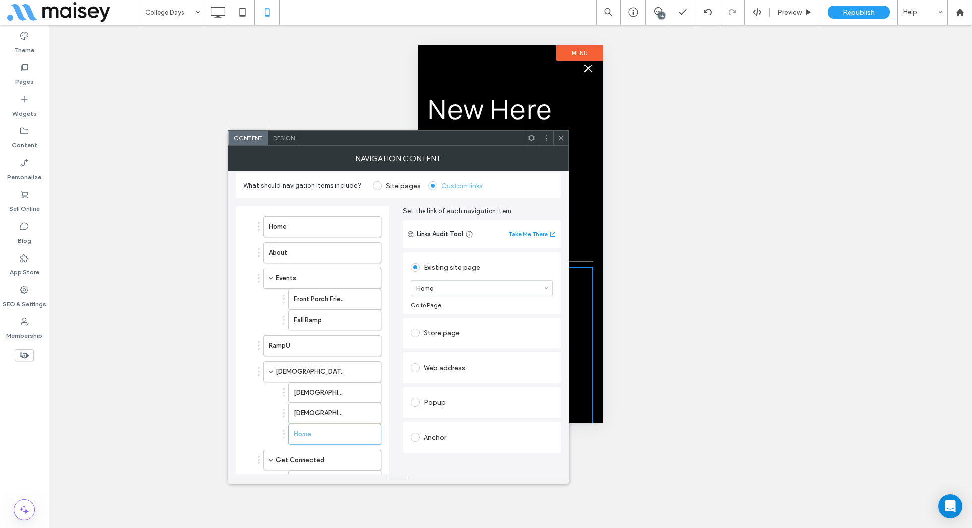
scroll to position [0, 0]
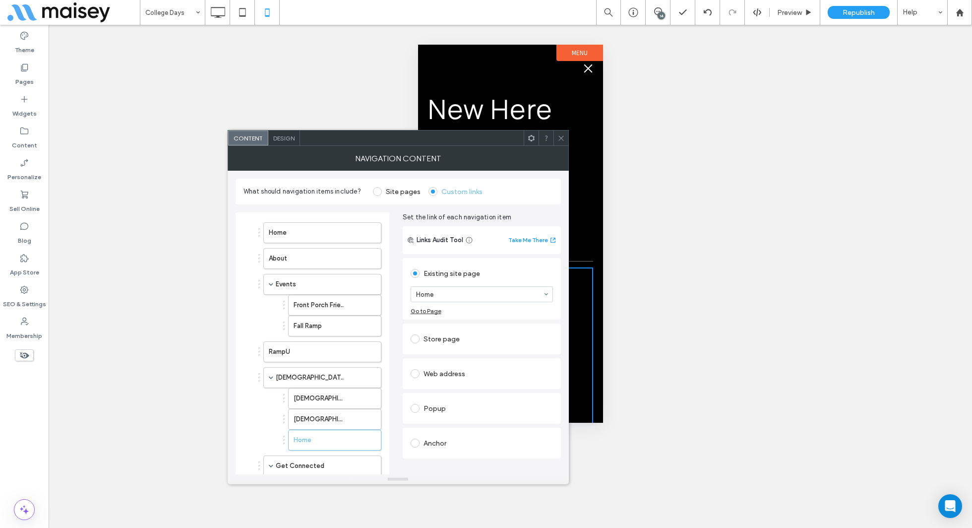
click at [445, 366] on div "Web address" at bounding box center [482, 374] width 142 height 16
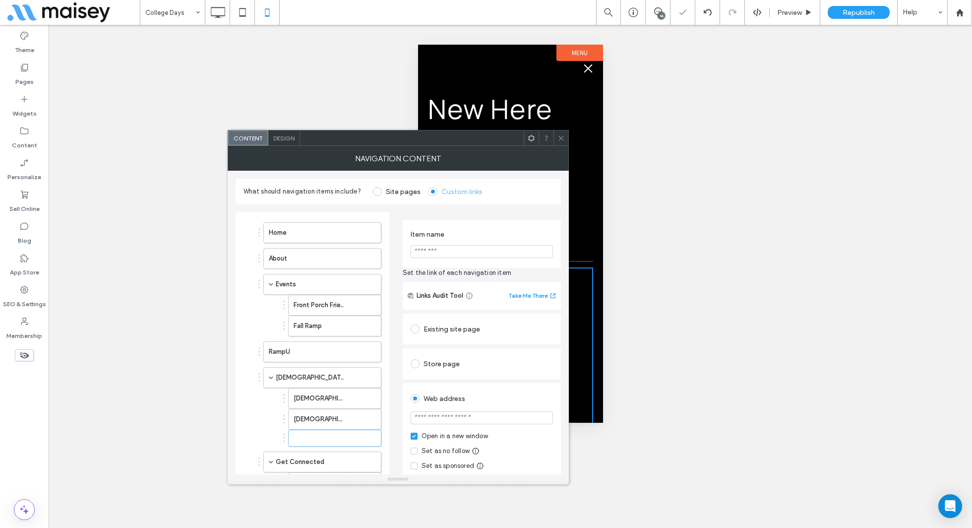
click at [464, 246] on input "Item name" at bounding box center [482, 251] width 142 height 13
paste input "**********"
type input "**********"
click at [468, 420] on input "url" at bounding box center [482, 417] width 142 height 13
paste input "**********"
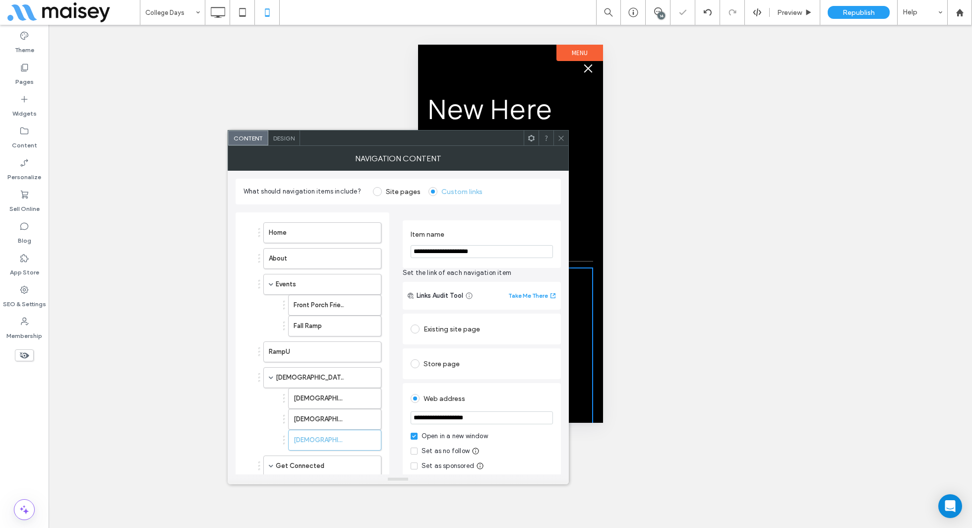
type input "**********"
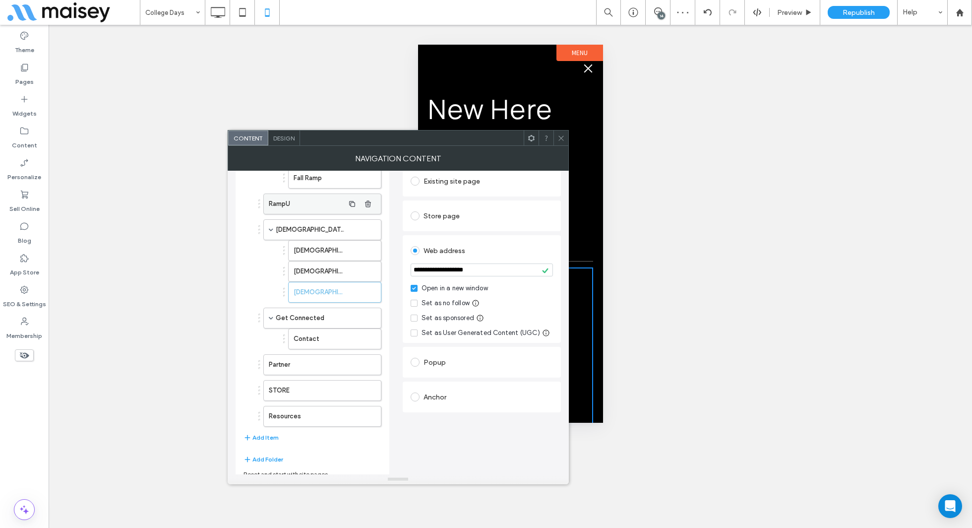
scroll to position [149, 0]
click at [261, 431] on button "Add Item" at bounding box center [261, 437] width 35 height 12
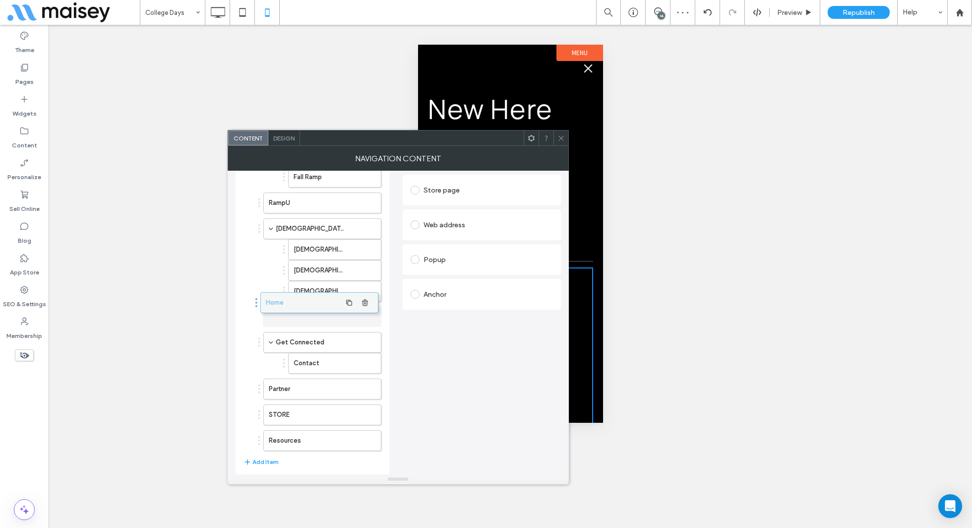
drag, startPoint x: 288, startPoint y: 439, endPoint x: 285, endPoint y: 306, distance: 133.0
drag, startPoint x: 296, startPoint y: 431, endPoint x: 292, endPoint y: 313, distance: 118.6
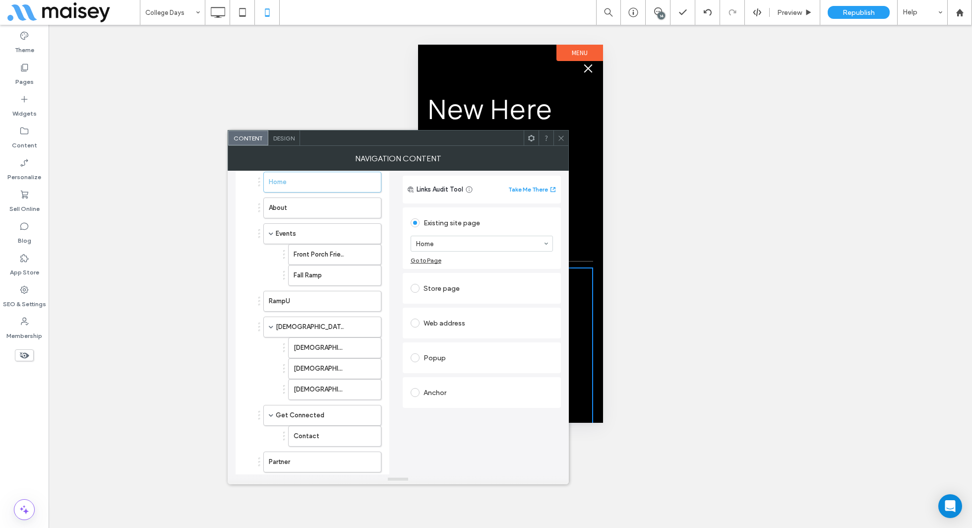
scroll to position [8, 0]
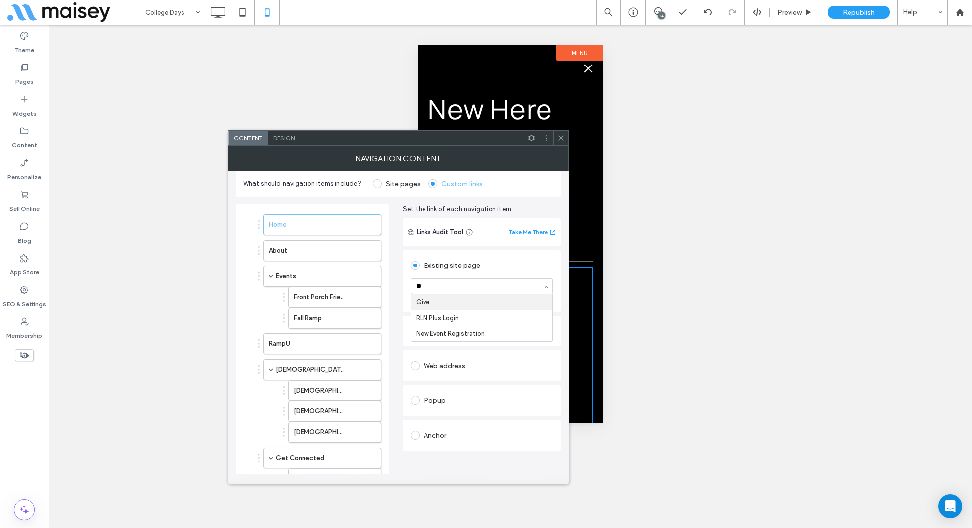
type input "***"
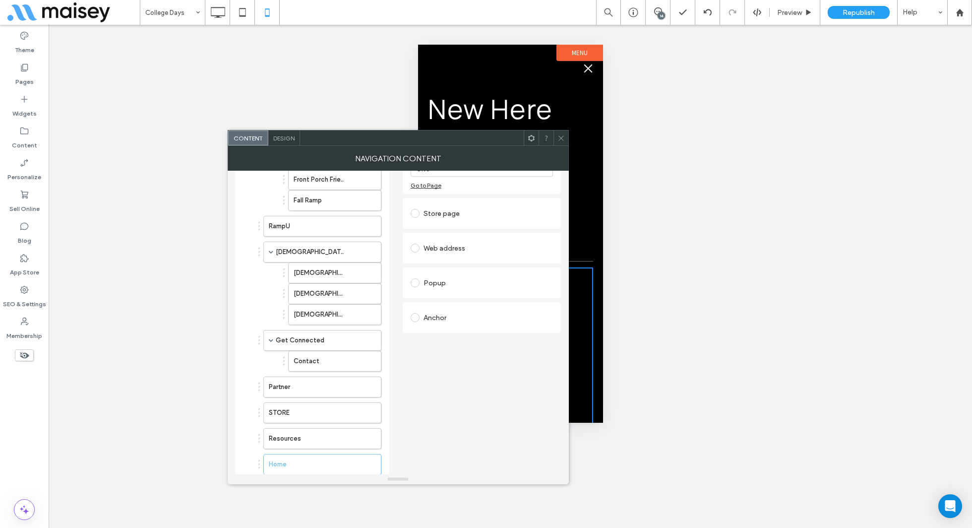
scroll to position [143, 0]
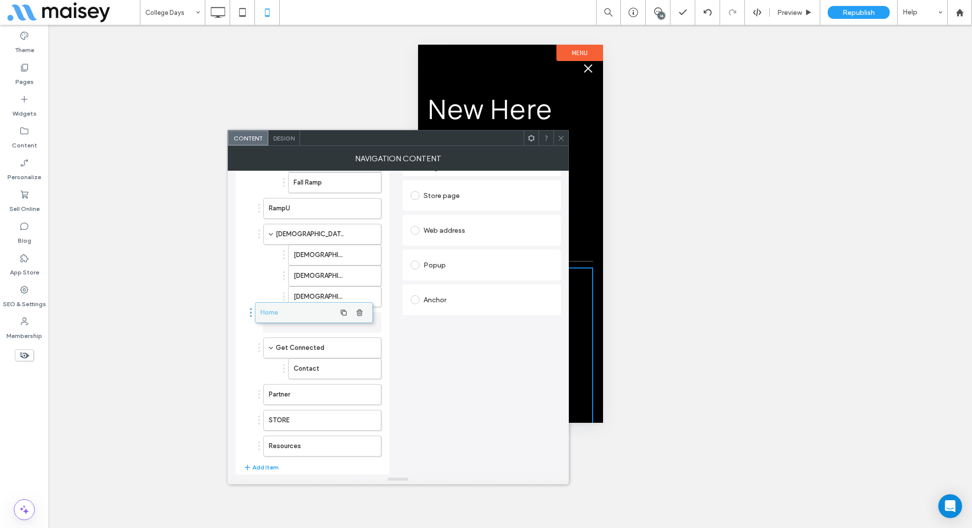
drag, startPoint x: 285, startPoint y: 442, endPoint x: 276, endPoint y: 313, distance: 128.8
drag, startPoint x: 279, startPoint y: 442, endPoint x: 289, endPoint y: 310, distance: 132.9
click at [564, 137] on icon at bounding box center [561, 137] width 7 height 7
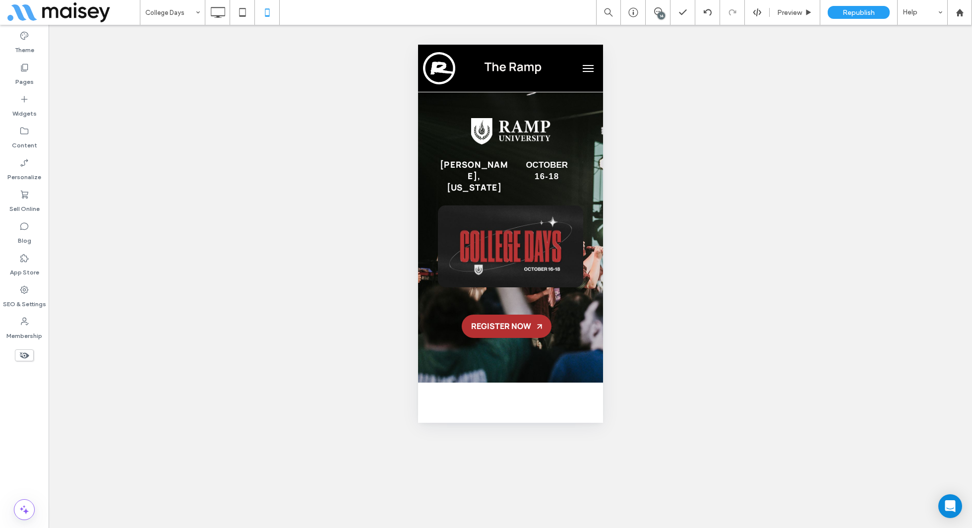
click at [590, 61] on button "menu" at bounding box center [588, 69] width 20 height 20
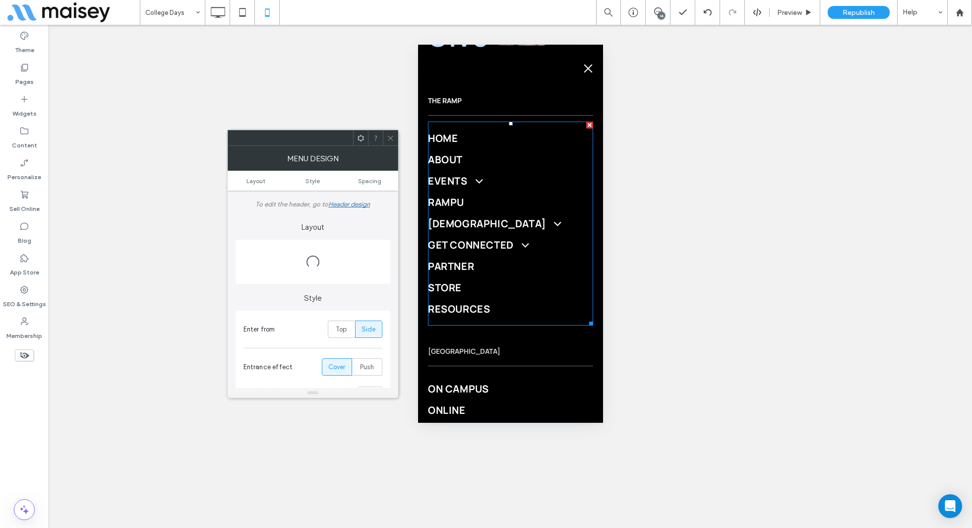
scroll to position [168, 0]
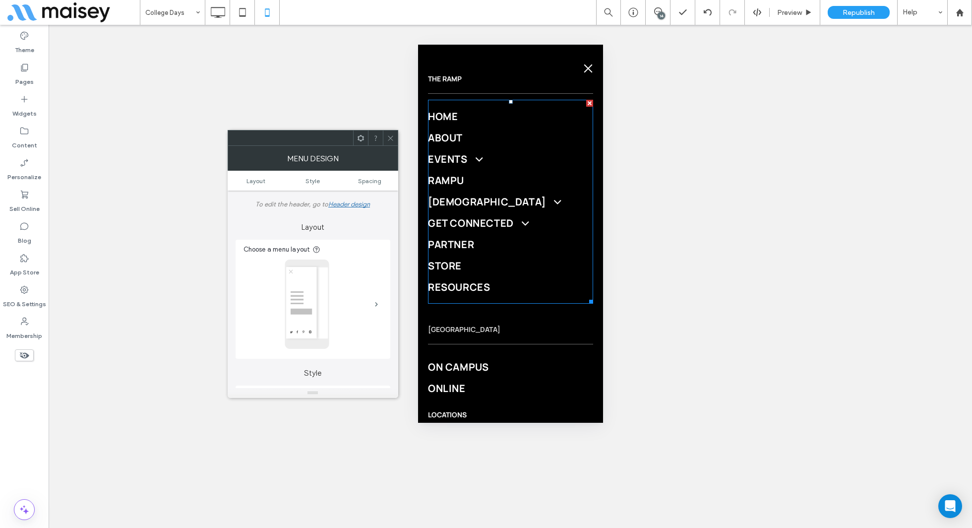
click at [441, 206] on span "[DEMOGRAPHIC_DATA]" at bounding box center [494, 201] width 132 height 13
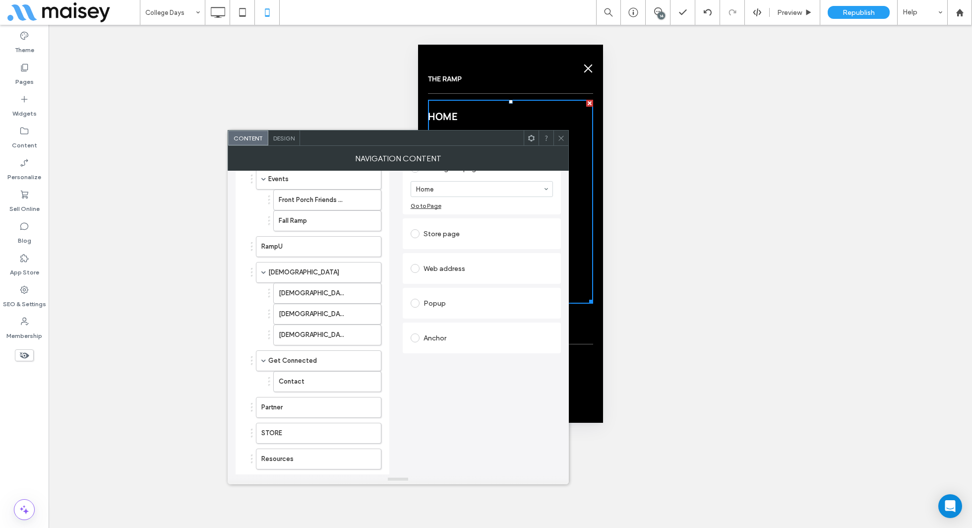
scroll to position [151, 0]
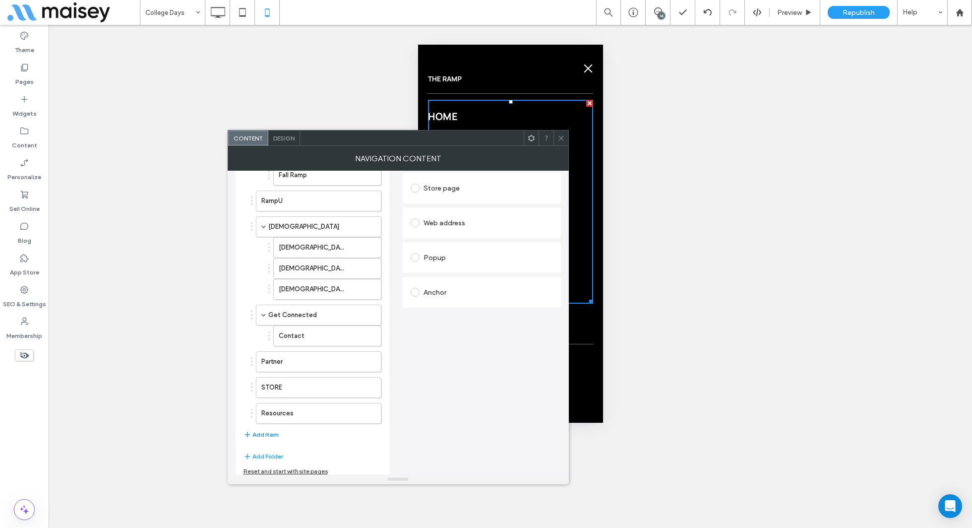
click at [267, 429] on button "Add Item" at bounding box center [261, 435] width 35 height 12
drag, startPoint x: 273, startPoint y: 430, endPoint x: 266, endPoint y: 300, distance: 130.2
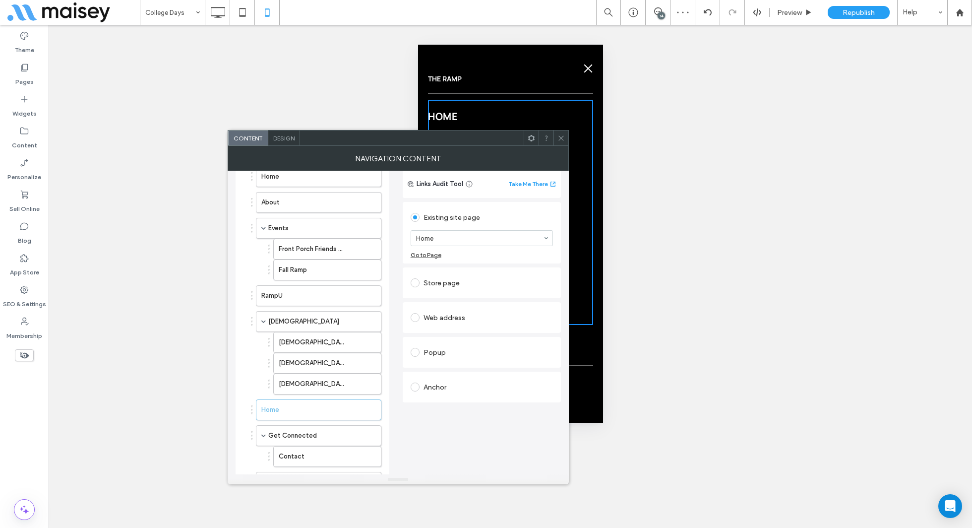
scroll to position [48, 0]
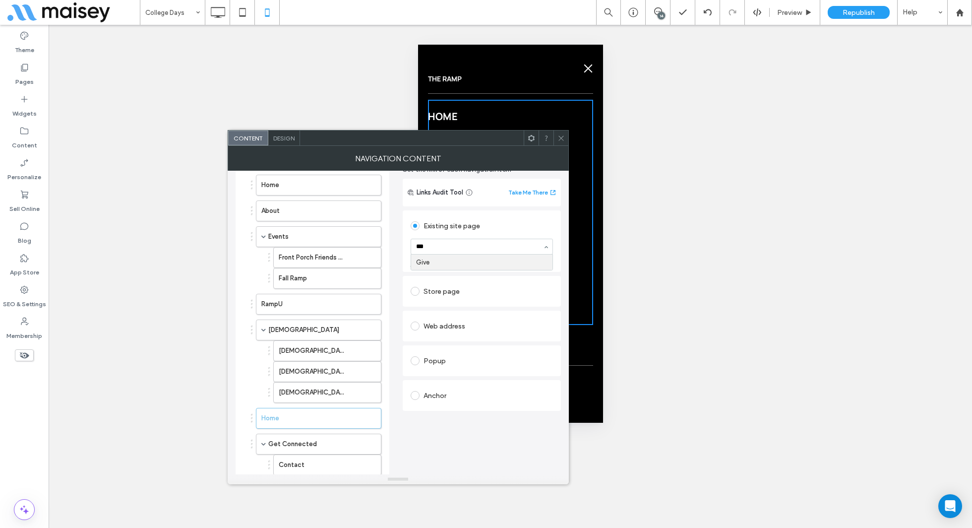
type input "****"
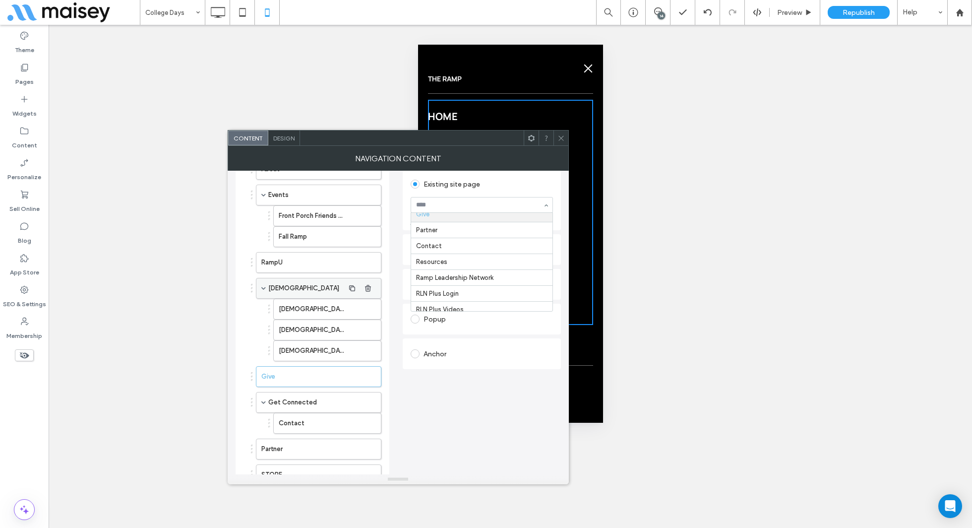
scroll to position [143, 0]
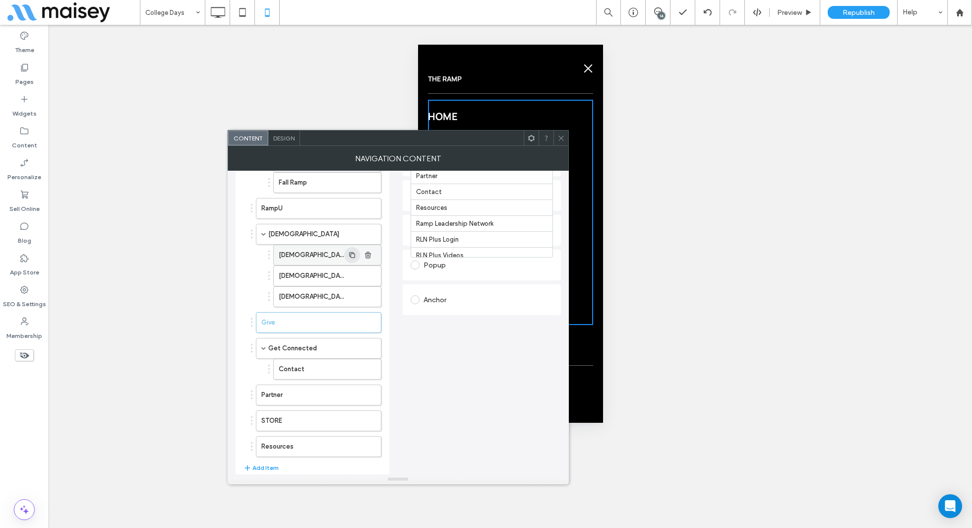
click at [357, 256] on span "button" at bounding box center [352, 255] width 16 height 16
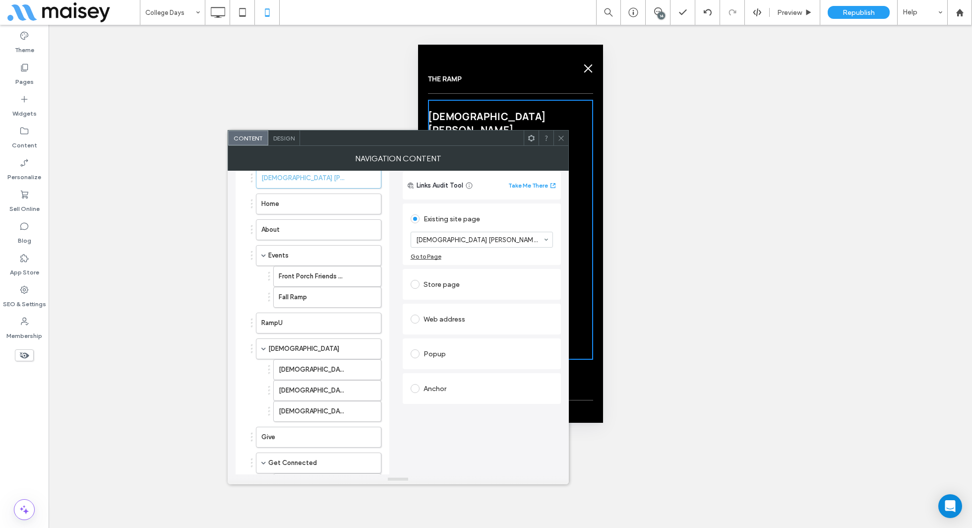
scroll to position [63, 0]
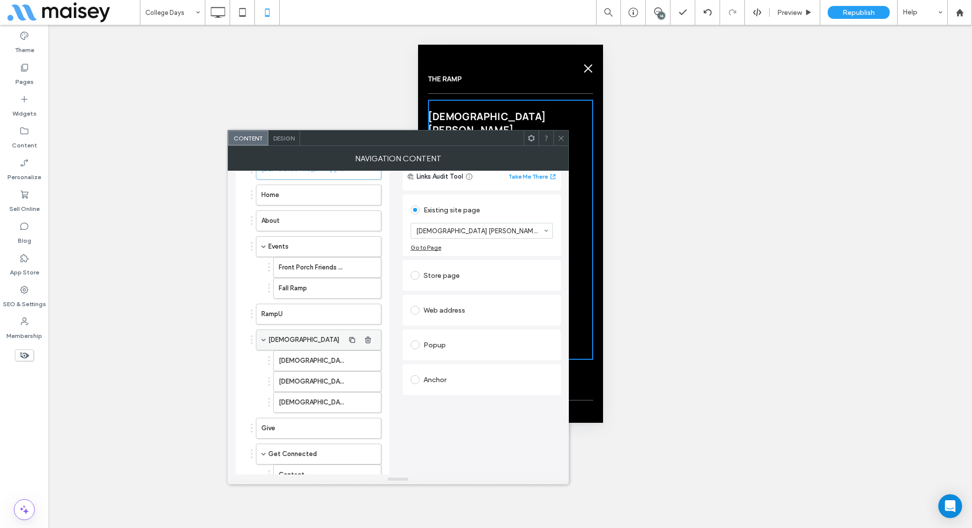
click at [302, 330] on label "[DEMOGRAPHIC_DATA]" at bounding box center [306, 340] width 76 height 20
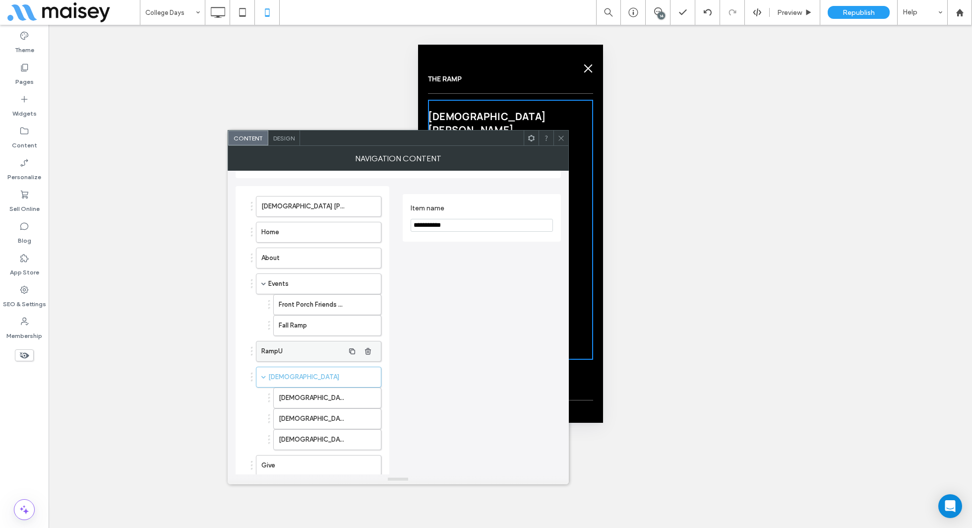
scroll to position [0, 0]
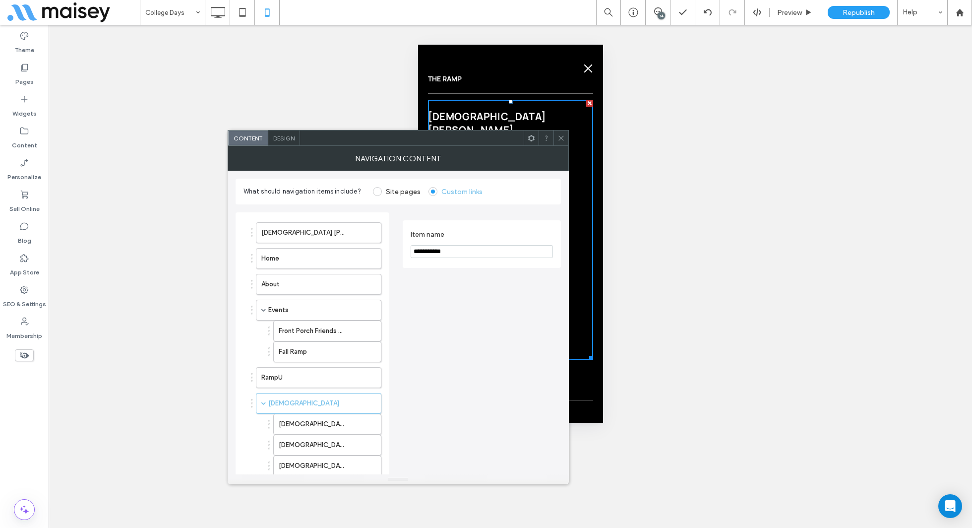
click at [562, 138] on icon at bounding box center [561, 137] width 7 height 7
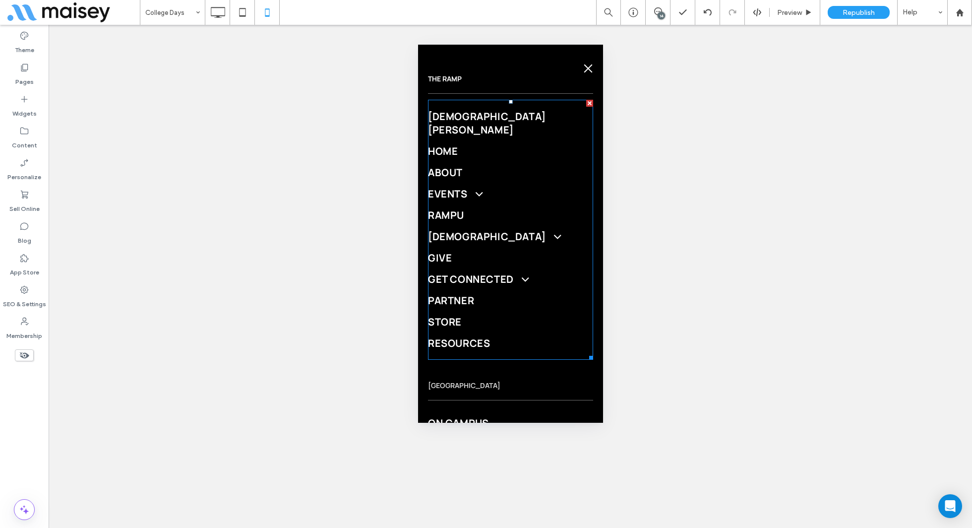
scroll to position [88, 0]
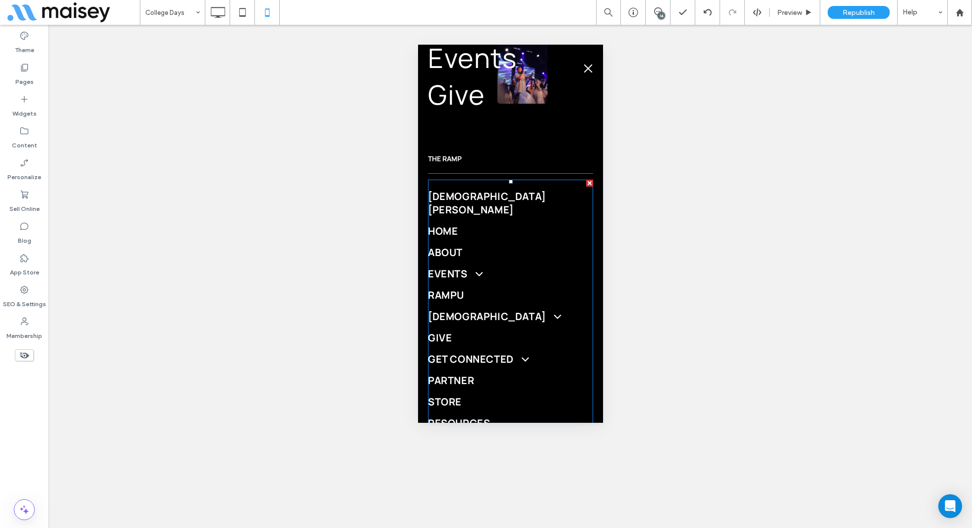
click at [506, 242] on link "About" at bounding box center [510, 252] width 165 height 21
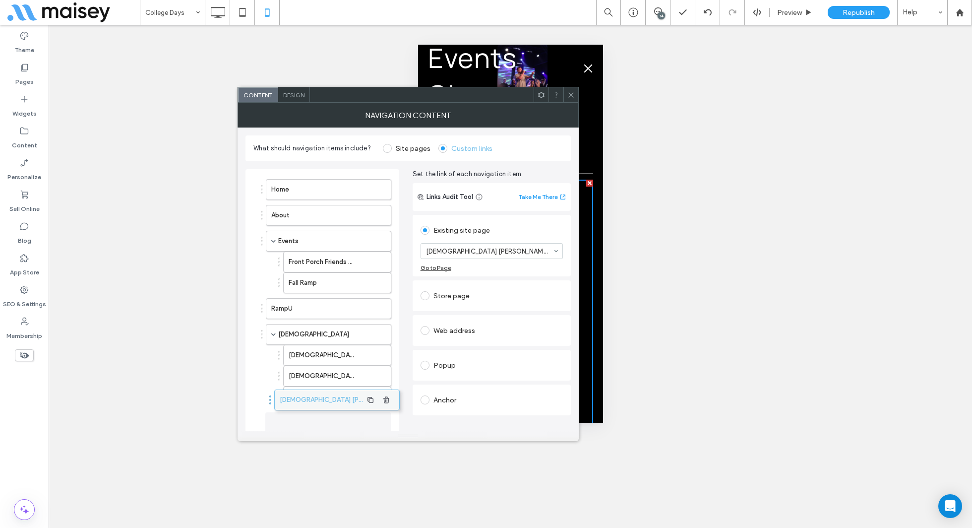
drag, startPoint x: 337, startPoint y: 193, endPoint x: 346, endPoint y: 404, distance: 211.5
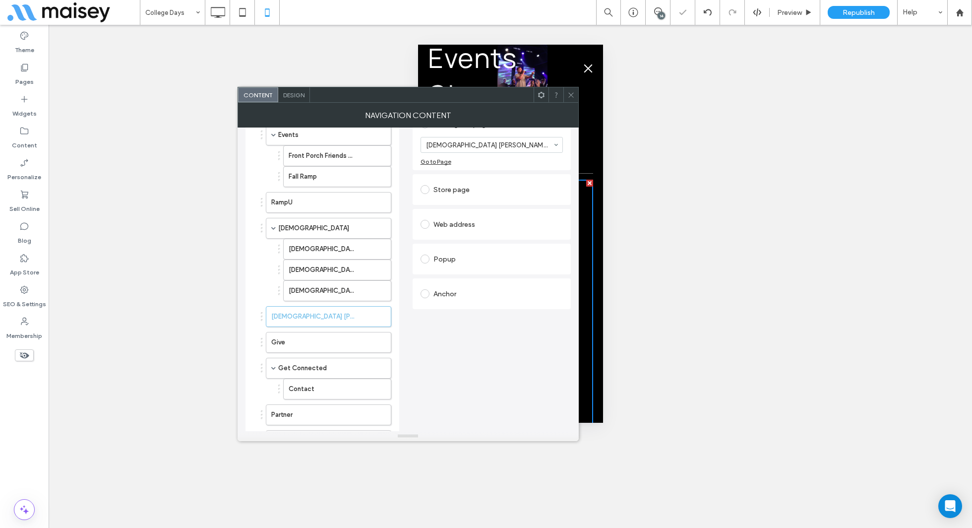
scroll to position [131, 0]
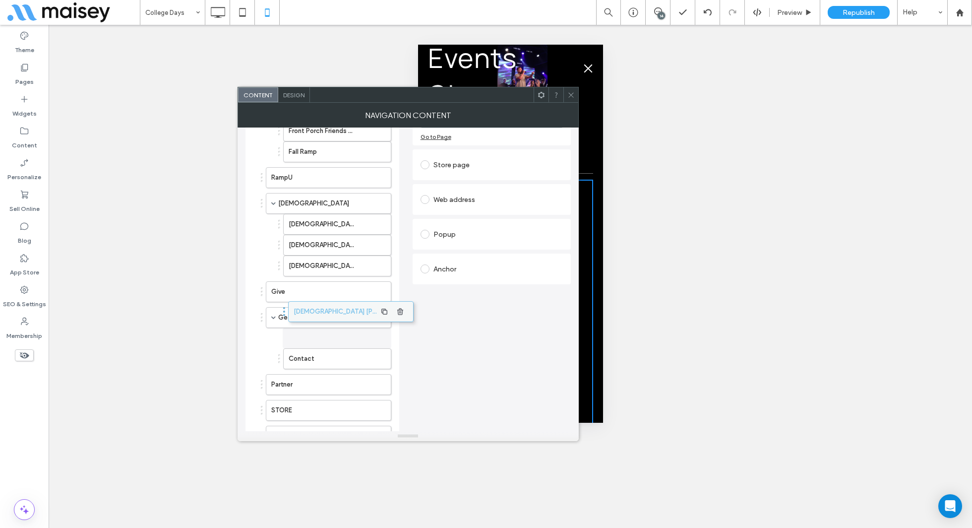
drag, startPoint x: 316, startPoint y: 294, endPoint x: 339, endPoint y: 318, distance: 32.6
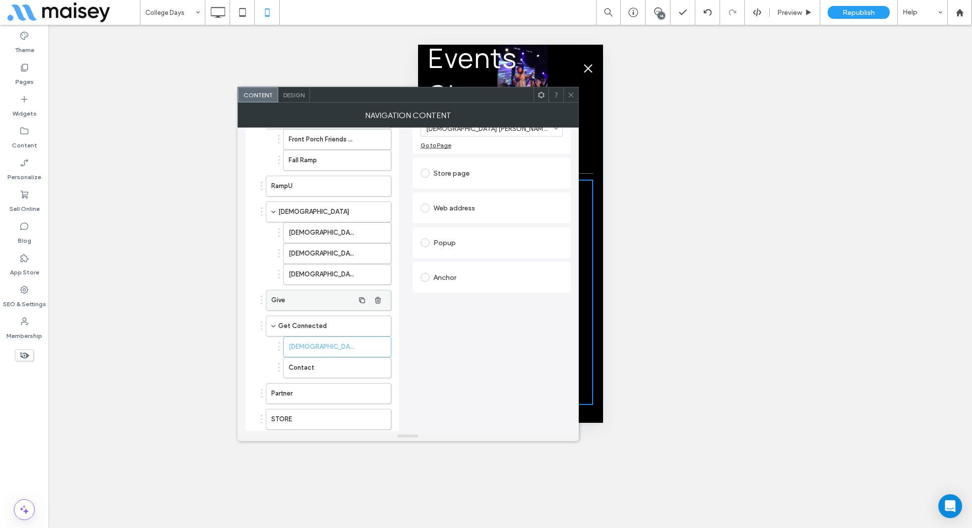
scroll to position [196, 0]
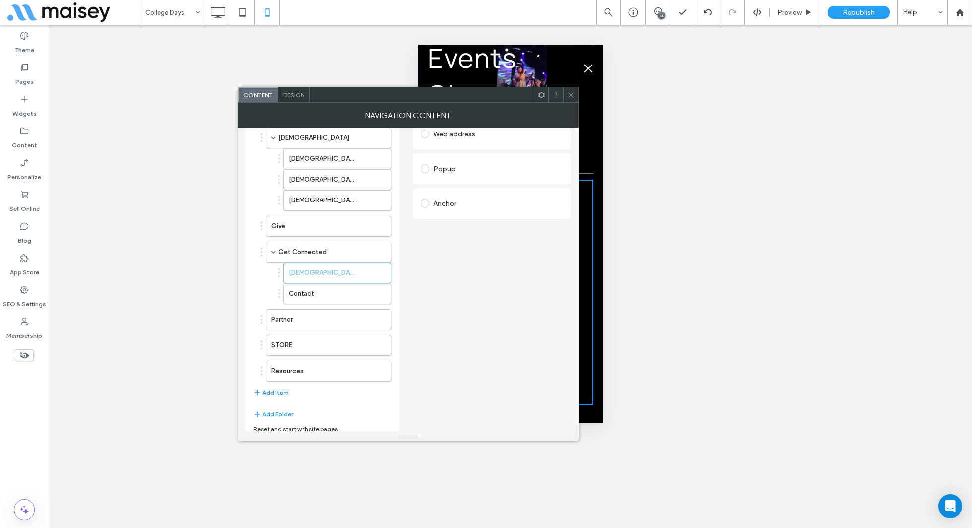
click at [276, 388] on button "Add Item" at bounding box center [270, 392] width 35 height 12
drag, startPoint x: 282, startPoint y: 388, endPoint x: 293, endPoint y: 331, distance: 57.7
click at [285, 335] on label "Home" at bounding box center [312, 345] width 83 height 20
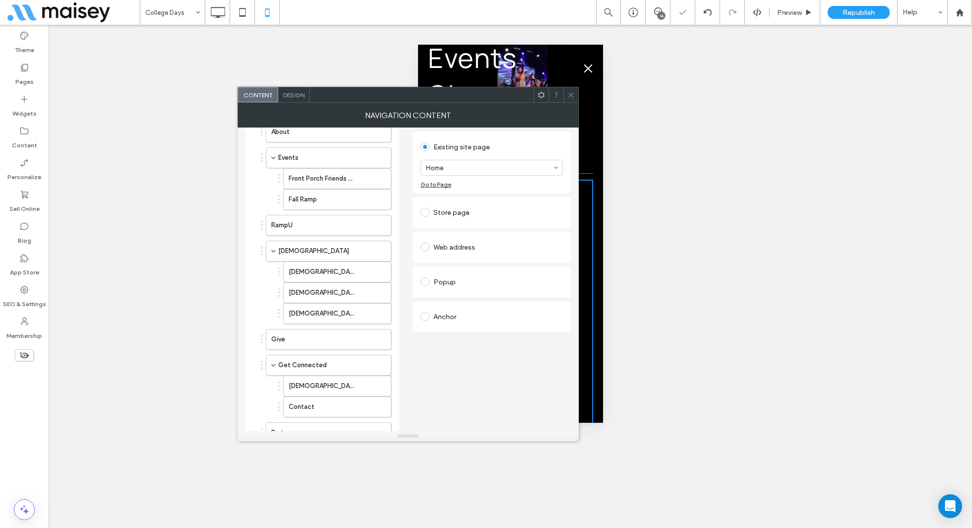
scroll to position [37, 0]
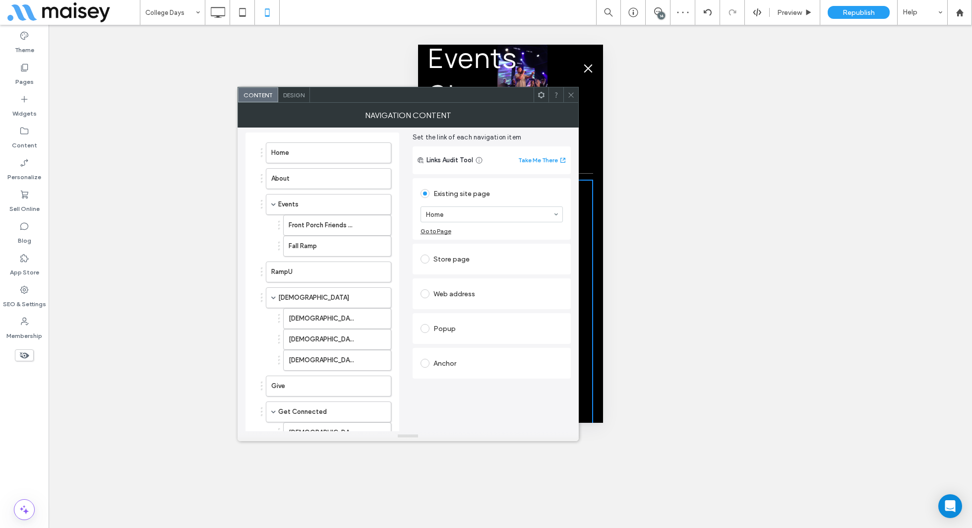
click at [478, 204] on section "Home" at bounding box center [492, 214] width 142 height 26
click at [478, 206] on div "Home" at bounding box center [492, 214] width 142 height 16
click at [478, 206] on div at bounding box center [492, 214] width 142 height 16
type input "*******"
click at [573, 92] on icon at bounding box center [571, 94] width 7 height 7
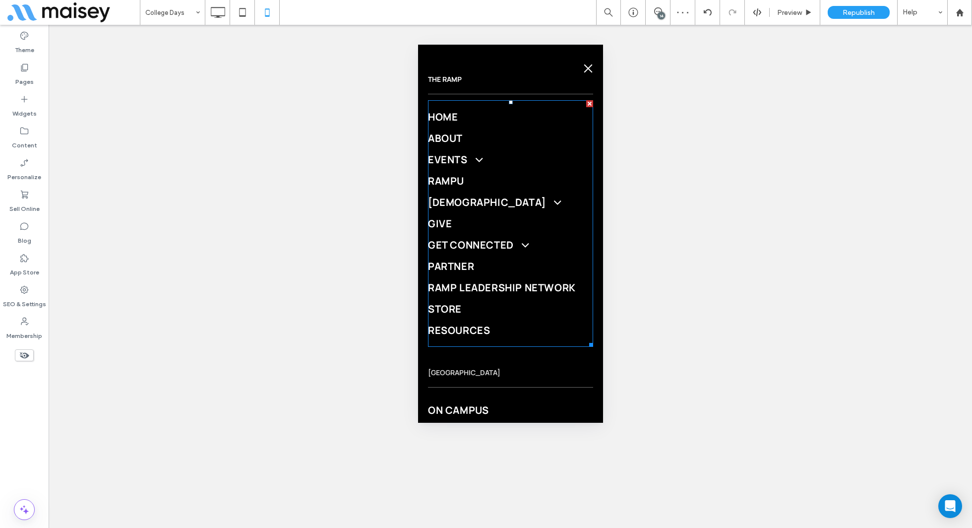
scroll to position [175, 0]
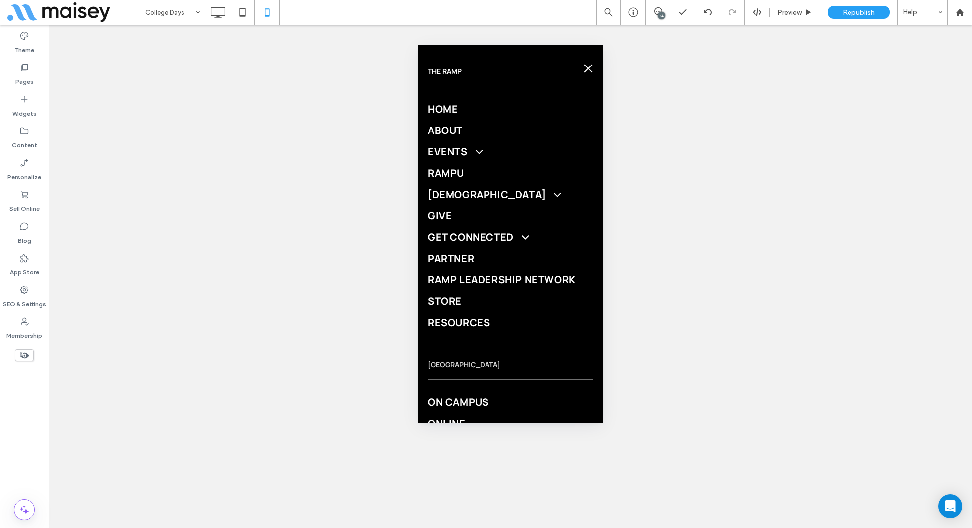
click at [594, 68] on button "menu" at bounding box center [588, 69] width 20 height 20
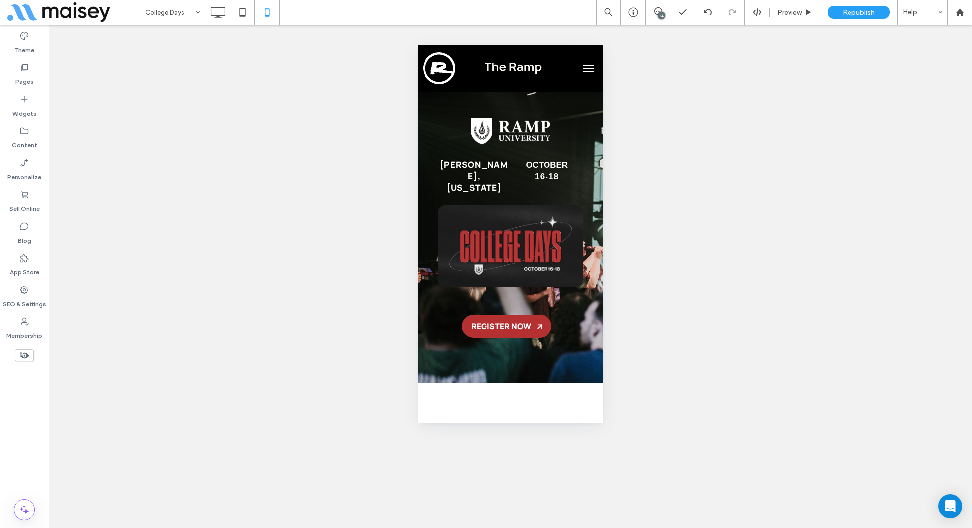
click at [593, 70] on button "menu" at bounding box center [588, 69] width 20 height 20
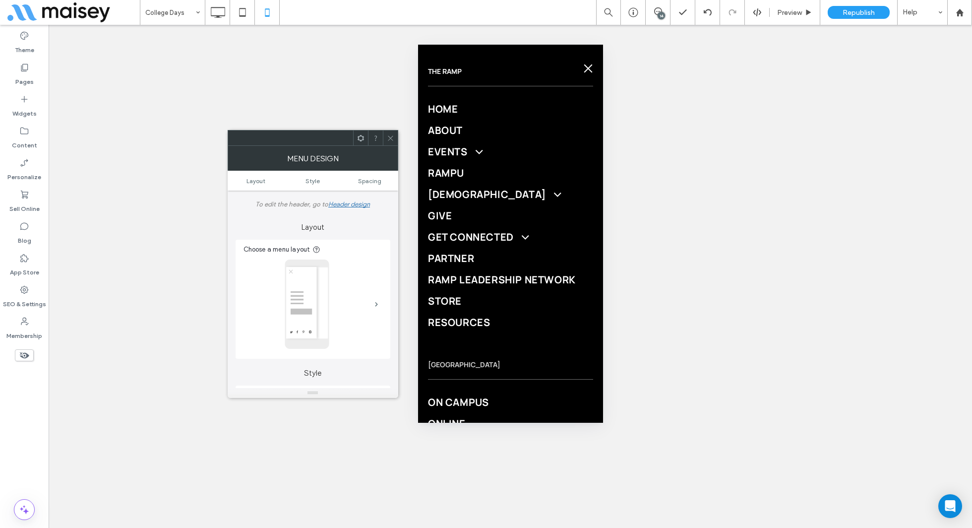
click at [394, 140] on div at bounding box center [390, 137] width 15 height 15
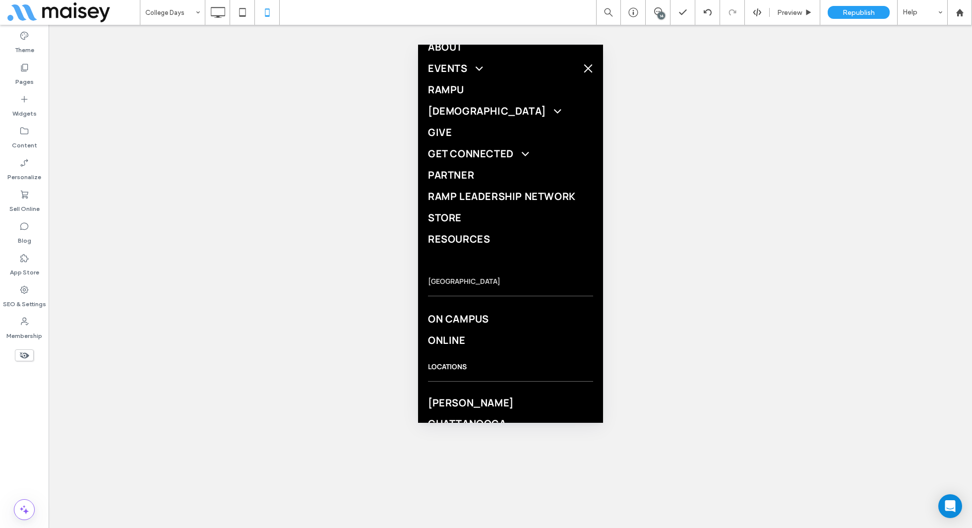
scroll to position [274, 0]
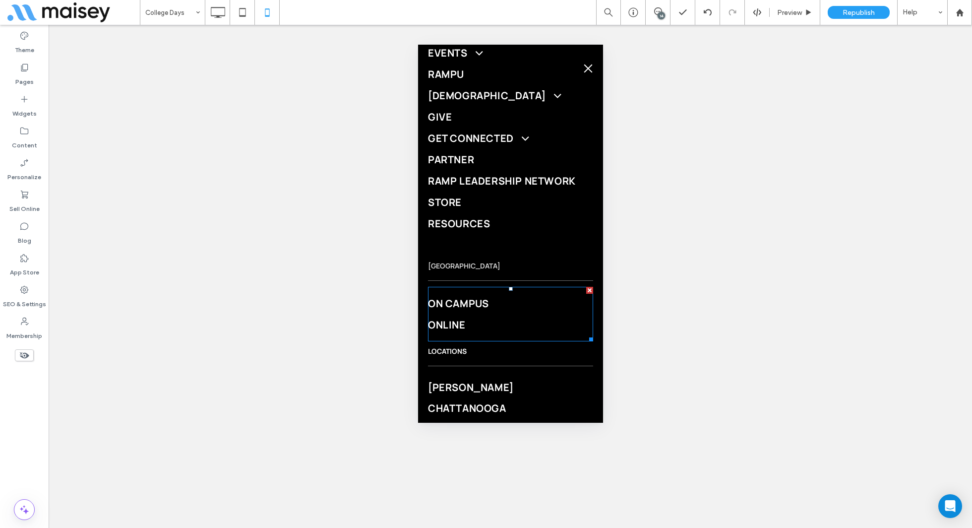
click at [488, 295] on link "On Campus" at bounding box center [510, 303] width 165 height 21
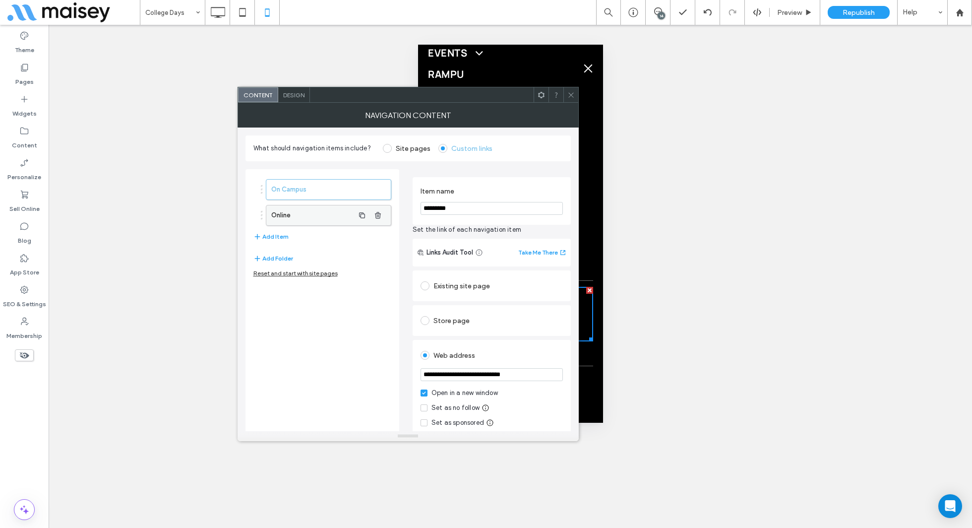
click at [306, 214] on label "Online" at bounding box center [312, 215] width 83 height 20
click at [571, 94] on use at bounding box center [571, 94] width 5 height 5
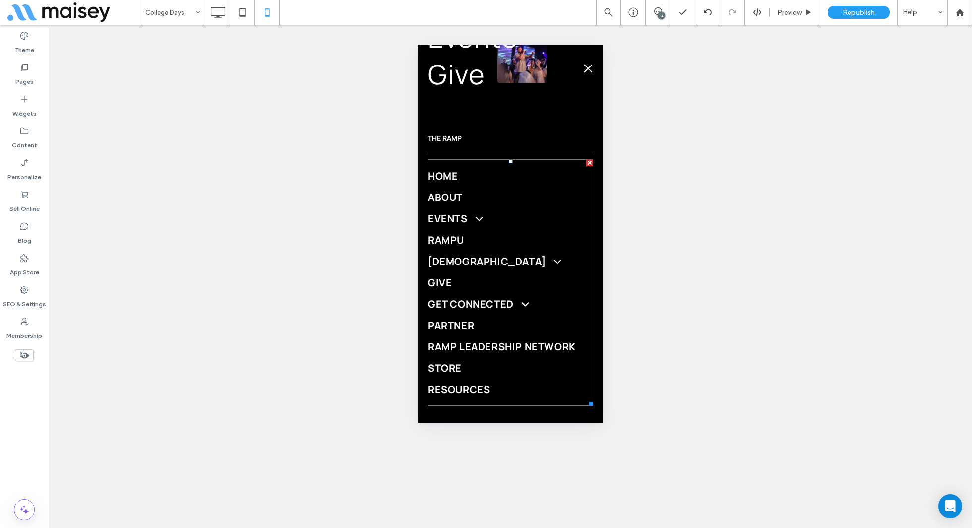
scroll to position [126, 0]
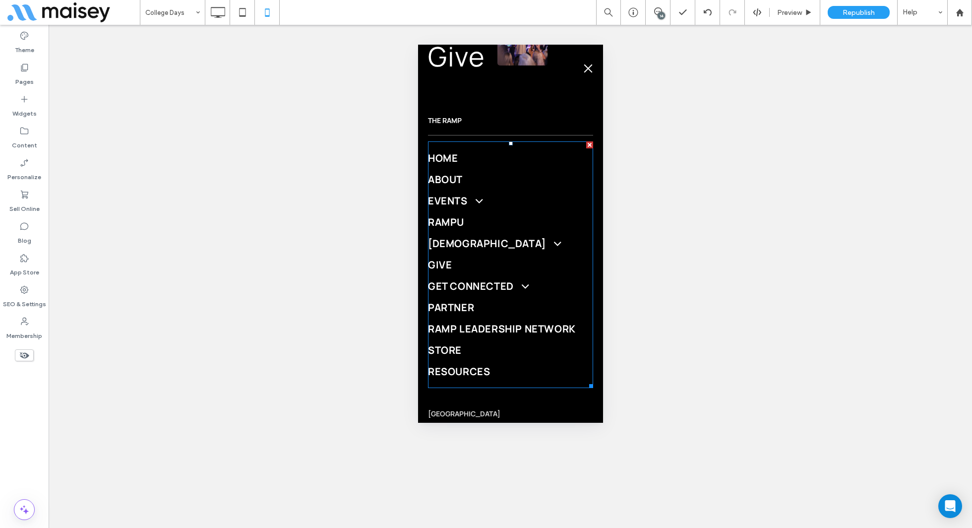
click at [474, 229] on link "RampU" at bounding box center [510, 221] width 165 height 21
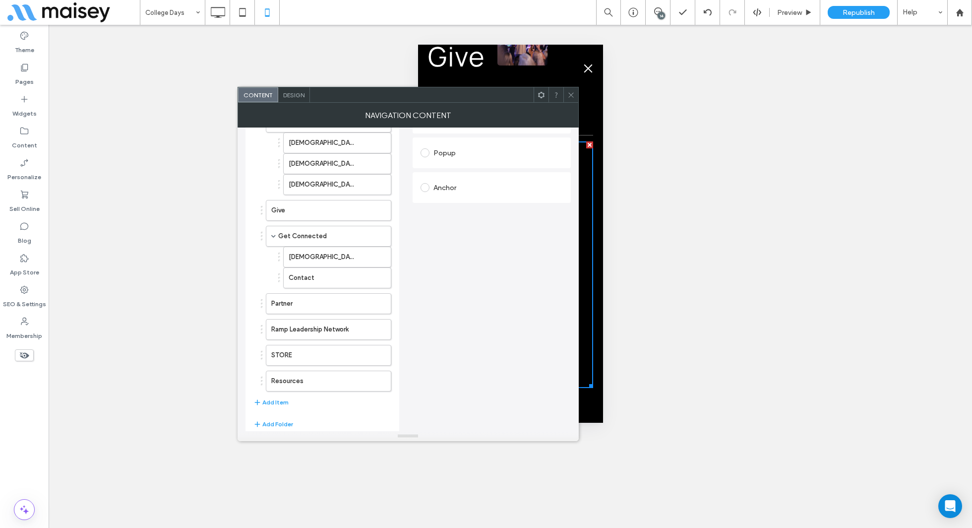
scroll to position [222, 0]
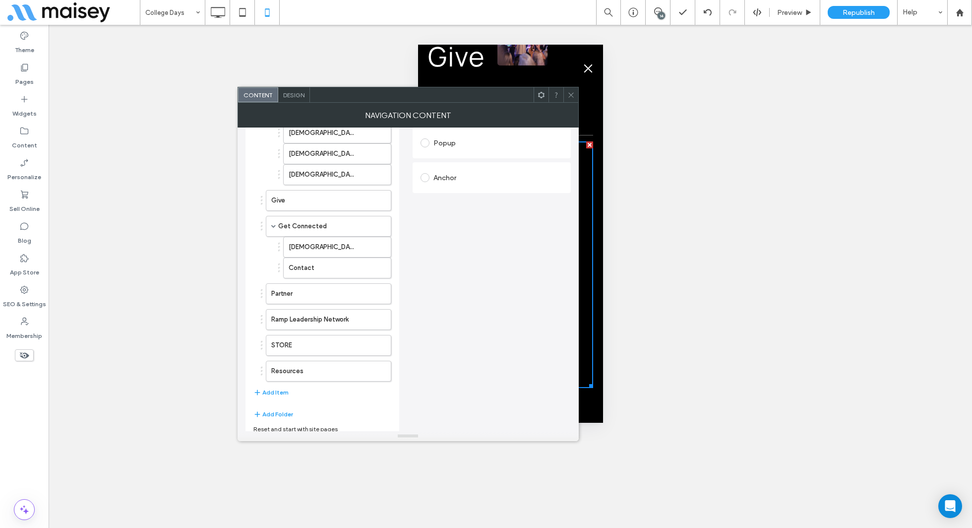
click at [572, 97] on icon at bounding box center [571, 94] width 7 height 7
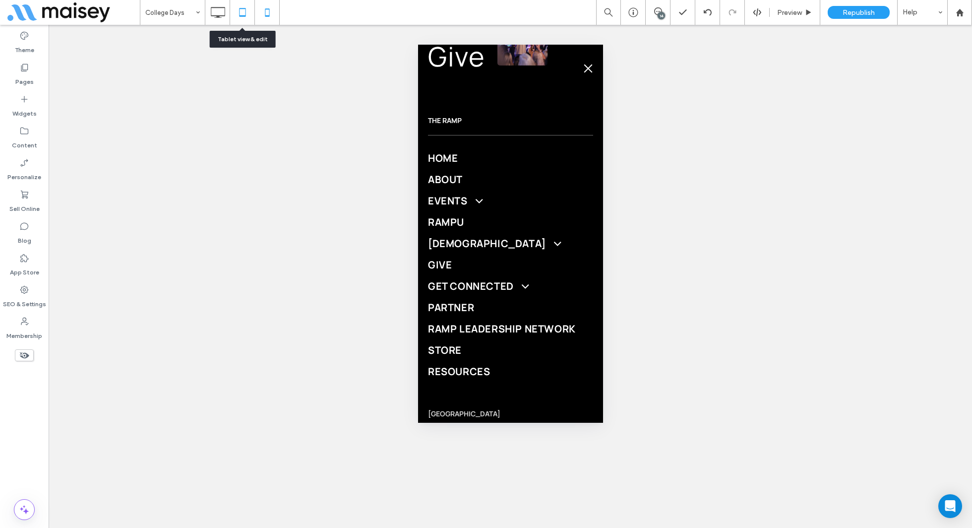
click at [245, 10] on icon at bounding box center [243, 12] width 20 height 20
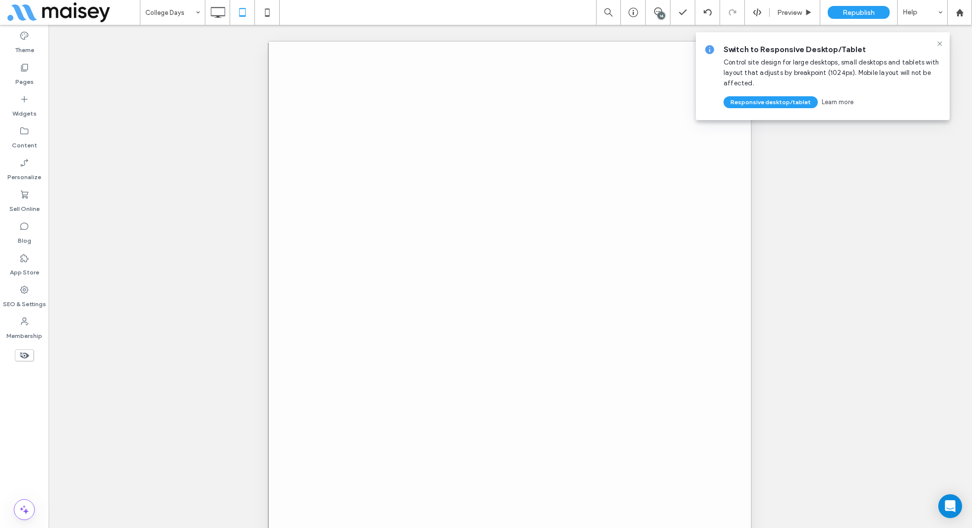
click at [268, 12] on div at bounding box center [486, 264] width 972 height 528
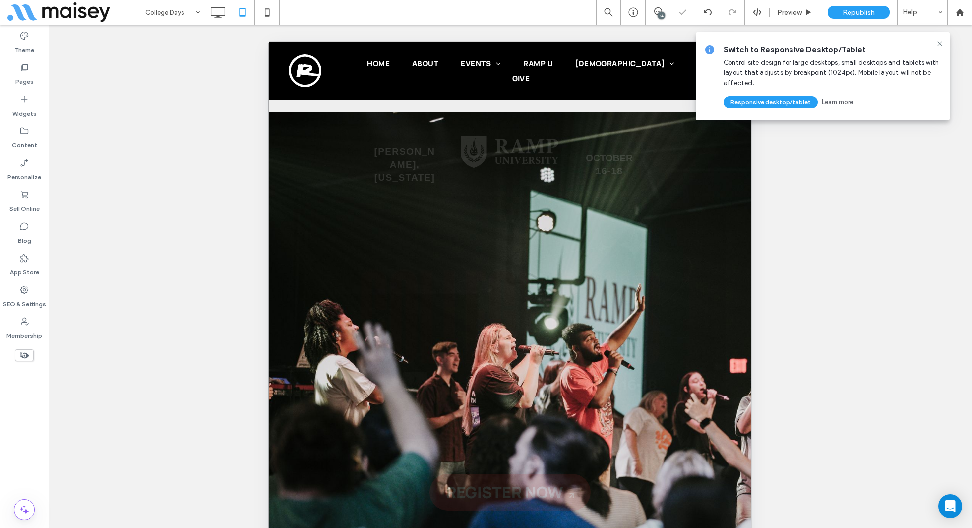
scroll to position [0, 0]
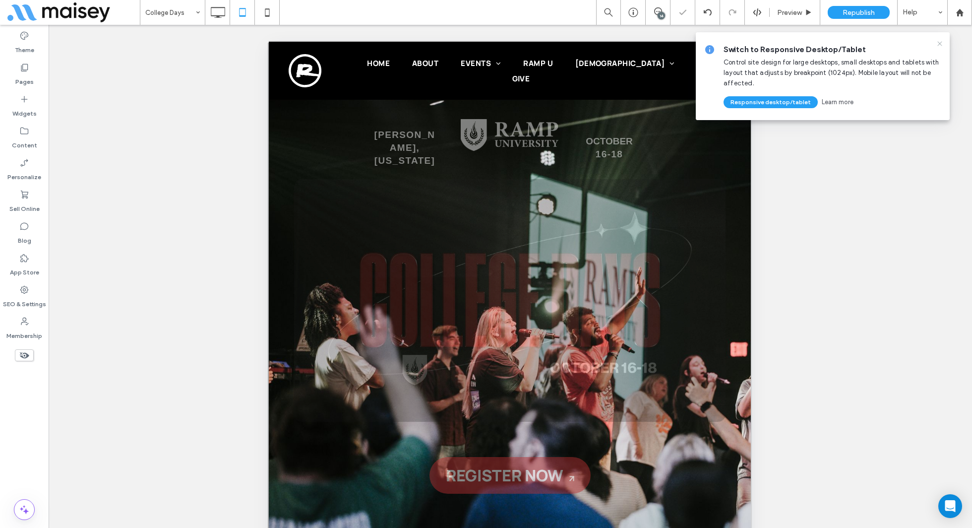
click at [938, 40] on icon at bounding box center [940, 44] width 8 height 8
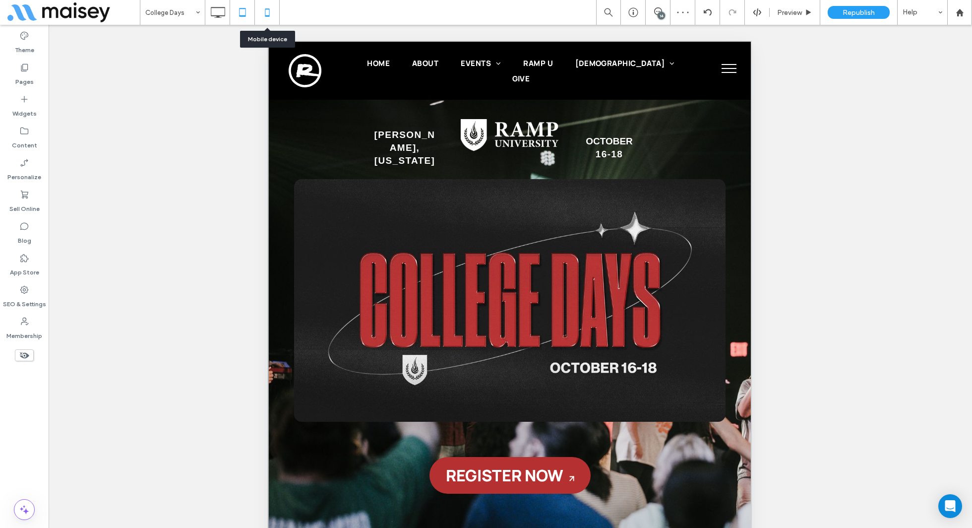
click at [268, 9] on use at bounding box center [267, 12] width 4 height 8
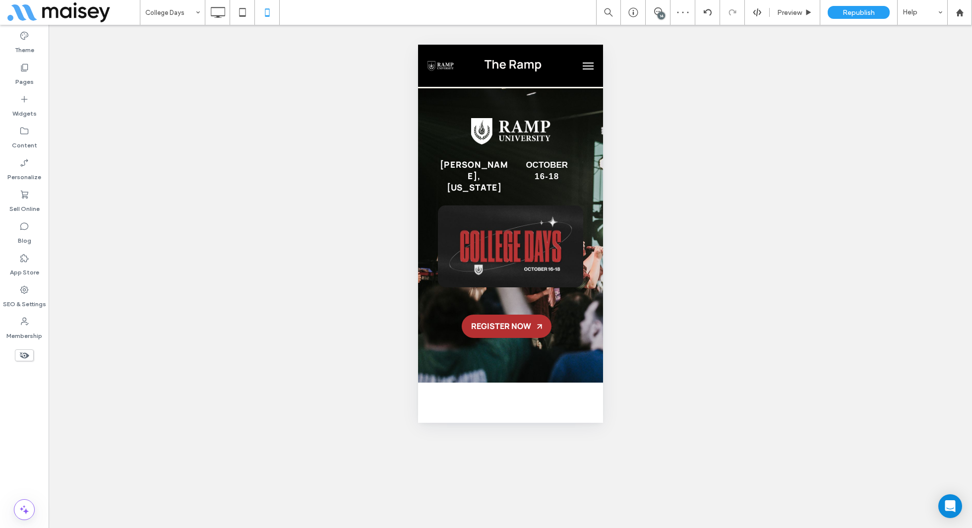
scroll to position [353, 0]
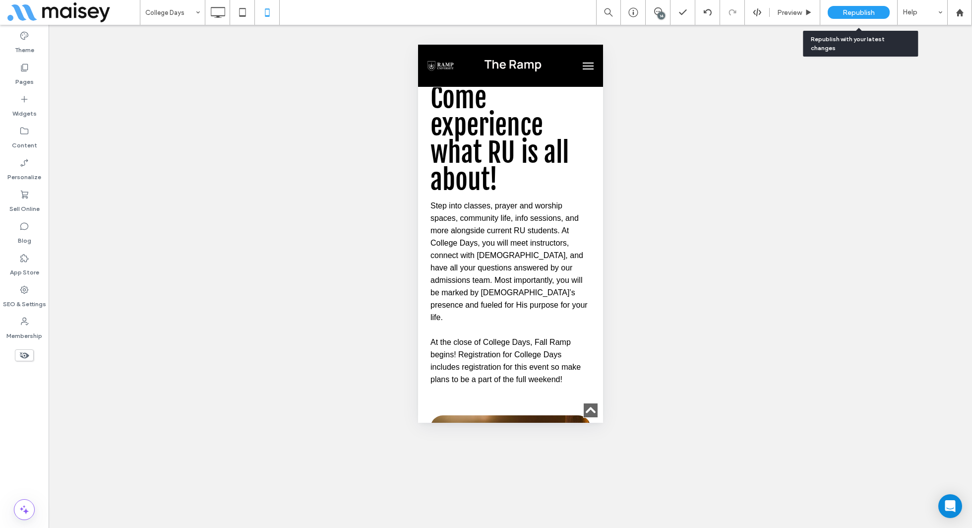
click at [861, 16] on div "Republish" at bounding box center [859, 12] width 62 height 13
